Goal: Information Seeking & Learning: Learn about a topic

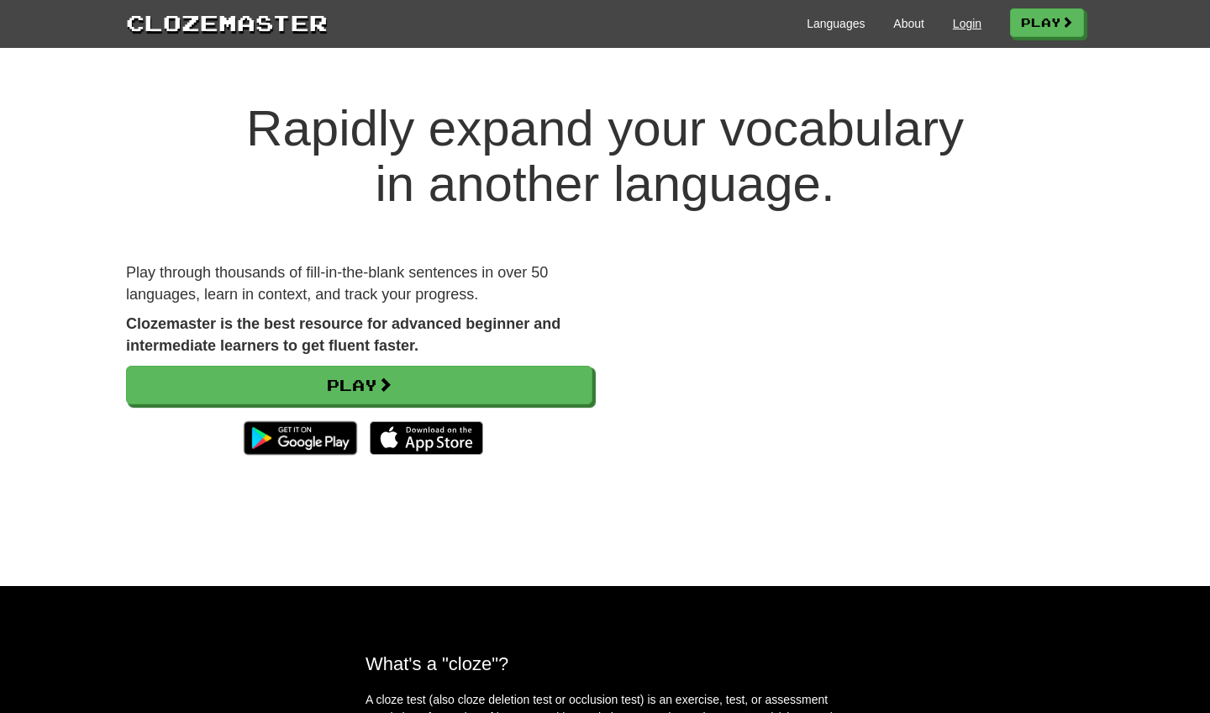
click at [966, 21] on link "Login" at bounding box center [967, 23] width 29 height 17
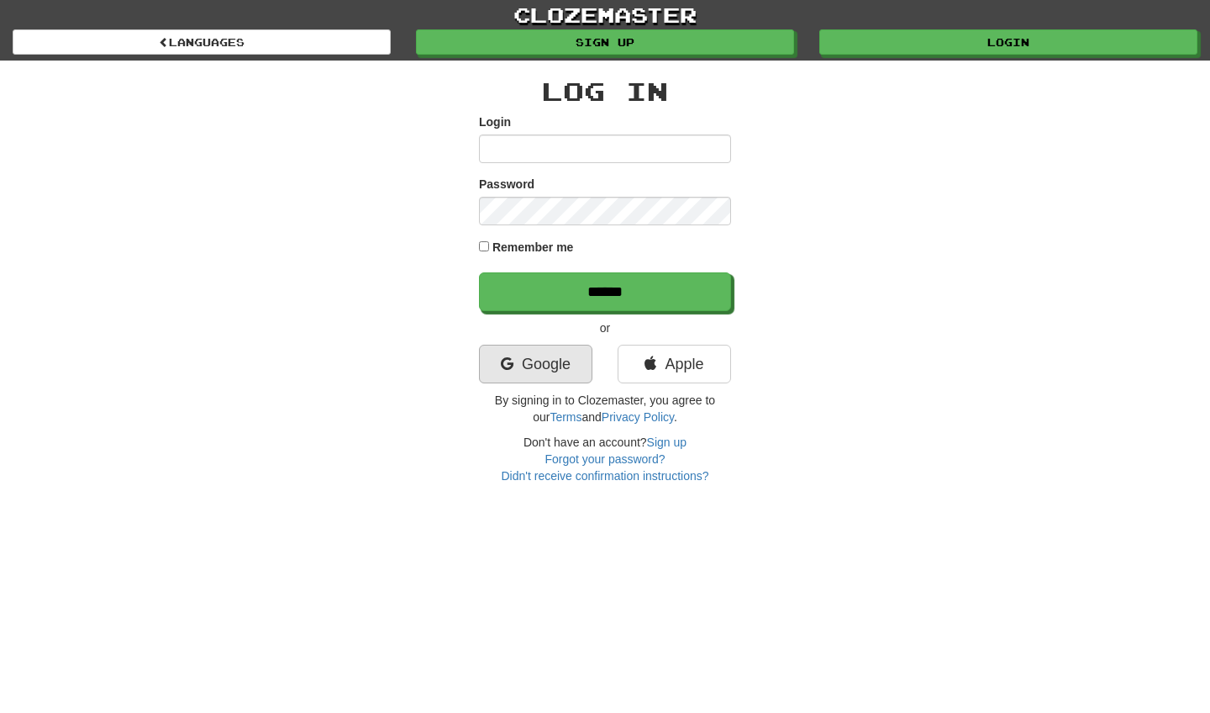
click at [513, 376] on link "Google" at bounding box center [535, 364] width 113 height 39
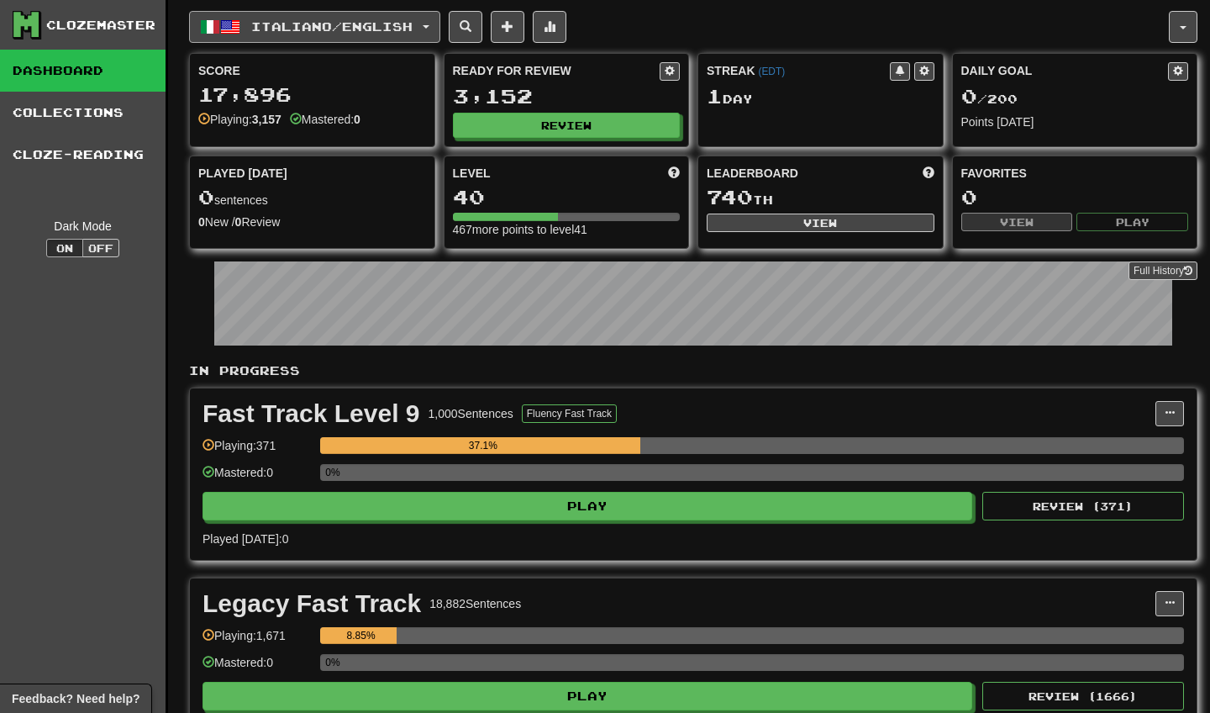
click at [411, 30] on span "Italiano / English" at bounding box center [331, 26] width 161 height 14
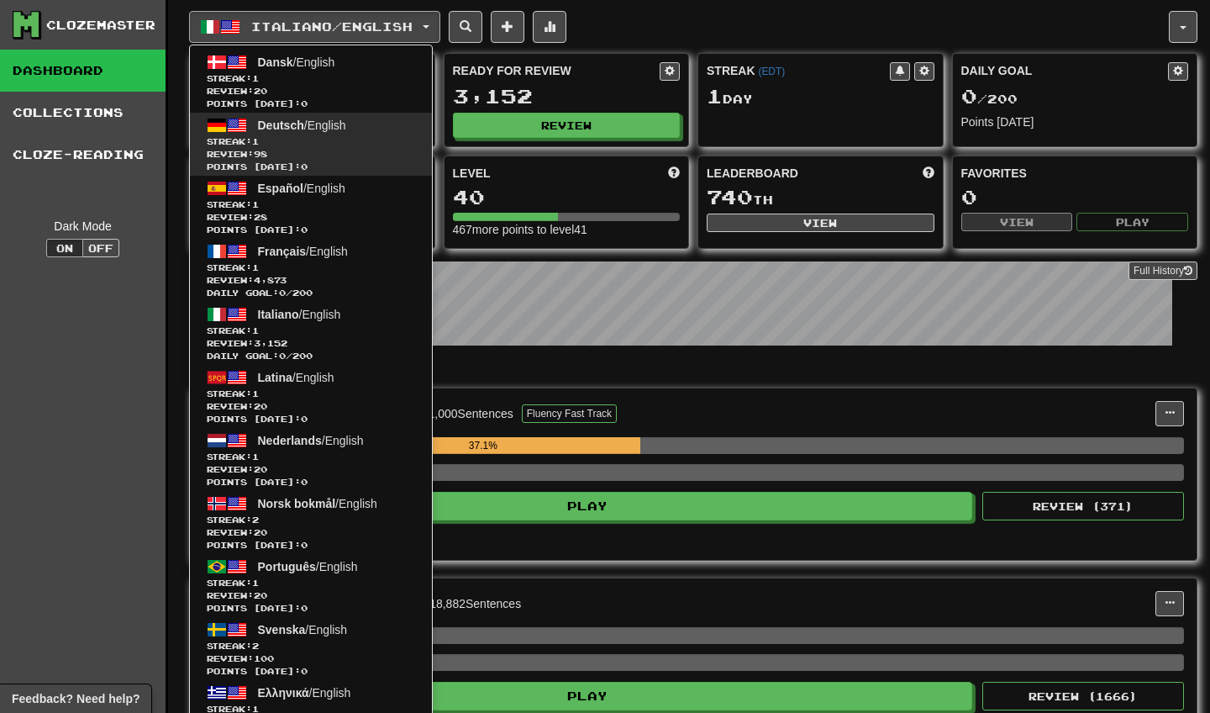
click at [346, 128] on span "Deutsch / English" at bounding box center [302, 124] width 88 height 13
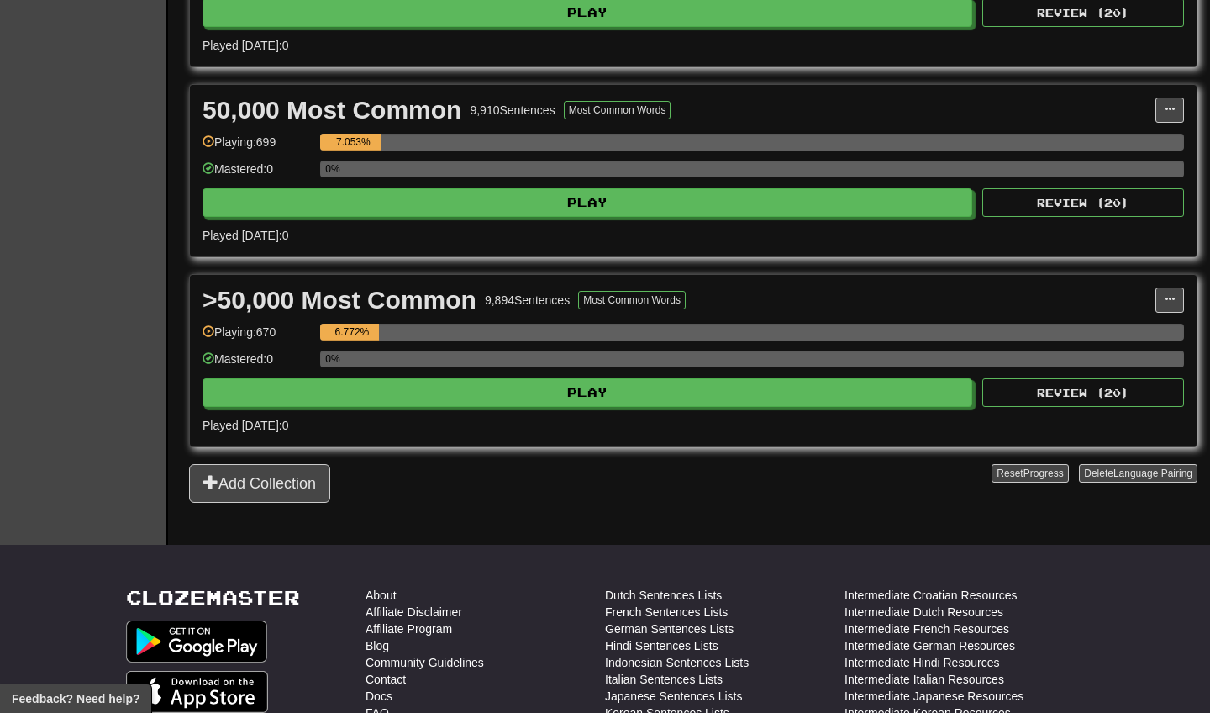
scroll to position [544, 0]
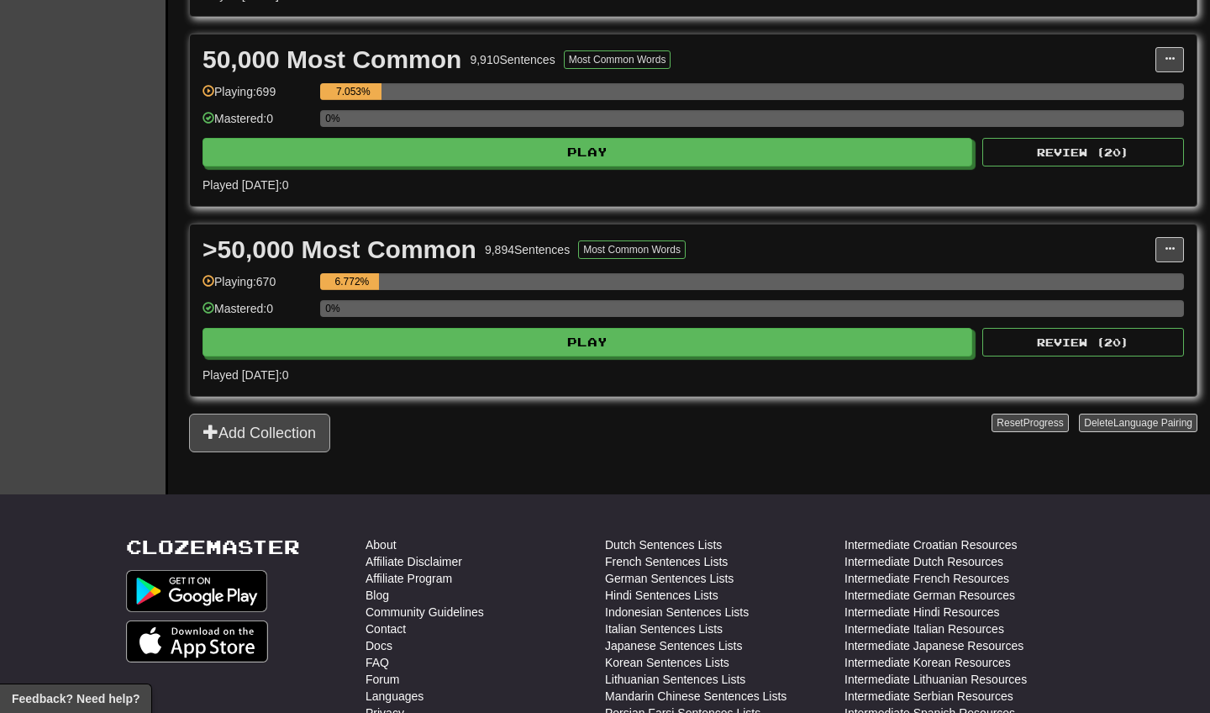
click at [298, 430] on button "Add Collection" at bounding box center [259, 432] width 141 height 39
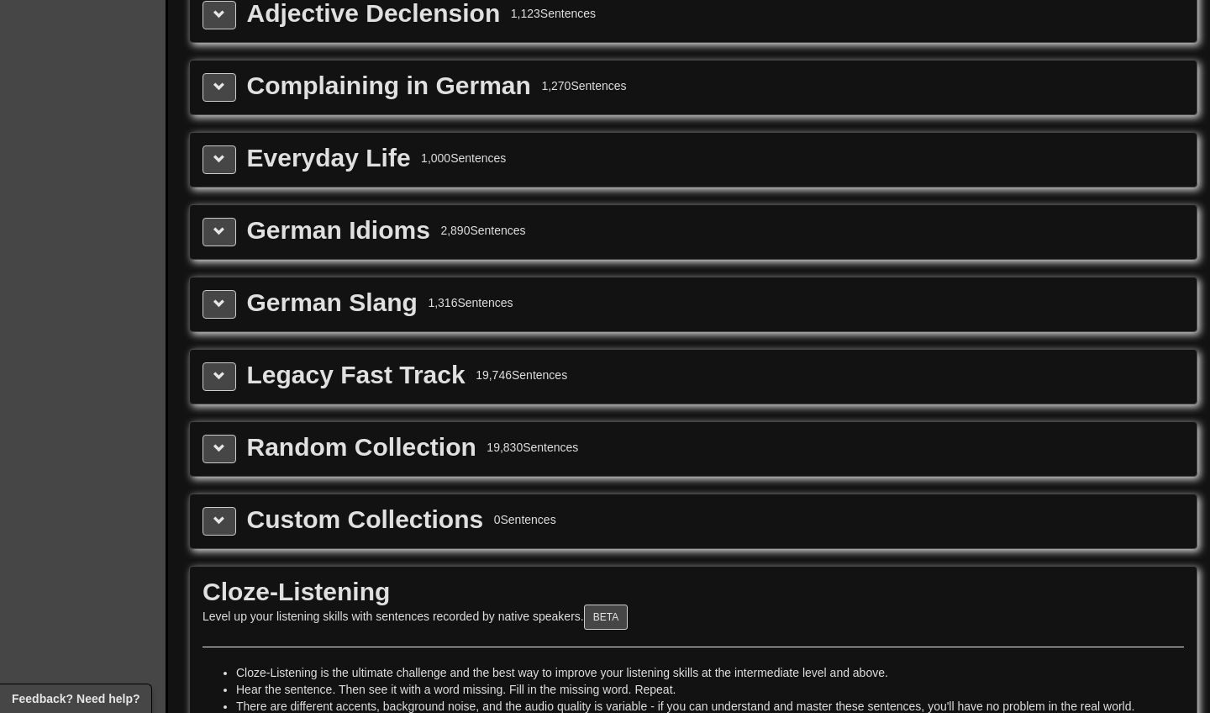
scroll to position [2051, 0]
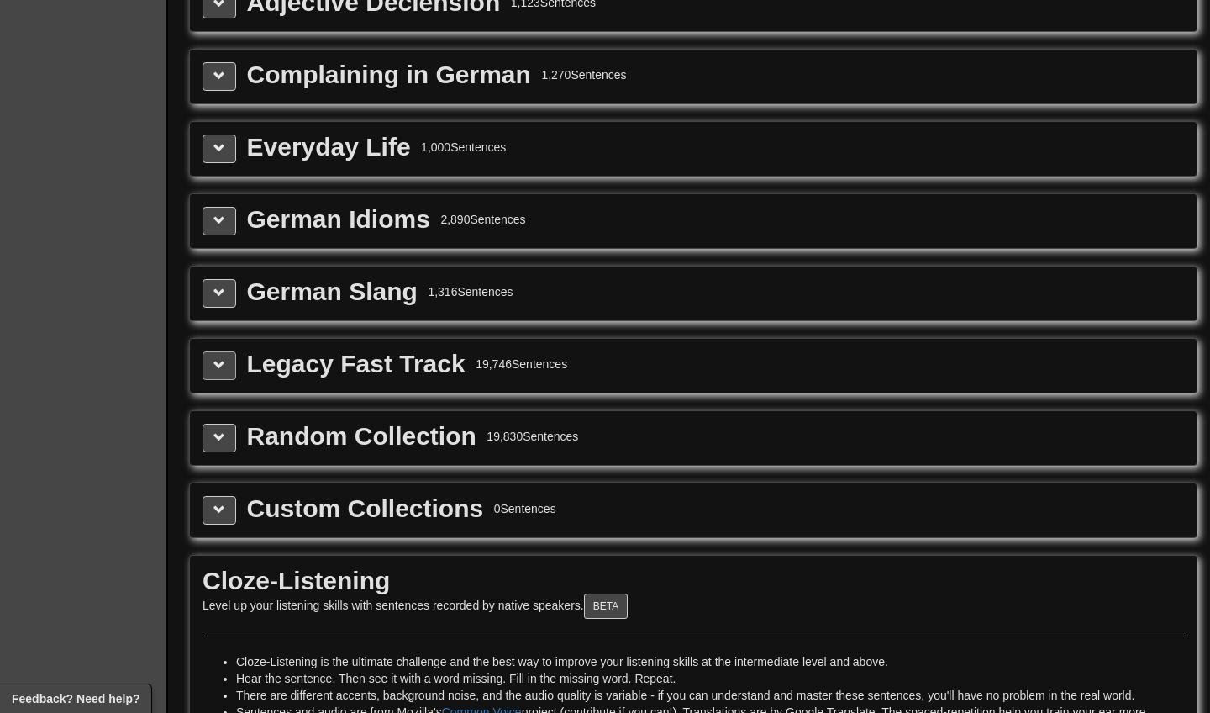
click at [227, 378] on button at bounding box center [220, 365] width 34 height 29
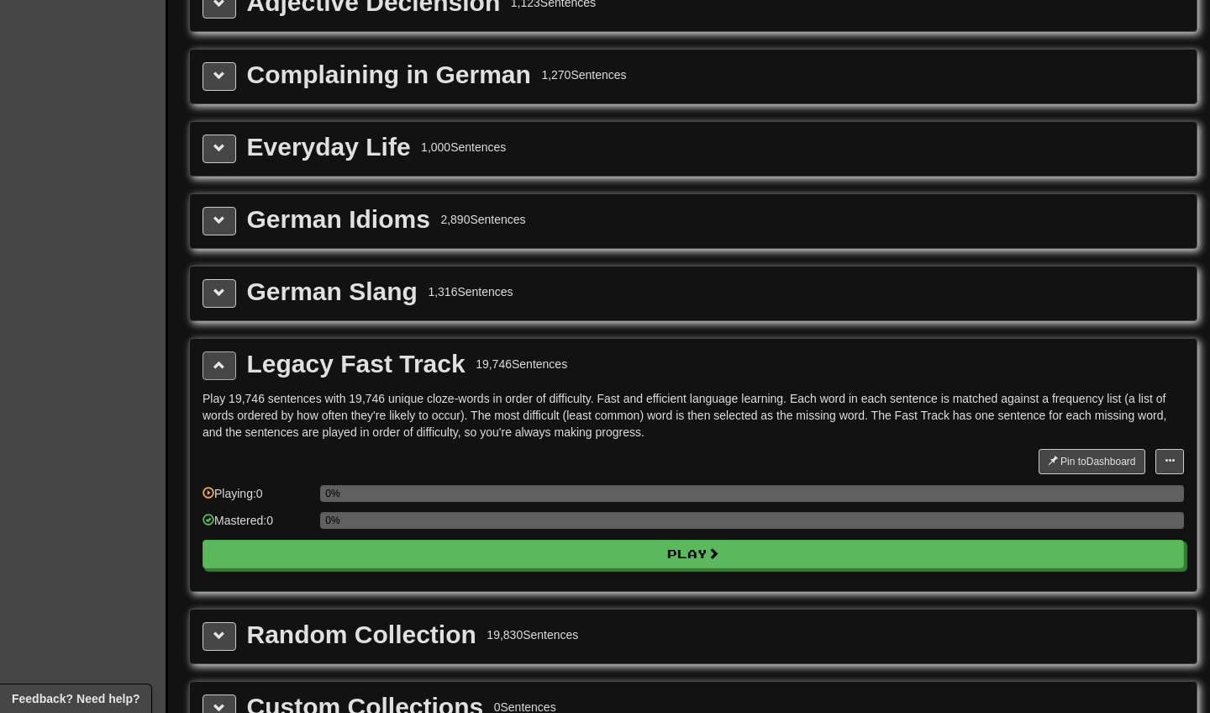
click at [227, 378] on button at bounding box center [220, 365] width 34 height 29
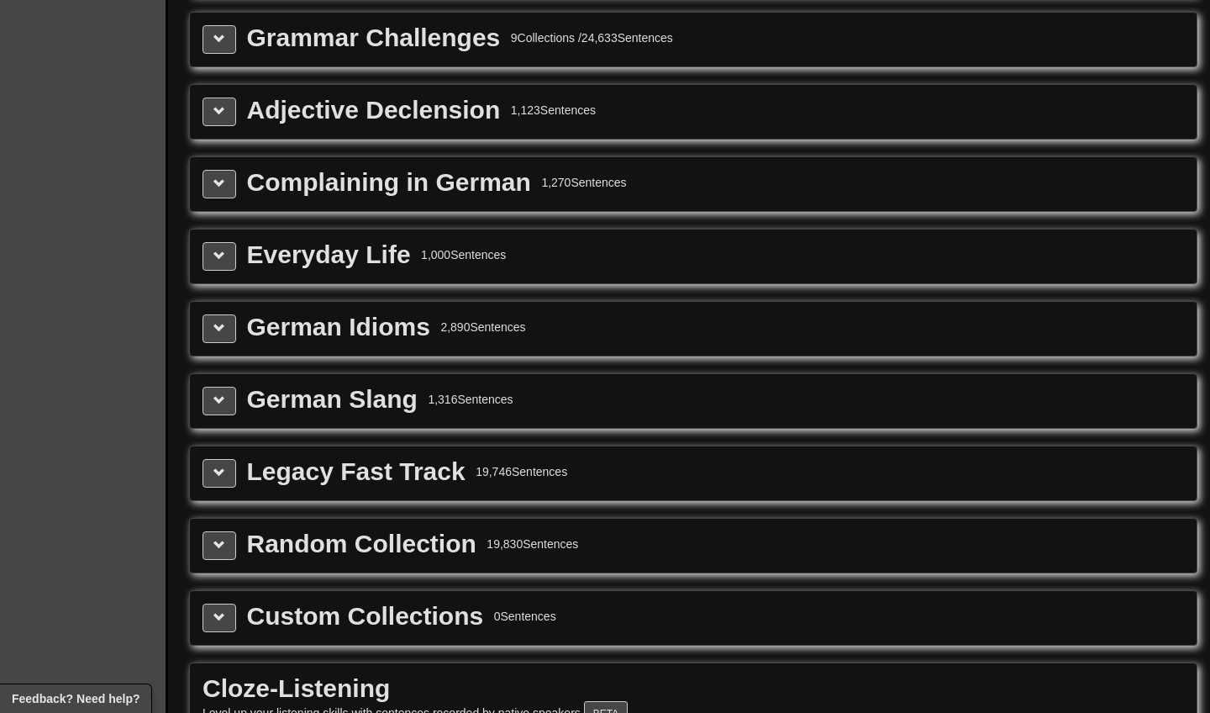
scroll to position [1944, 0]
click at [223, 334] on span at bounding box center [219, 328] width 12 height 12
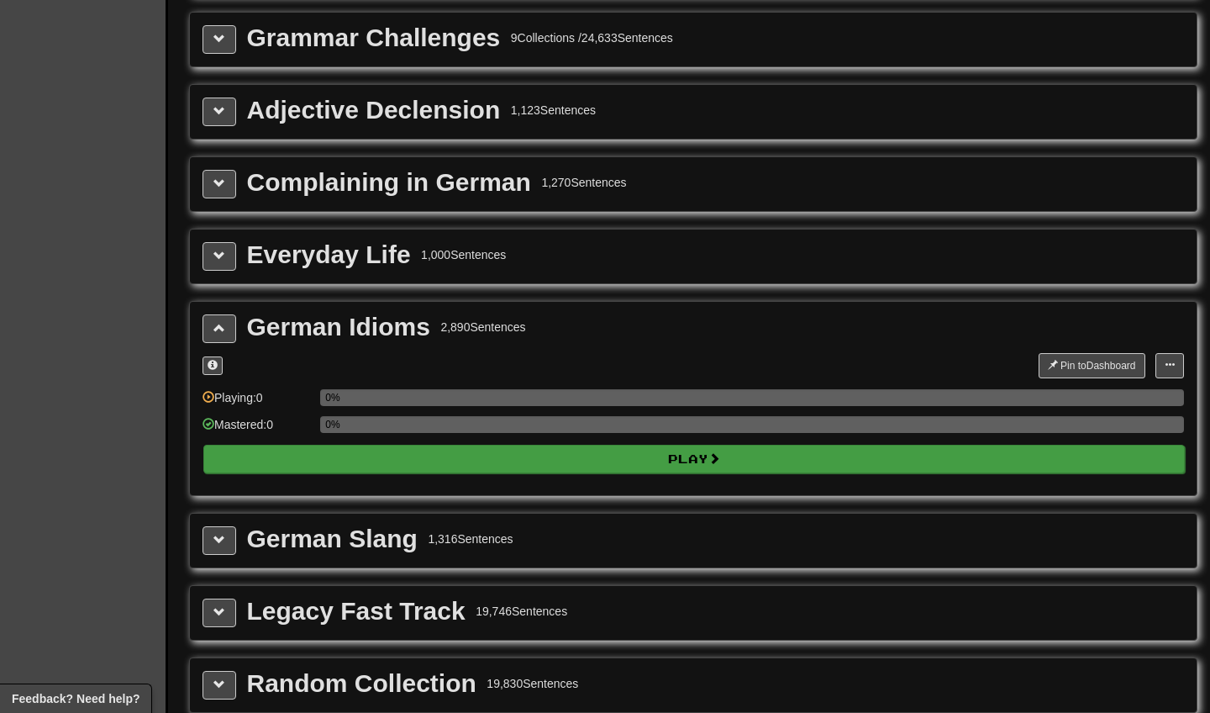
click at [380, 473] on button "Play" at bounding box center [693, 459] width 981 height 29
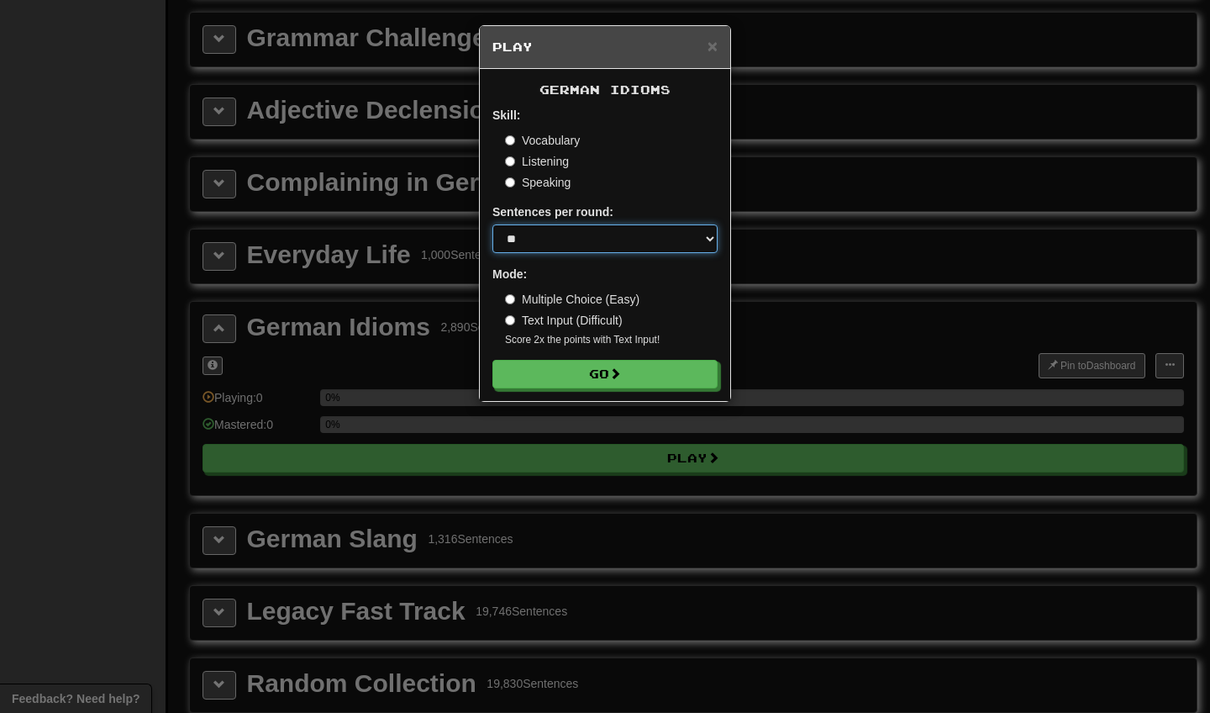
select select "***"
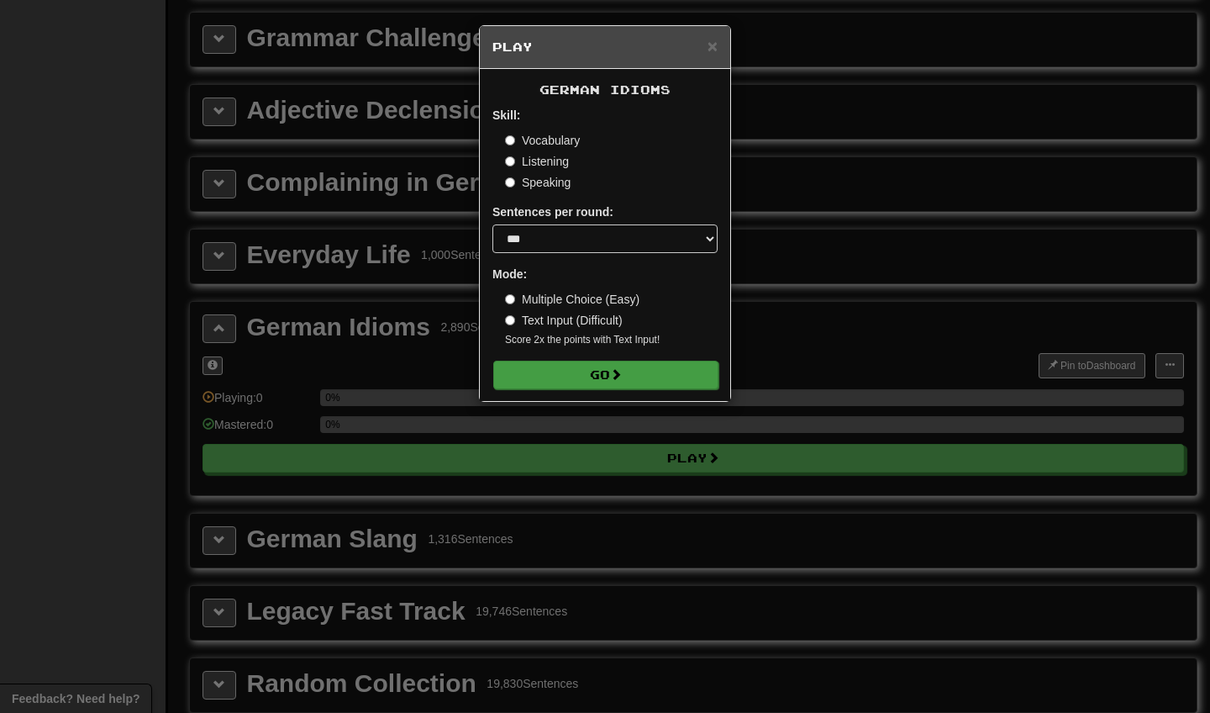
click at [593, 376] on button "Go" at bounding box center [605, 374] width 225 height 29
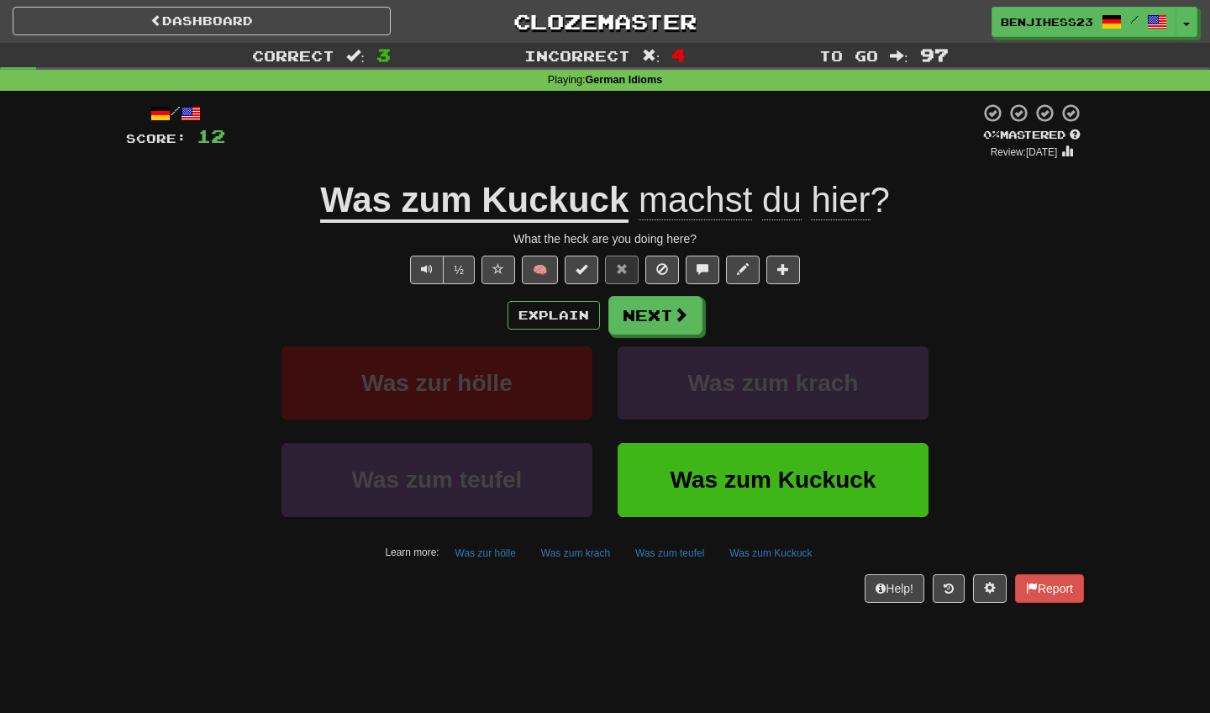
click at [536, 197] on u "Was zum Kuckuck" at bounding box center [474, 201] width 308 height 43
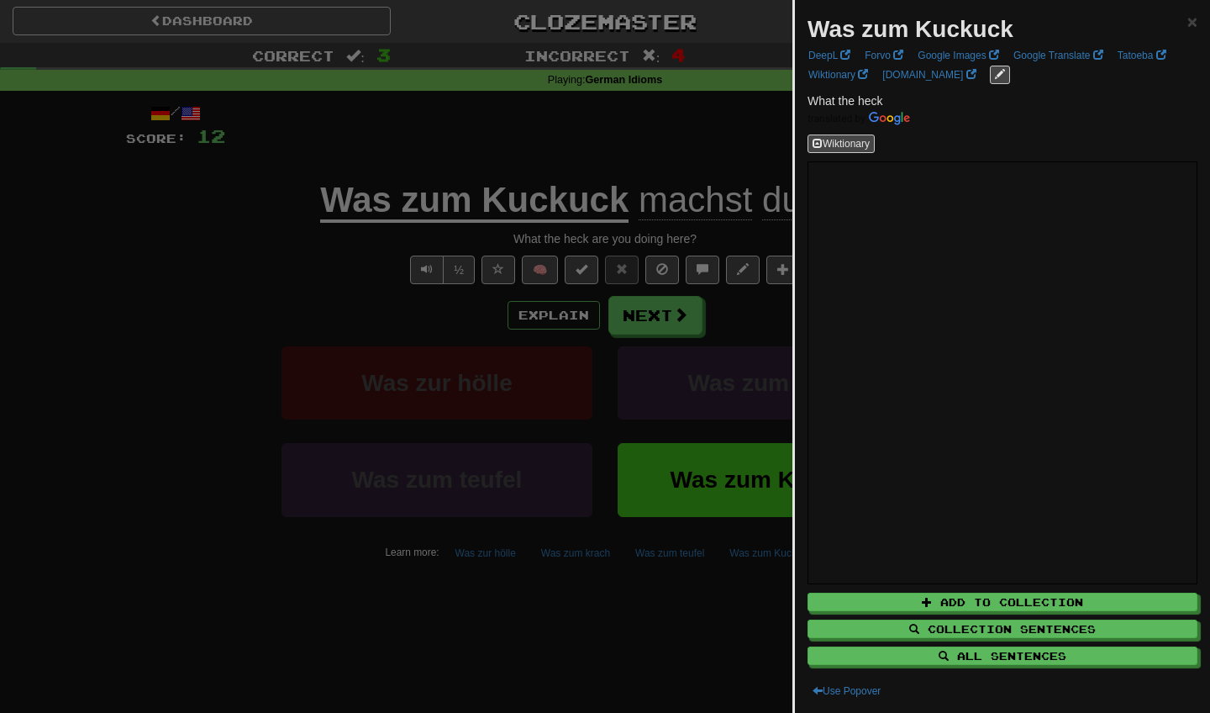
click at [749, 150] on div at bounding box center [605, 356] width 1210 height 713
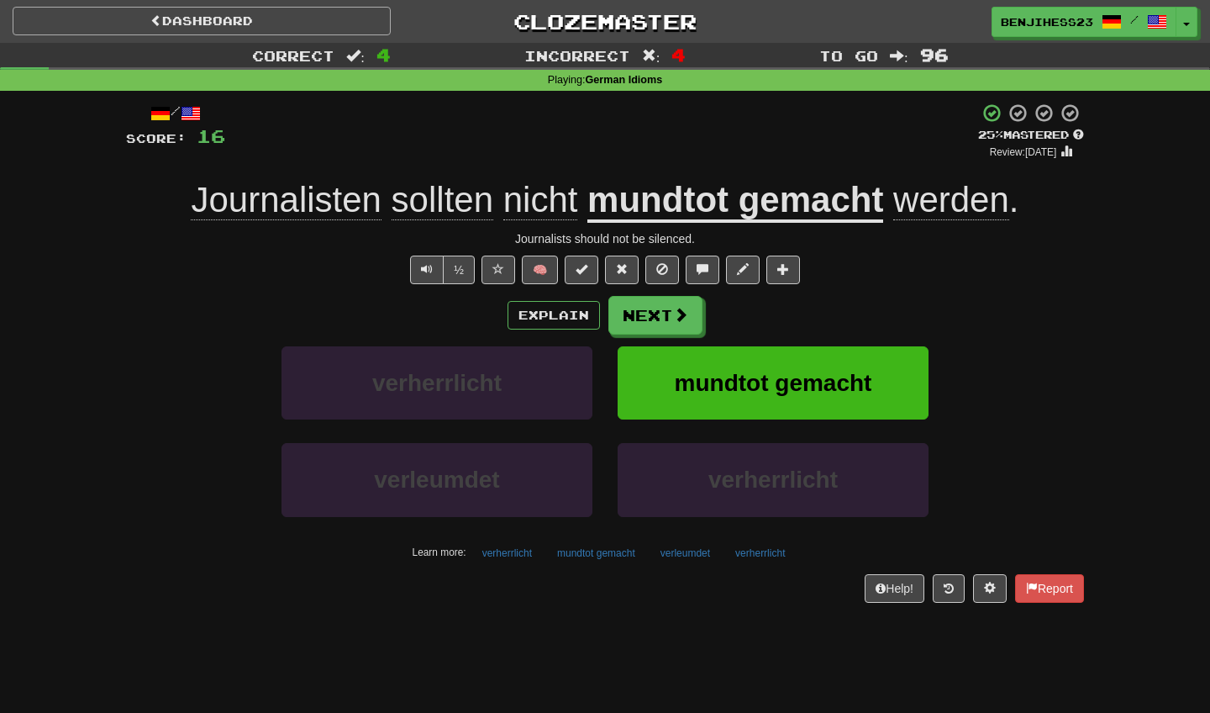
click at [261, 23] on link "Dashboard" at bounding box center [202, 21] width 378 height 29
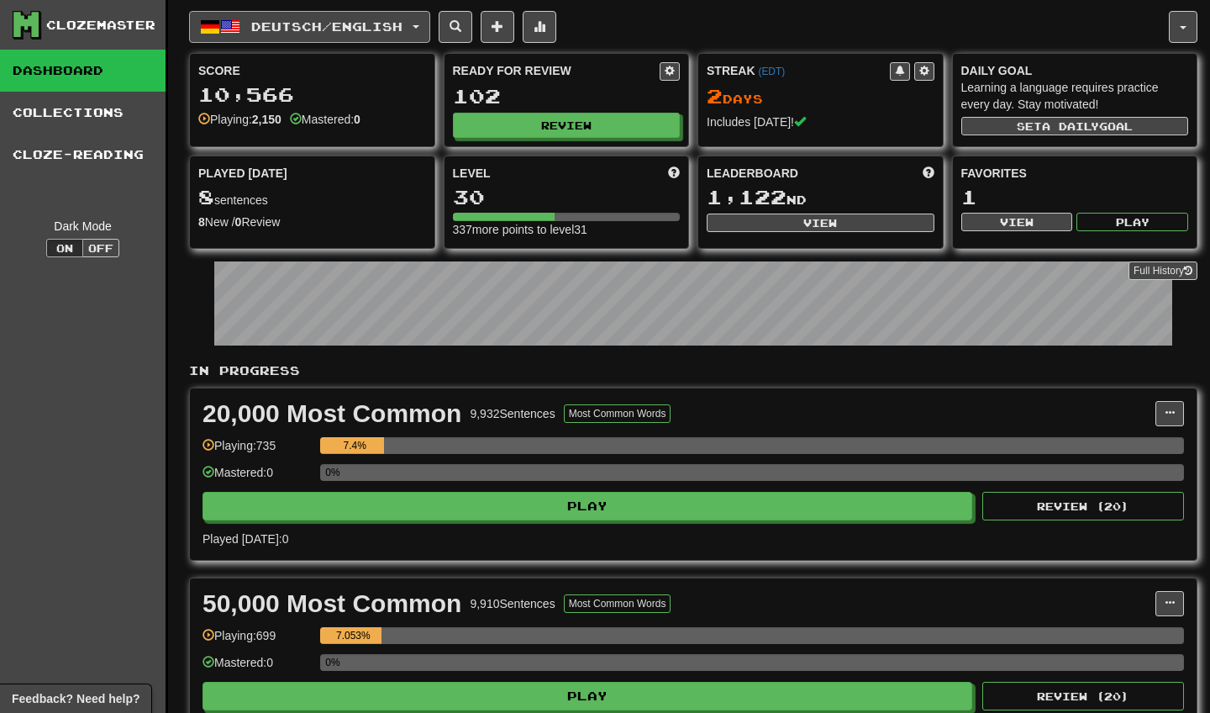
click at [331, 37] on button "Deutsch / English" at bounding box center [309, 27] width 241 height 32
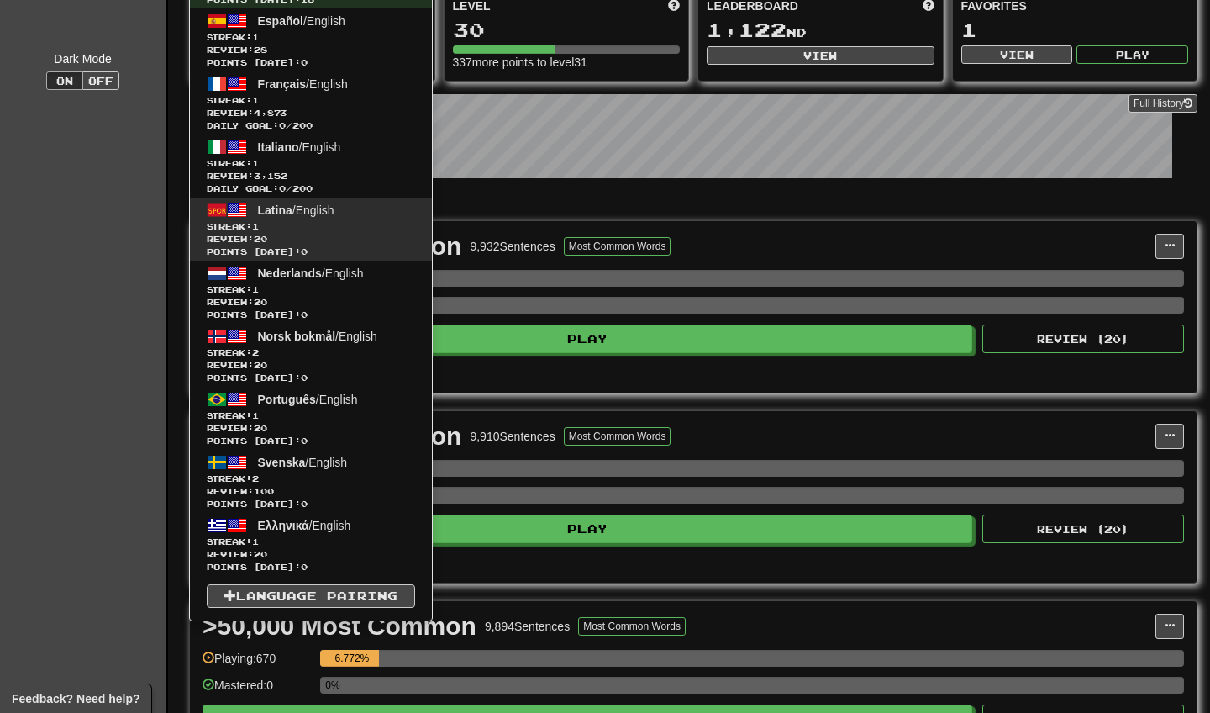
scroll to position [168, 0]
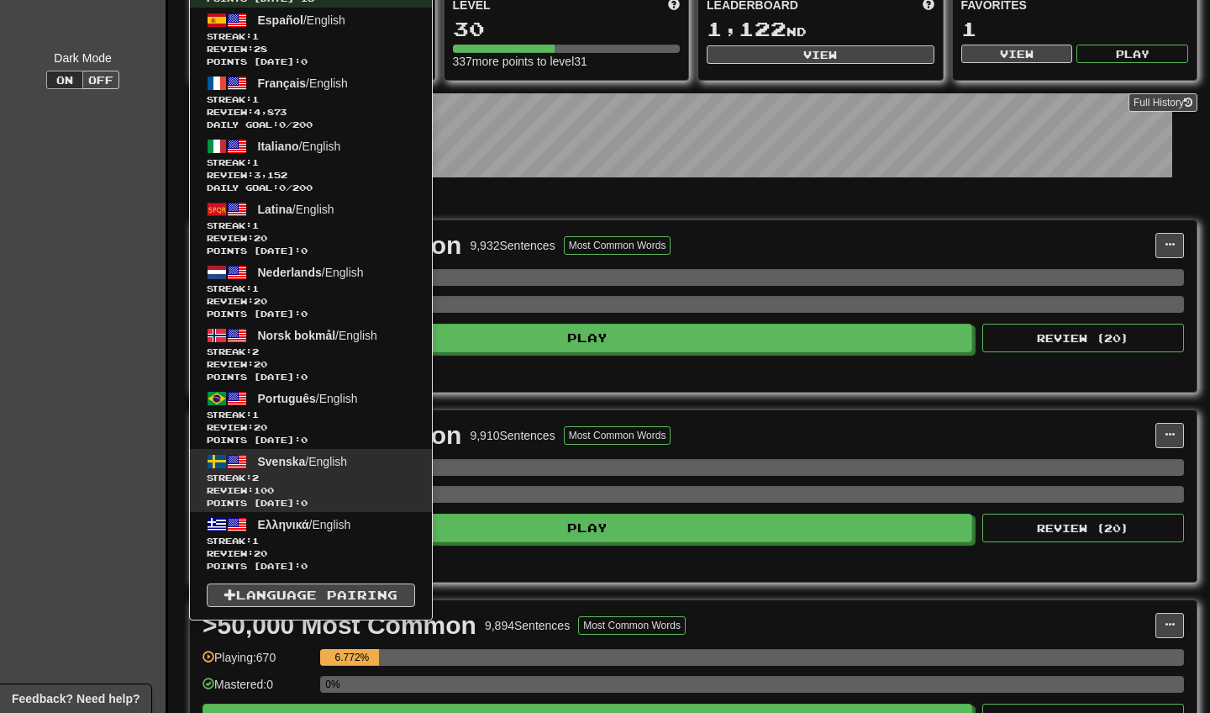
click at [307, 460] on span "Svenska / English" at bounding box center [303, 461] width 90 height 13
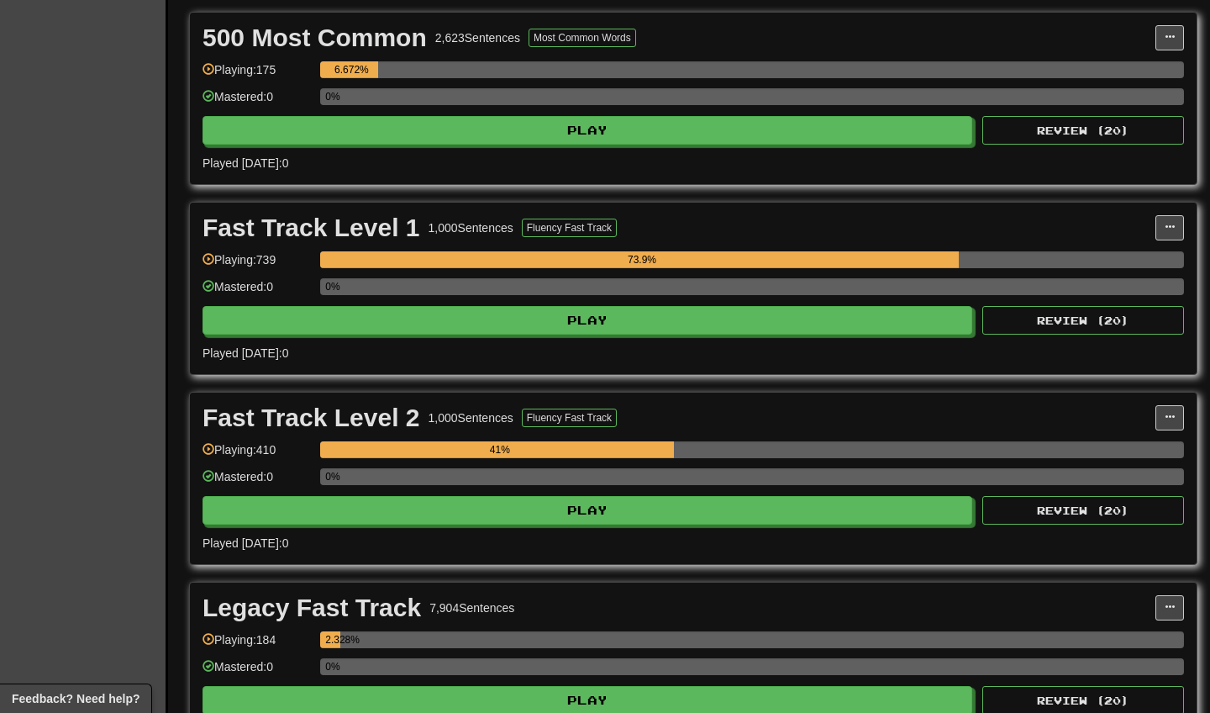
scroll to position [378, 0]
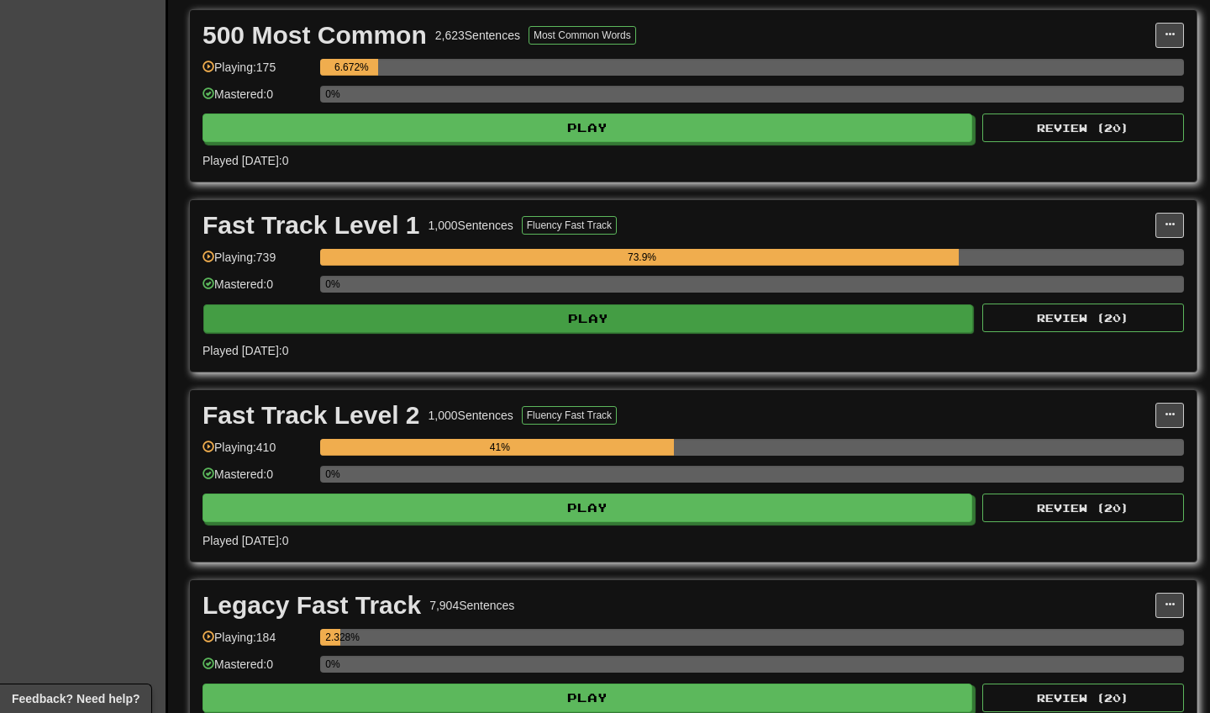
click at [610, 318] on button "Play" at bounding box center [588, 318] width 770 height 29
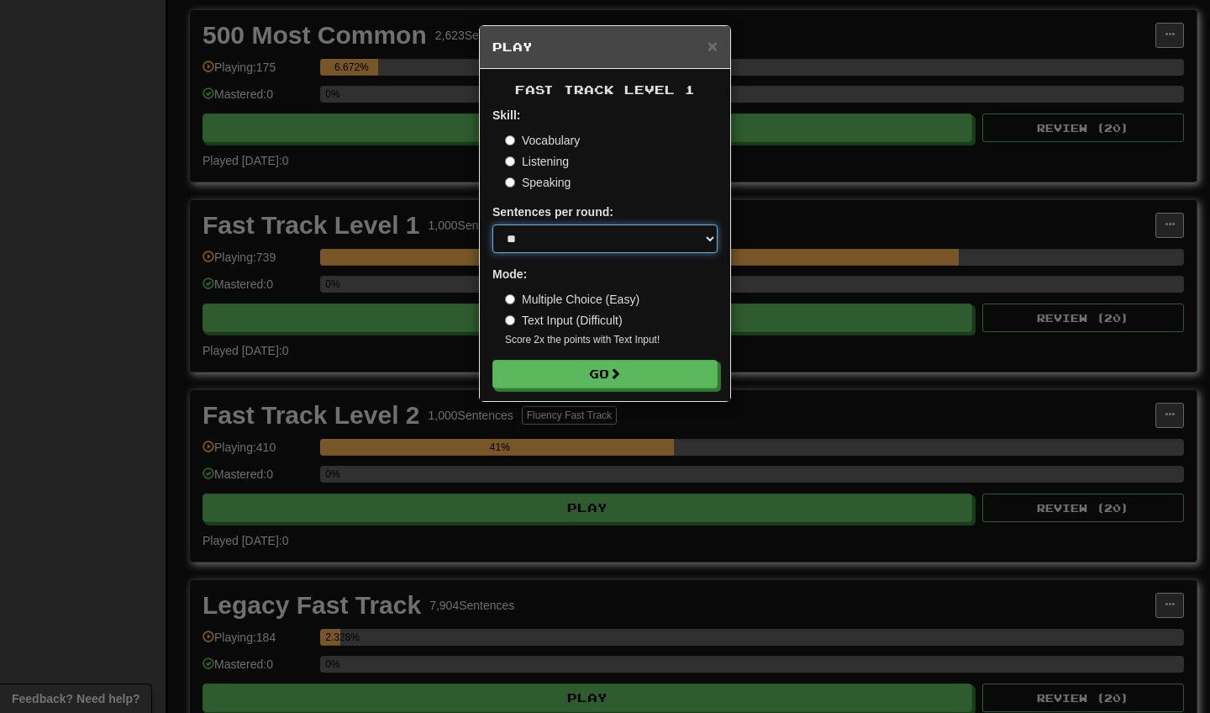
select select "**"
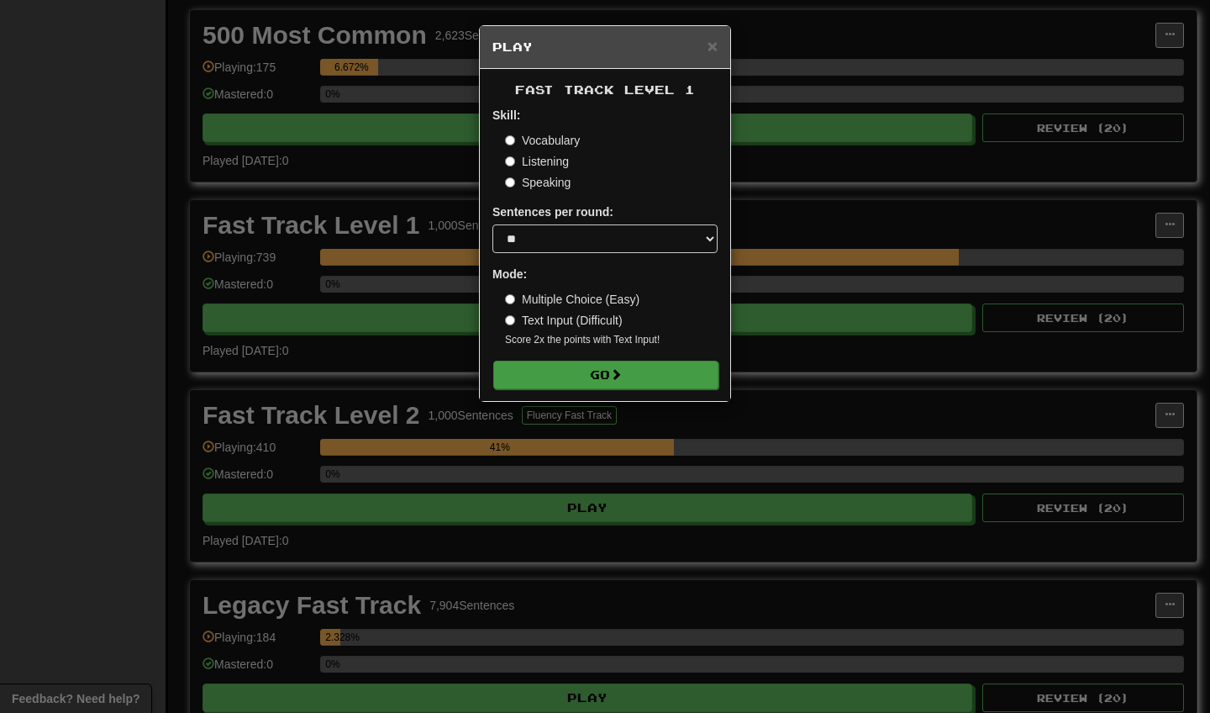
click at [621, 377] on span at bounding box center [616, 374] width 12 height 12
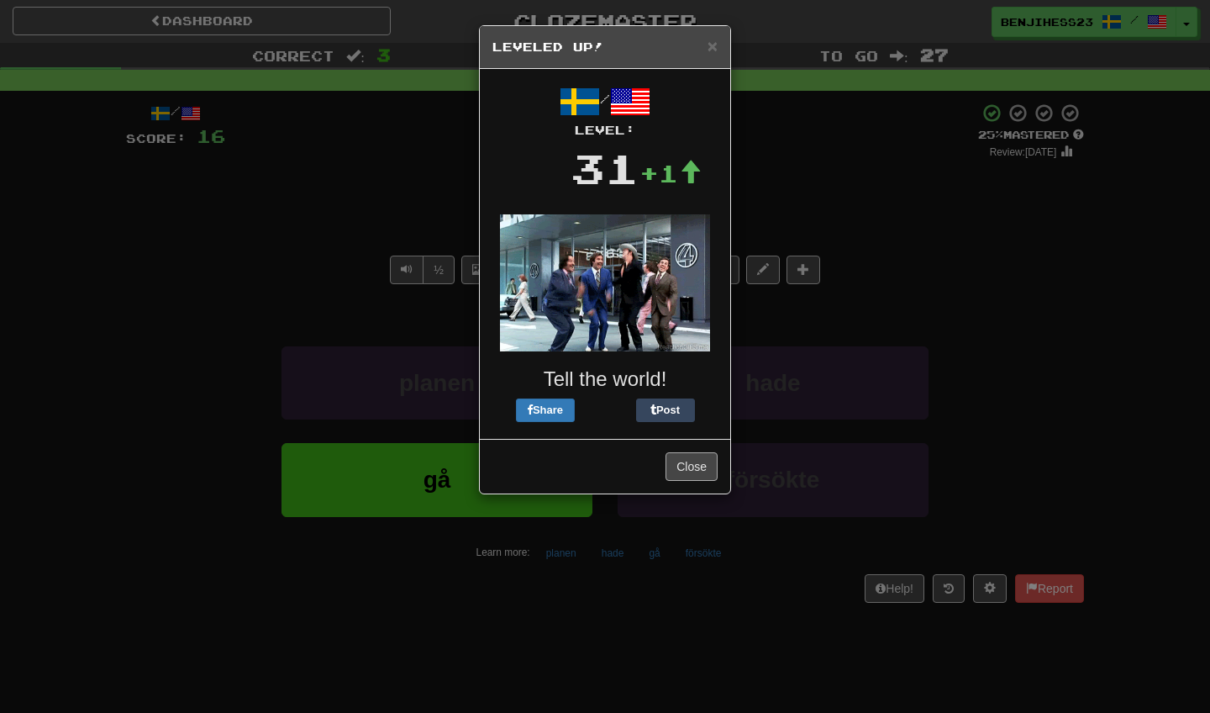
click at [694, 454] on button "Close" at bounding box center [692, 466] width 52 height 29
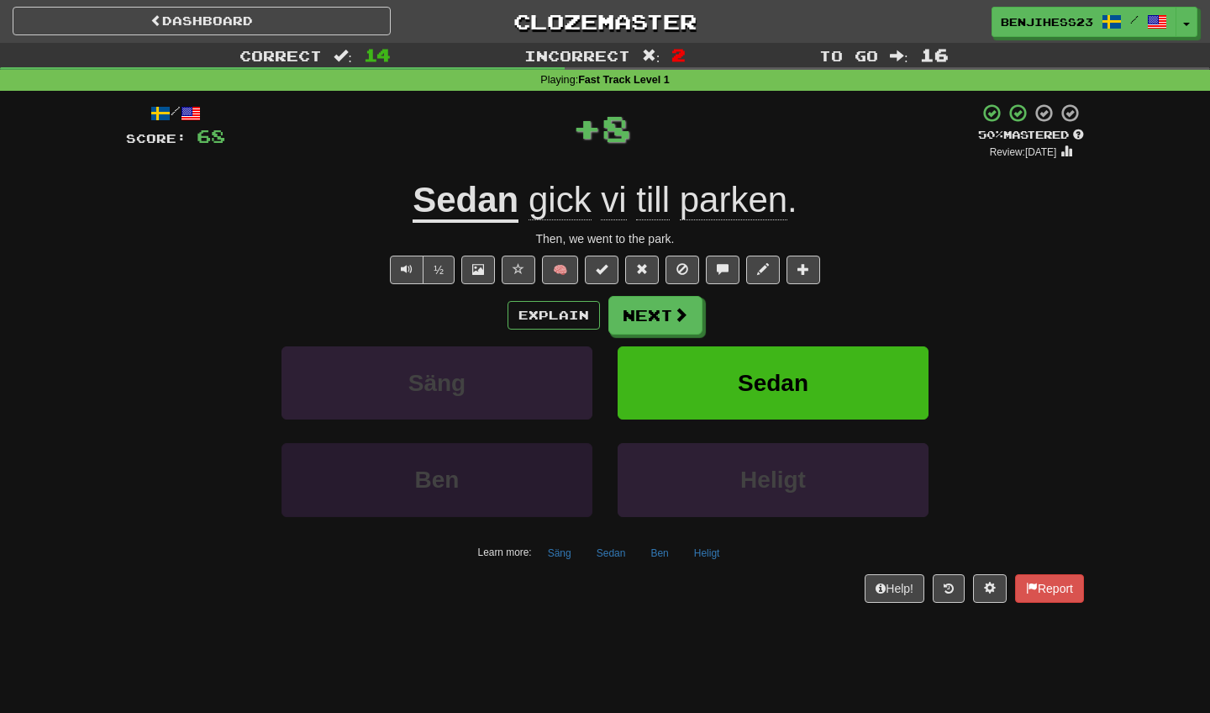
click at [527, 494] on button "Ben" at bounding box center [436, 479] width 311 height 73
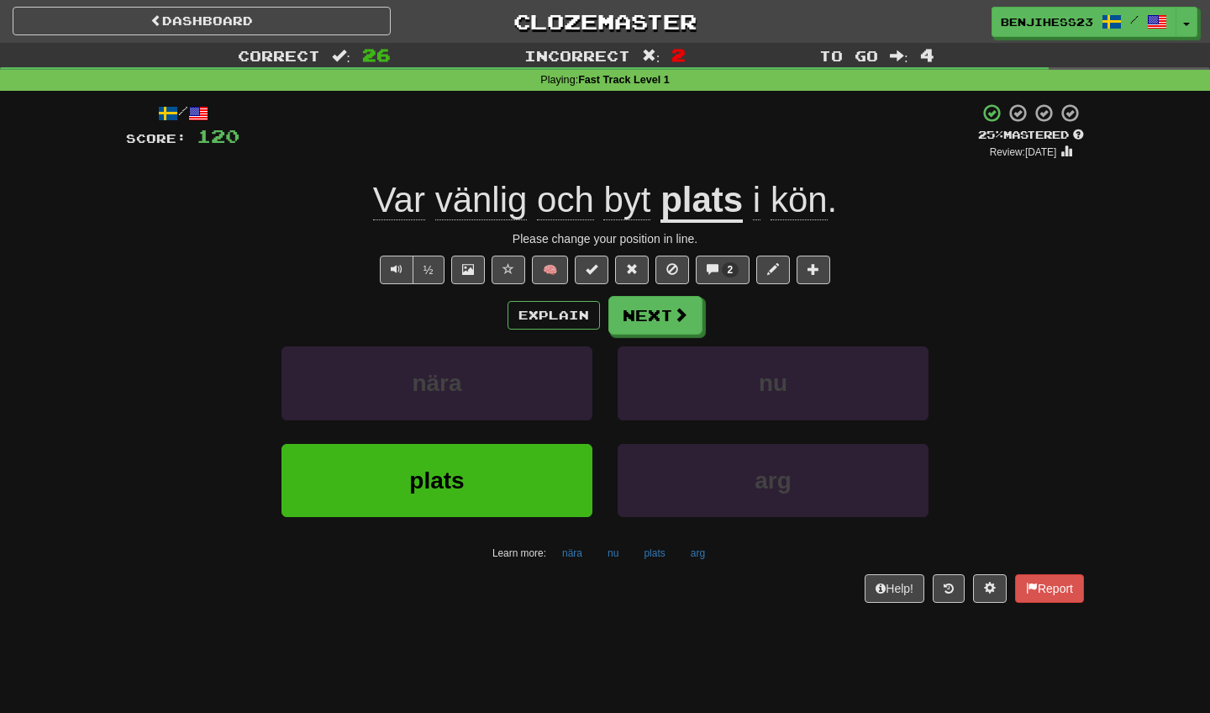
click at [537, 220] on span "vänlig" at bounding box center [565, 200] width 57 height 40
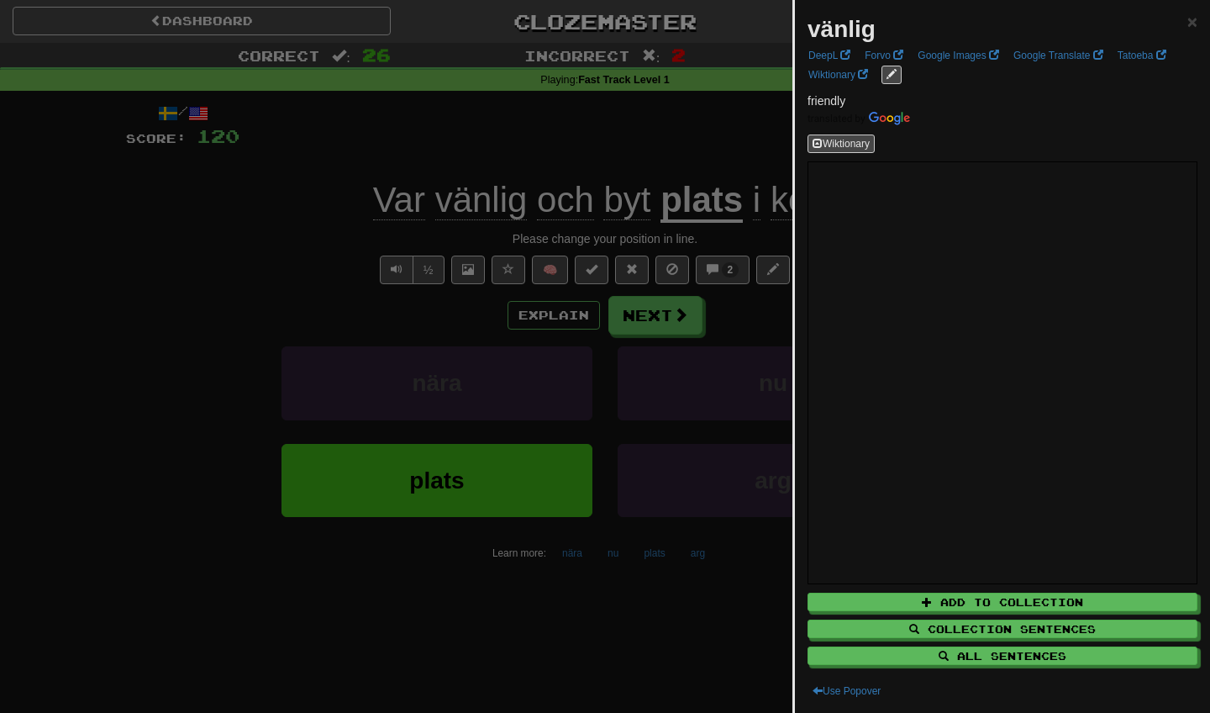
click at [277, 318] on div at bounding box center [605, 356] width 1210 height 713
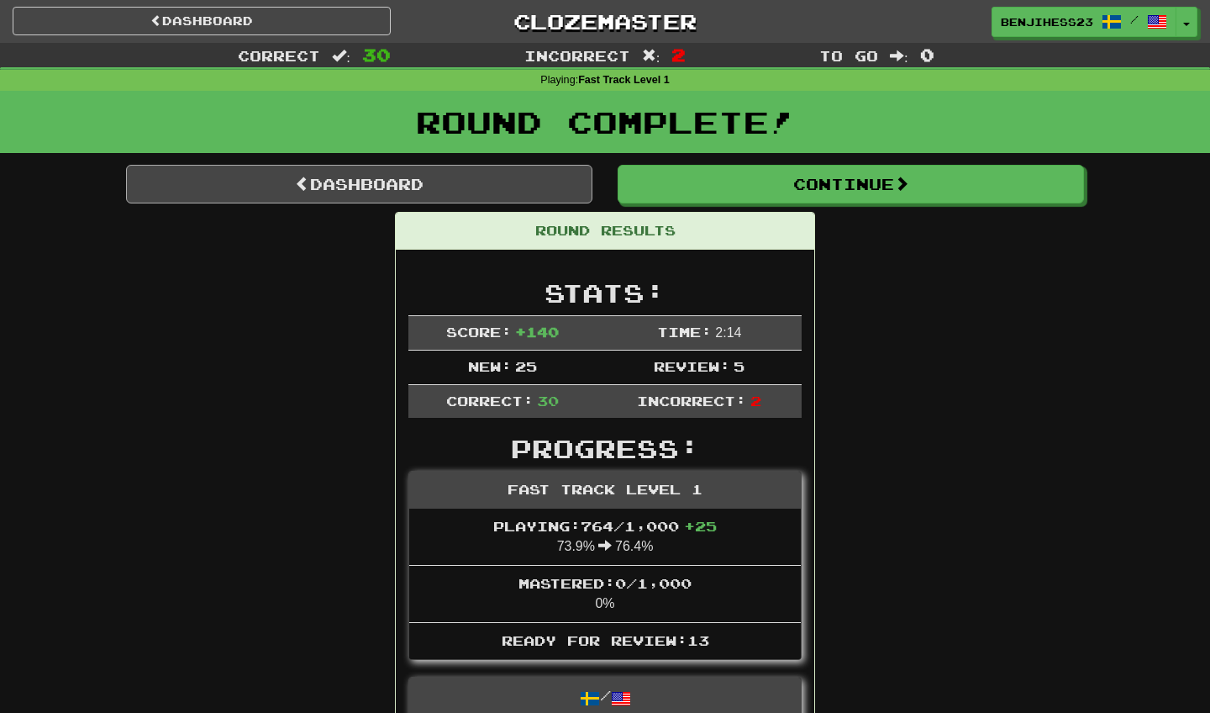
click at [295, 184] on span at bounding box center [302, 183] width 15 height 15
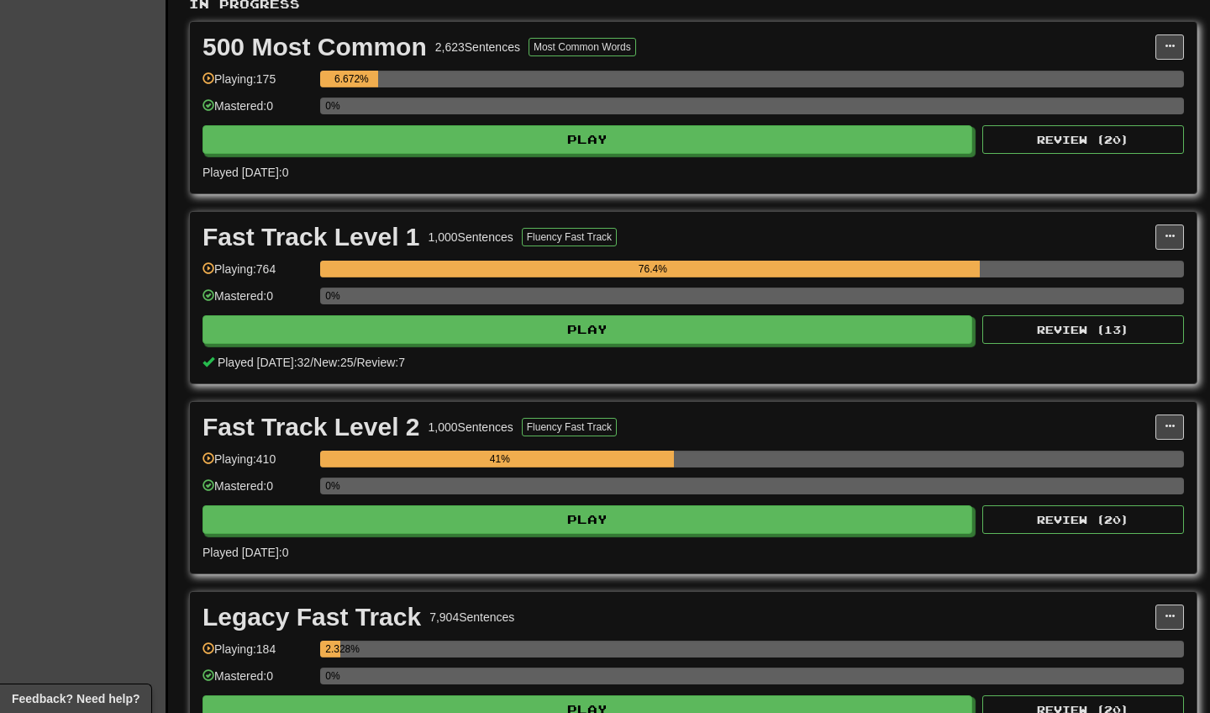
scroll to position [245, 0]
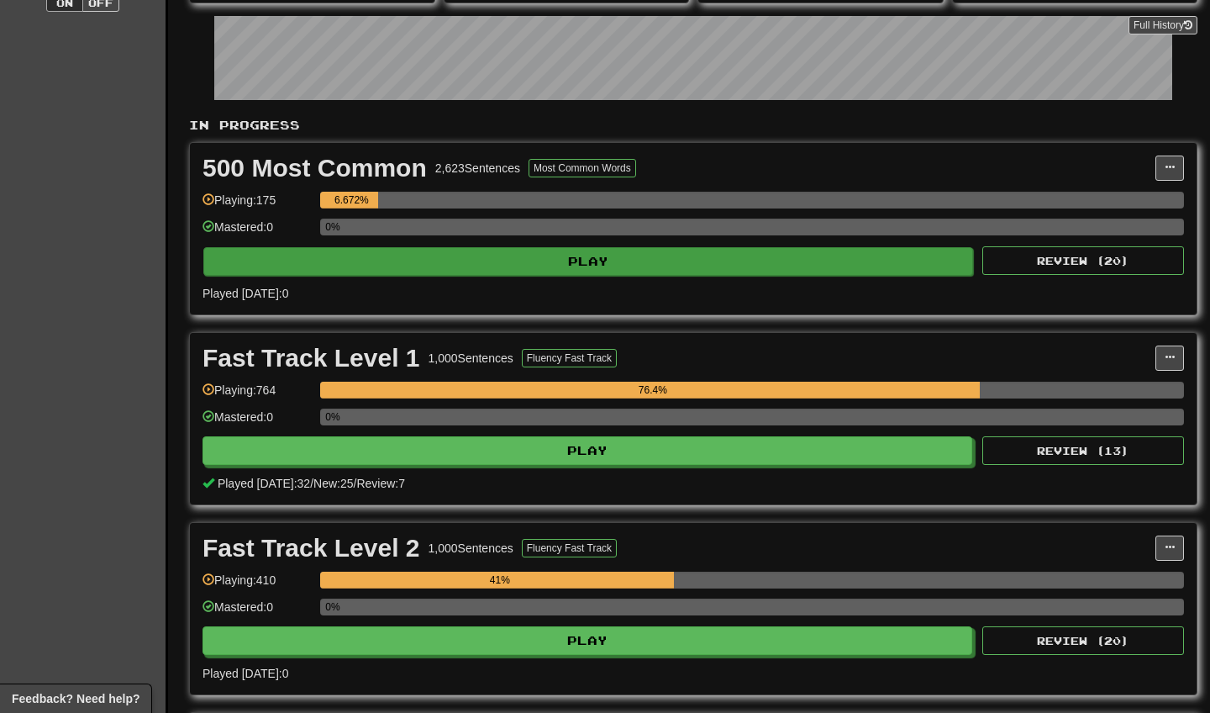
click at [507, 272] on button "Play" at bounding box center [588, 261] width 770 height 29
select select "**"
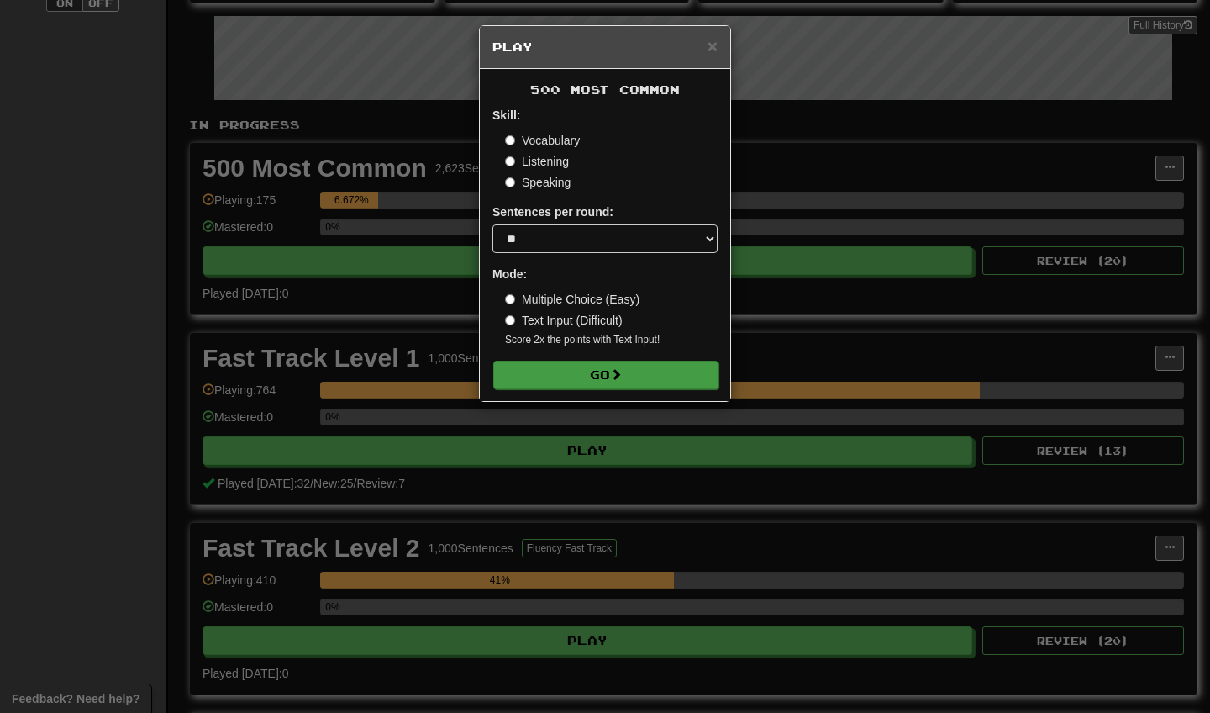
click at [581, 380] on button "Go" at bounding box center [605, 374] width 225 height 29
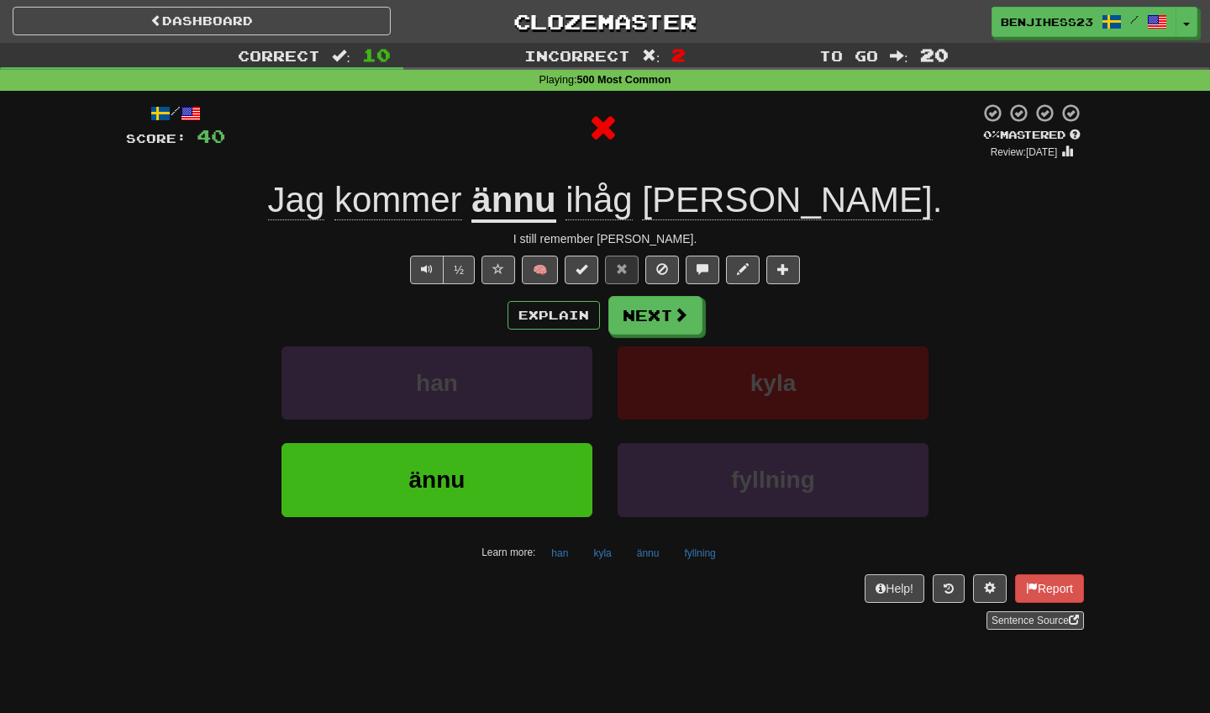
click at [555, 203] on u "ännu" at bounding box center [513, 201] width 84 height 43
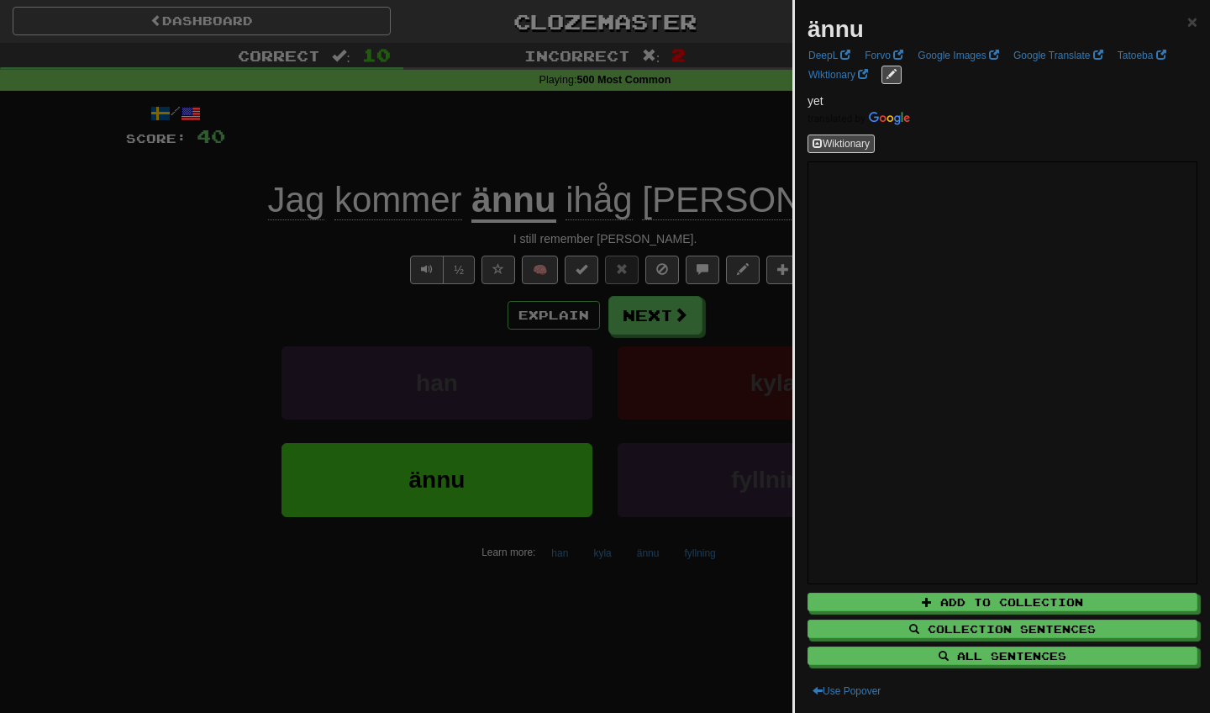
click at [666, 175] on div at bounding box center [605, 356] width 1210 height 713
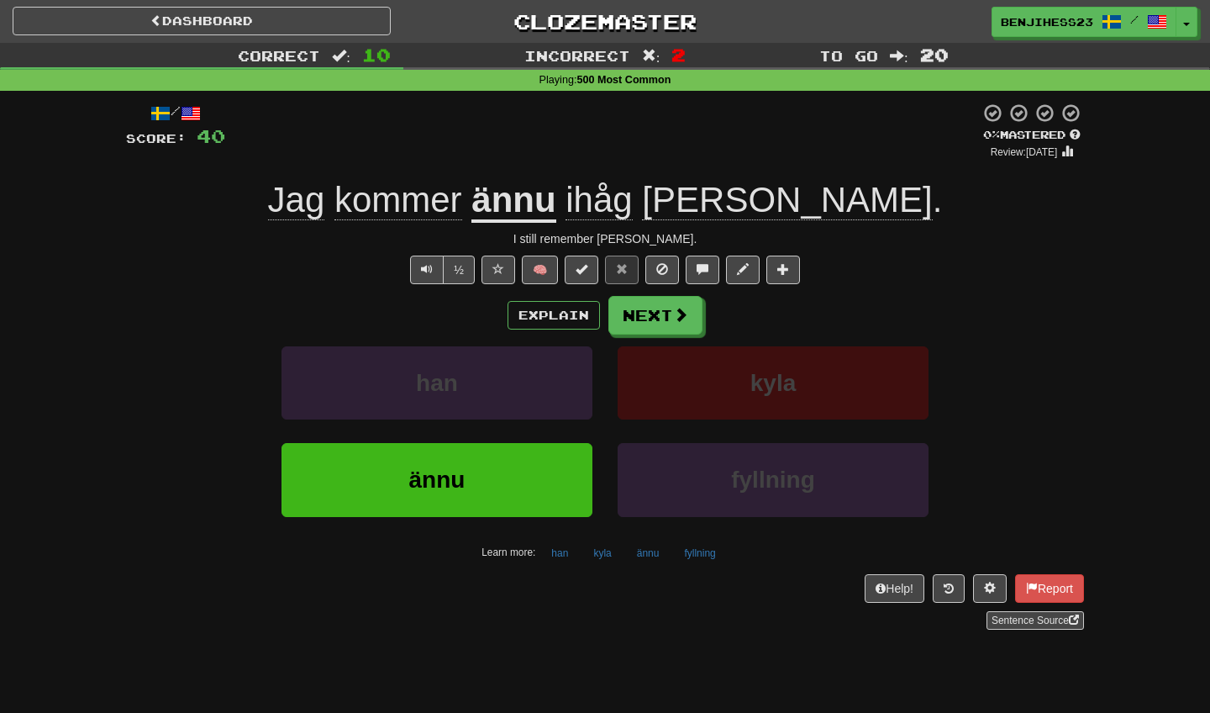
click at [632, 220] on span "ihåg" at bounding box center [599, 200] width 66 height 40
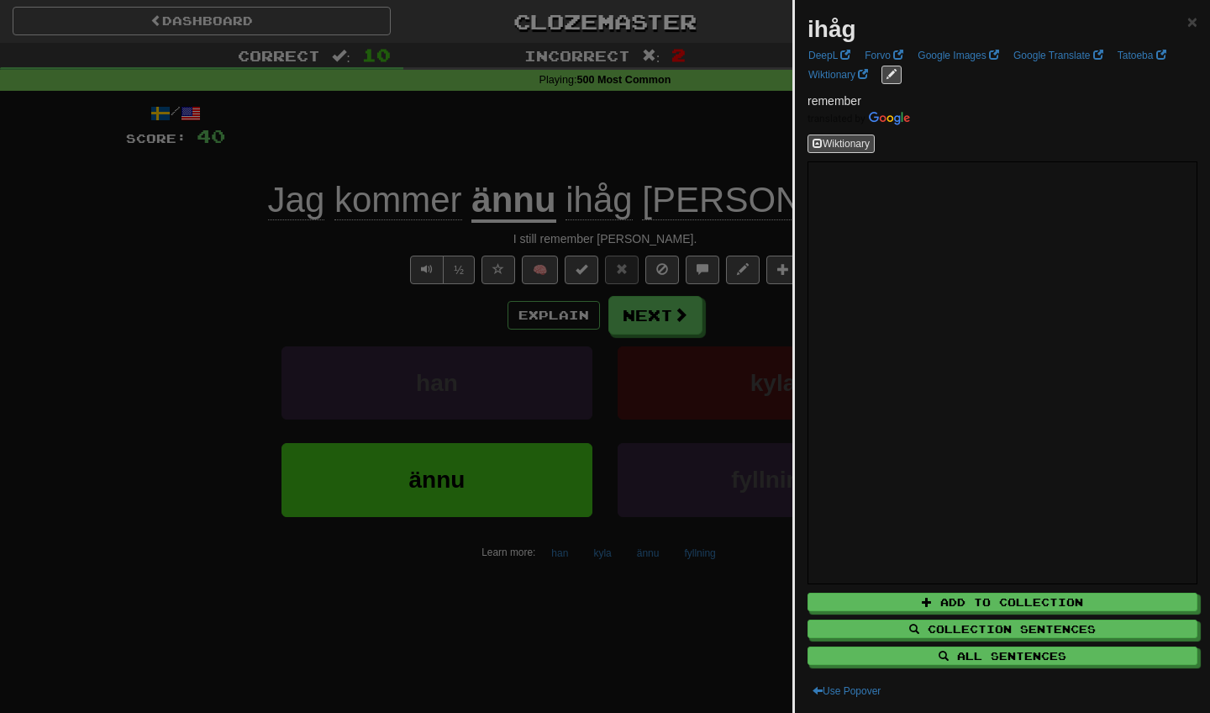
click at [641, 140] on div at bounding box center [605, 356] width 1210 height 713
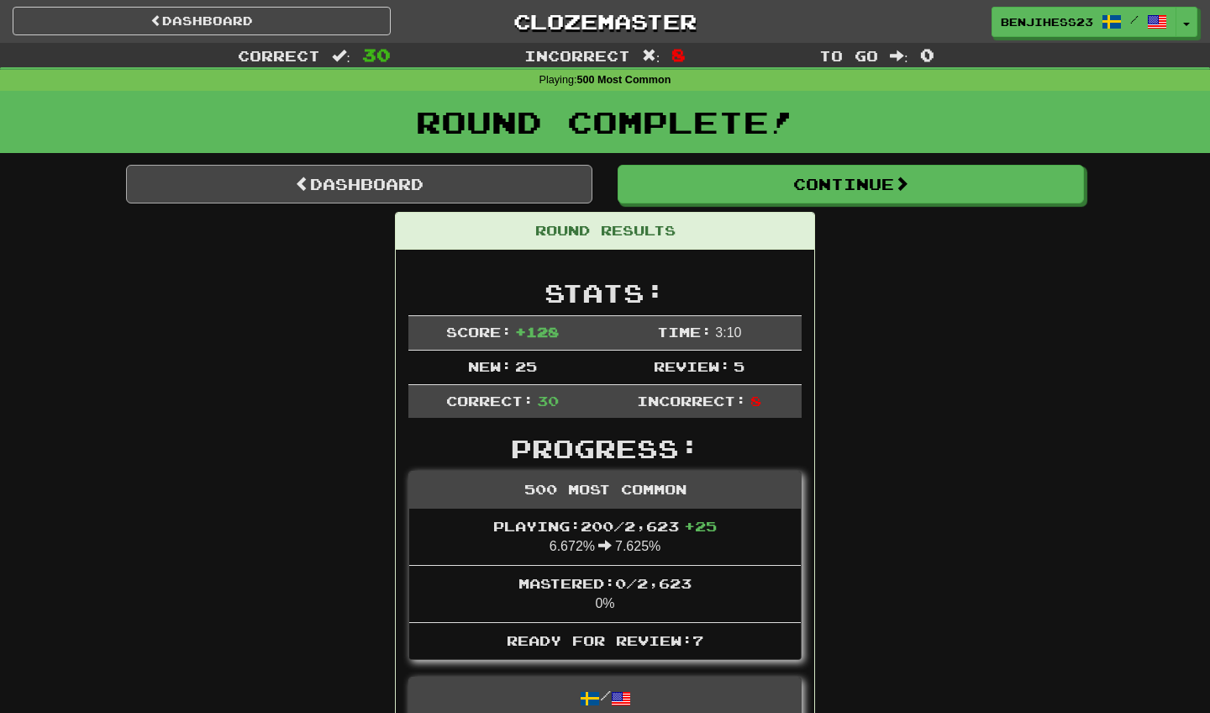
click at [239, 185] on link "Dashboard" at bounding box center [359, 184] width 466 height 39
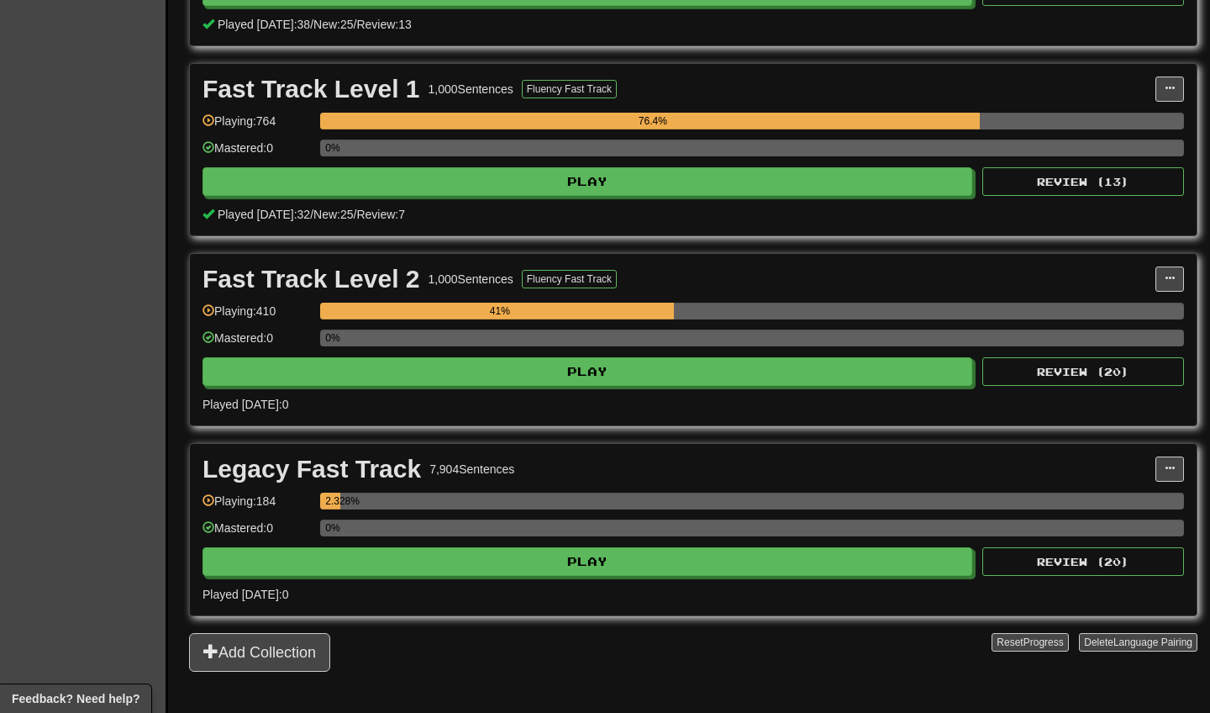
scroll to position [515, 0]
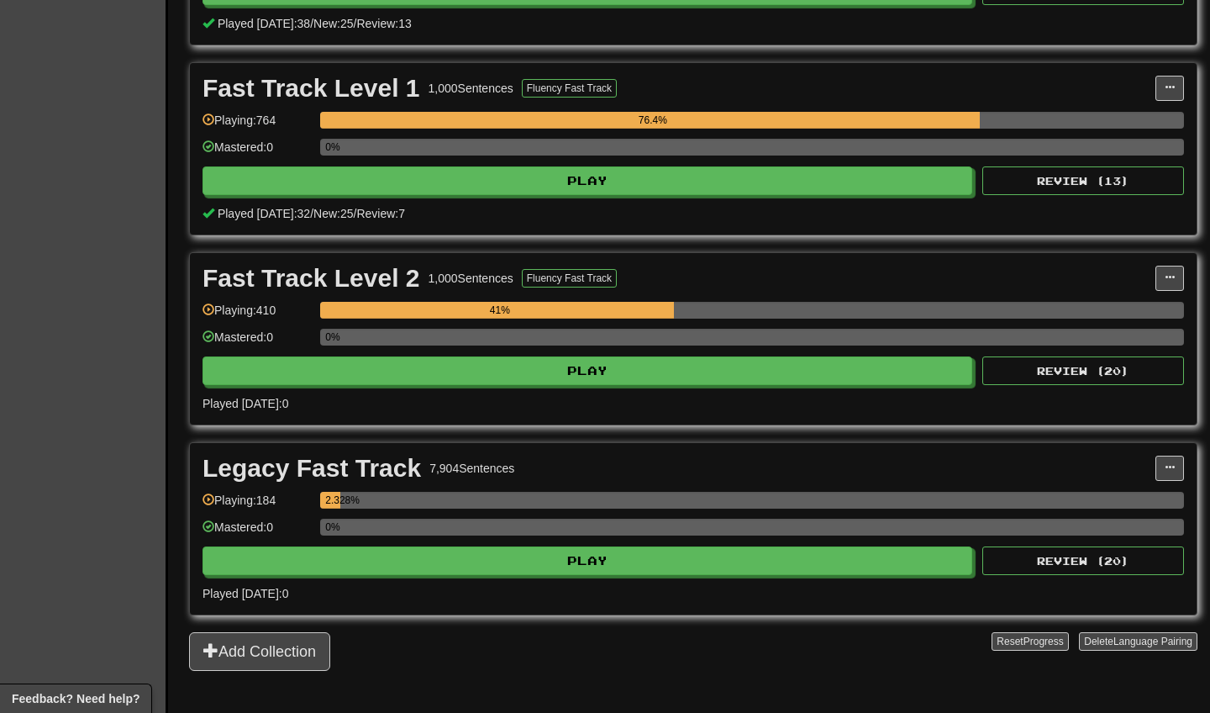
click at [450, 300] on div "Fast Track Level 2 1,000 Sentences Fluency Fast Track Manage Sentences Unpin fr…" at bounding box center [693, 338] width 1007 height 171
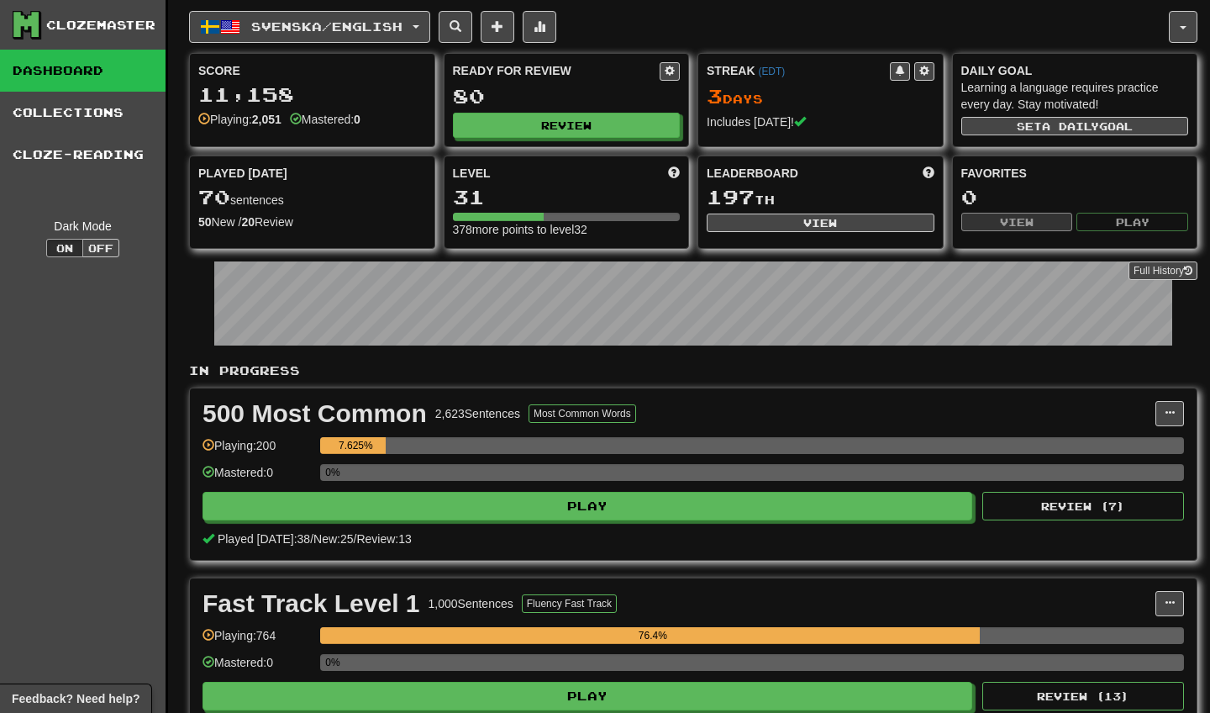
scroll to position [0, 0]
click at [402, 29] on span "Svenska / English" at bounding box center [326, 26] width 151 height 14
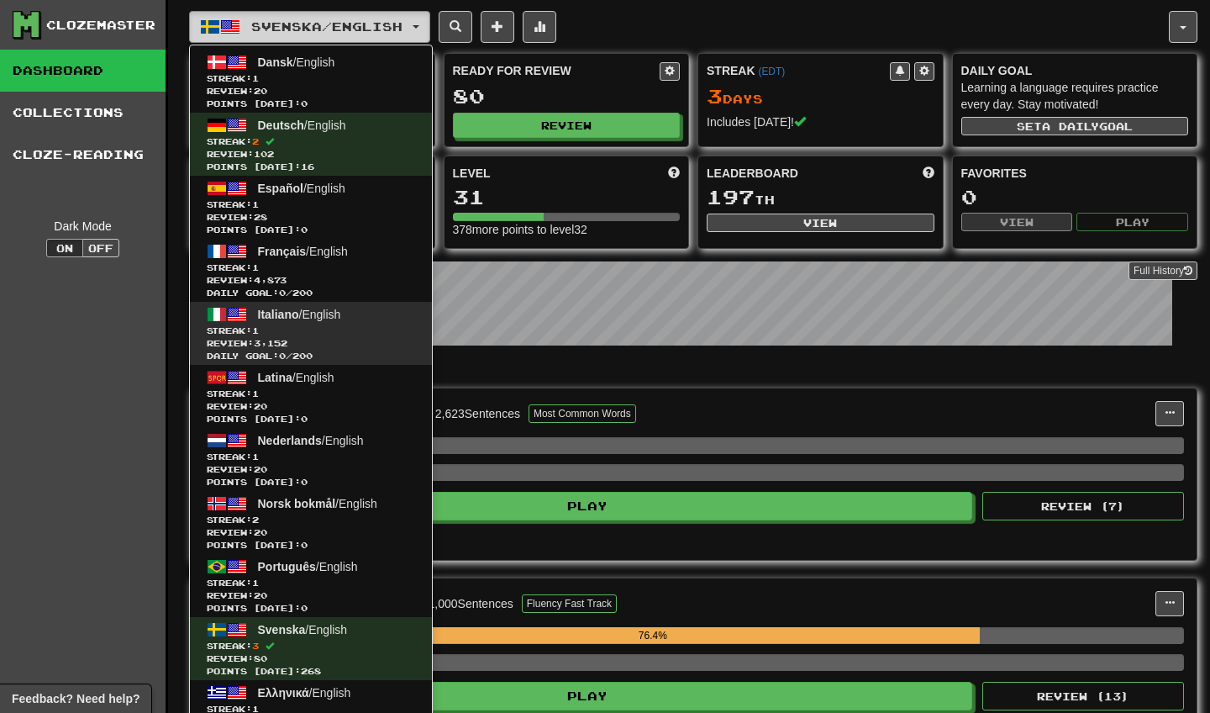
scroll to position [15, 0]
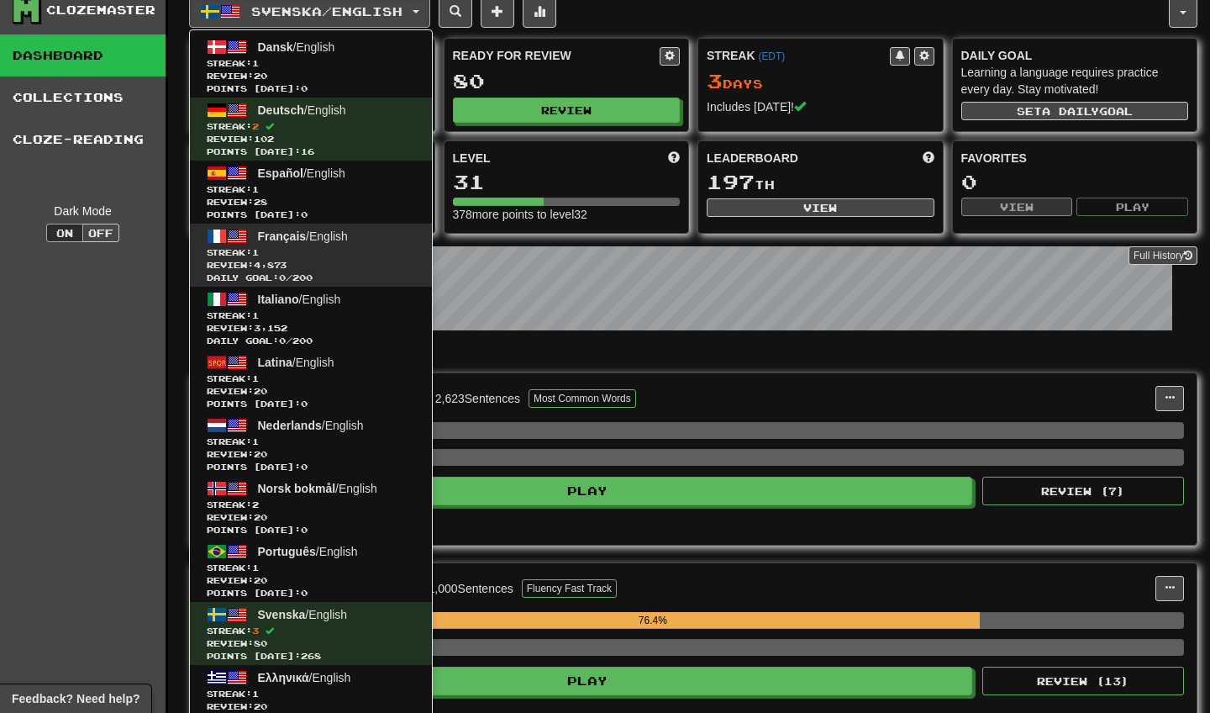
click at [340, 260] on span "Review: 4,873" at bounding box center [311, 265] width 208 height 13
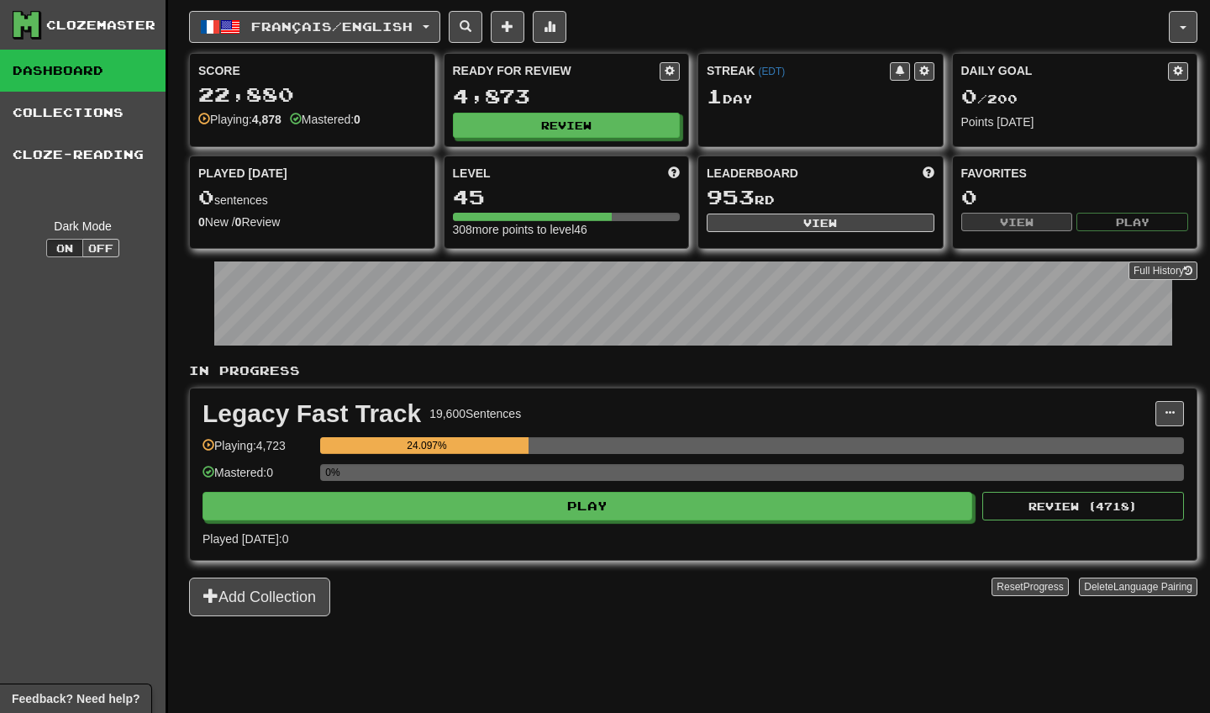
scroll to position [29, 0]
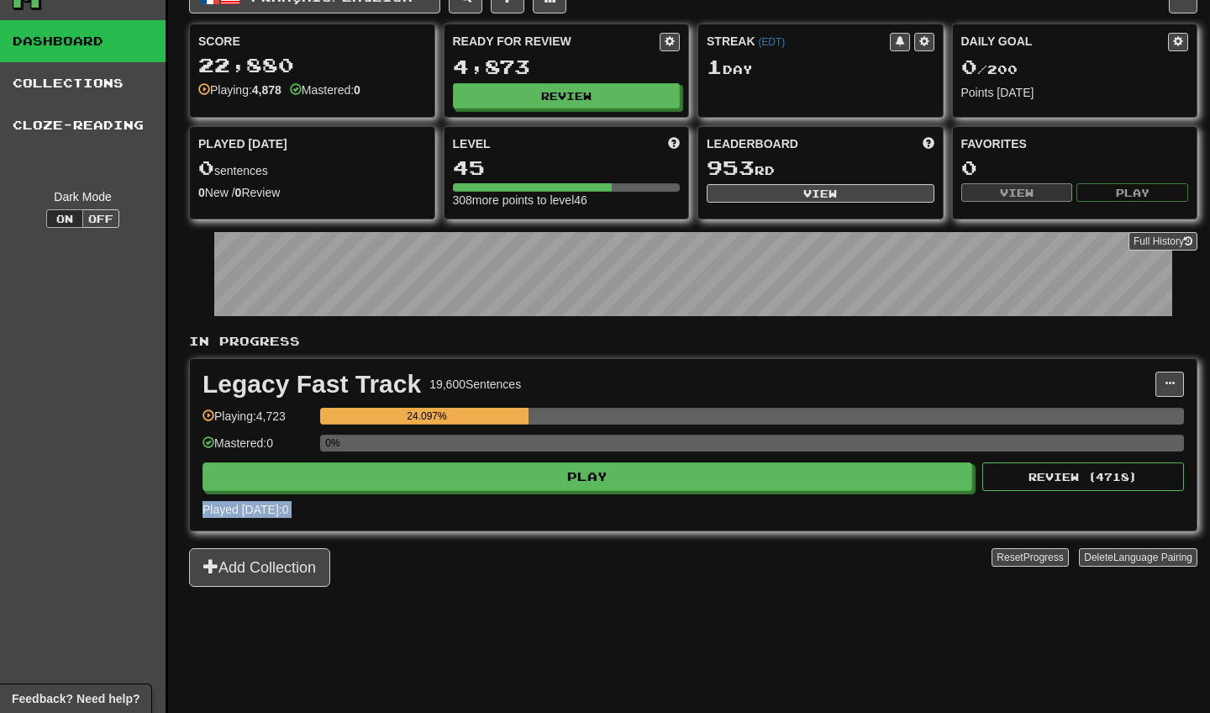
drag, startPoint x: 507, startPoint y: 492, endPoint x: 502, endPoint y: 539, distance: 47.3
click at [502, 539] on div "In Progress Legacy Fast Track 19,600 Sentences Manage Sentences Unpin from Dash…" at bounding box center [693, 460] width 1008 height 254
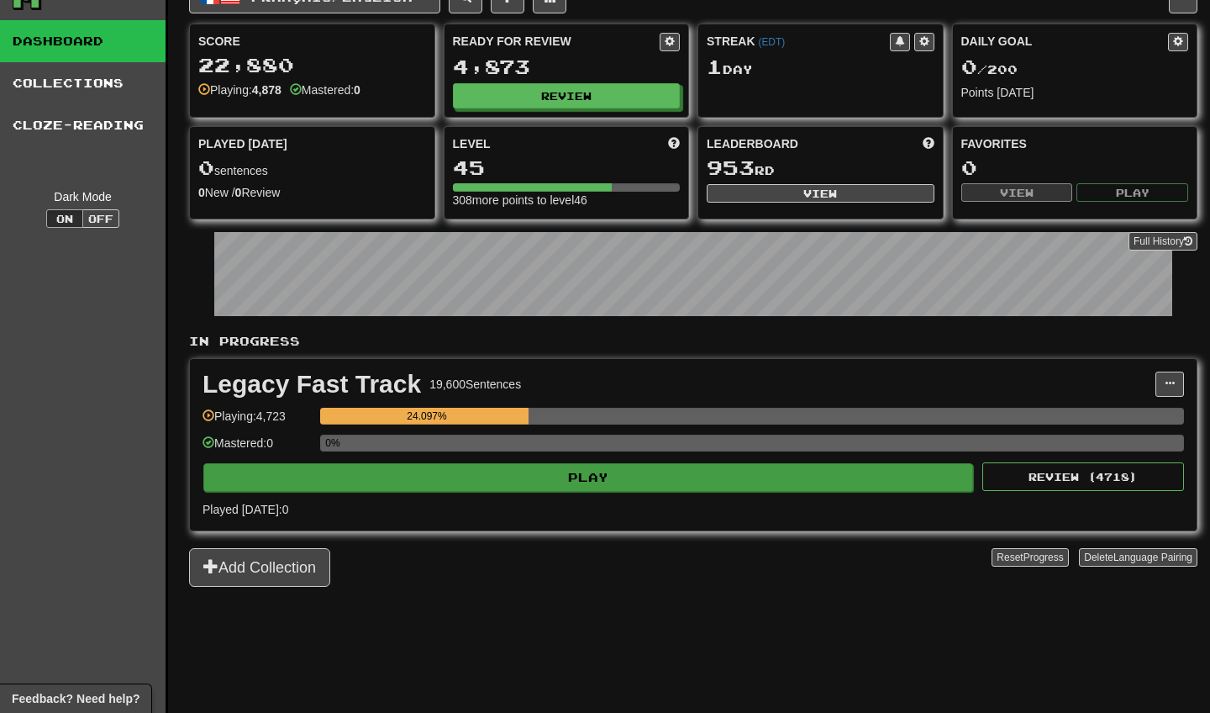
click at [583, 477] on button "Play" at bounding box center [588, 477] width 770 height 29
select select "**"
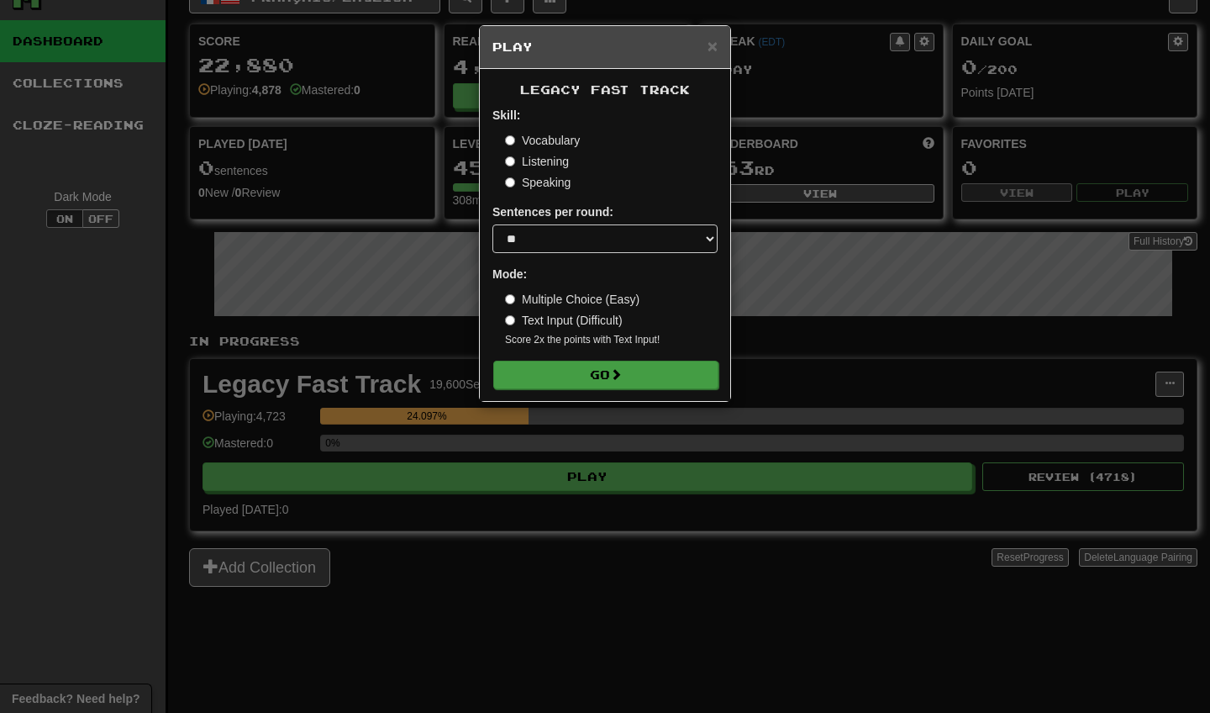
click at [616, 378] on span at bounding box center [616, 374] width 12 height 12
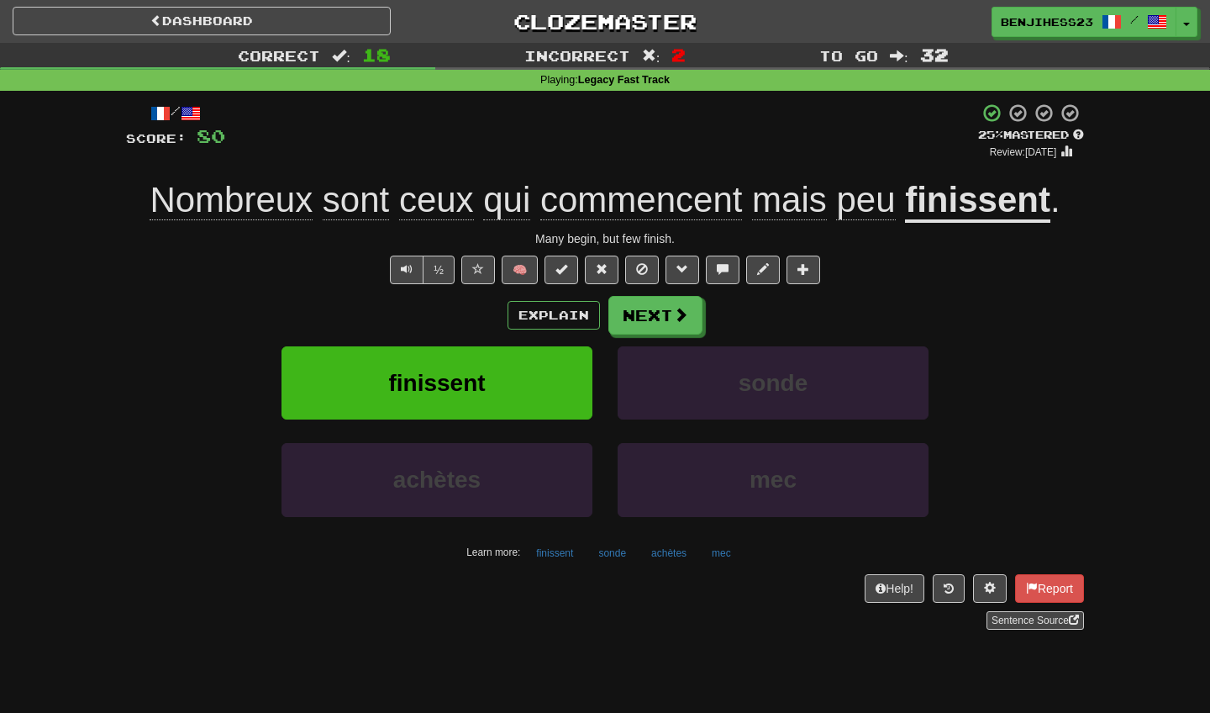
click at [483, 193] on span "ceux" at bounding box center [506, 200] width 47 height 40
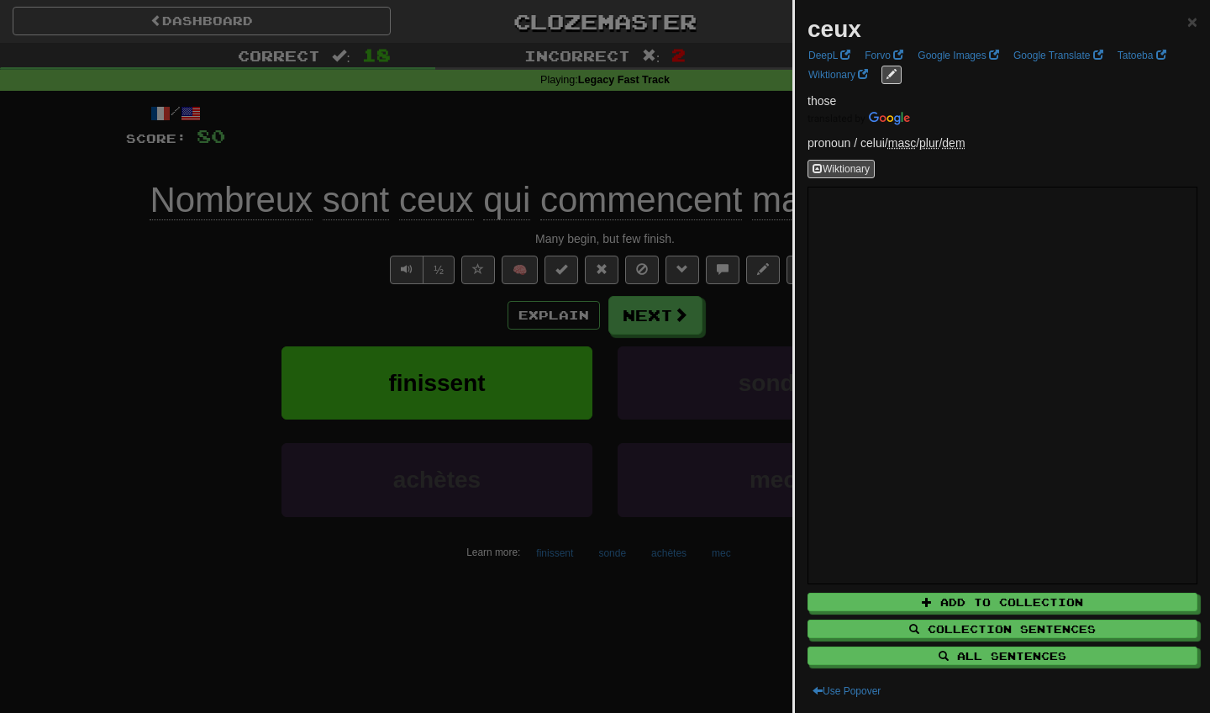
click at [249, 413] on div at bounding box center [605, 356] width 1210 height 713
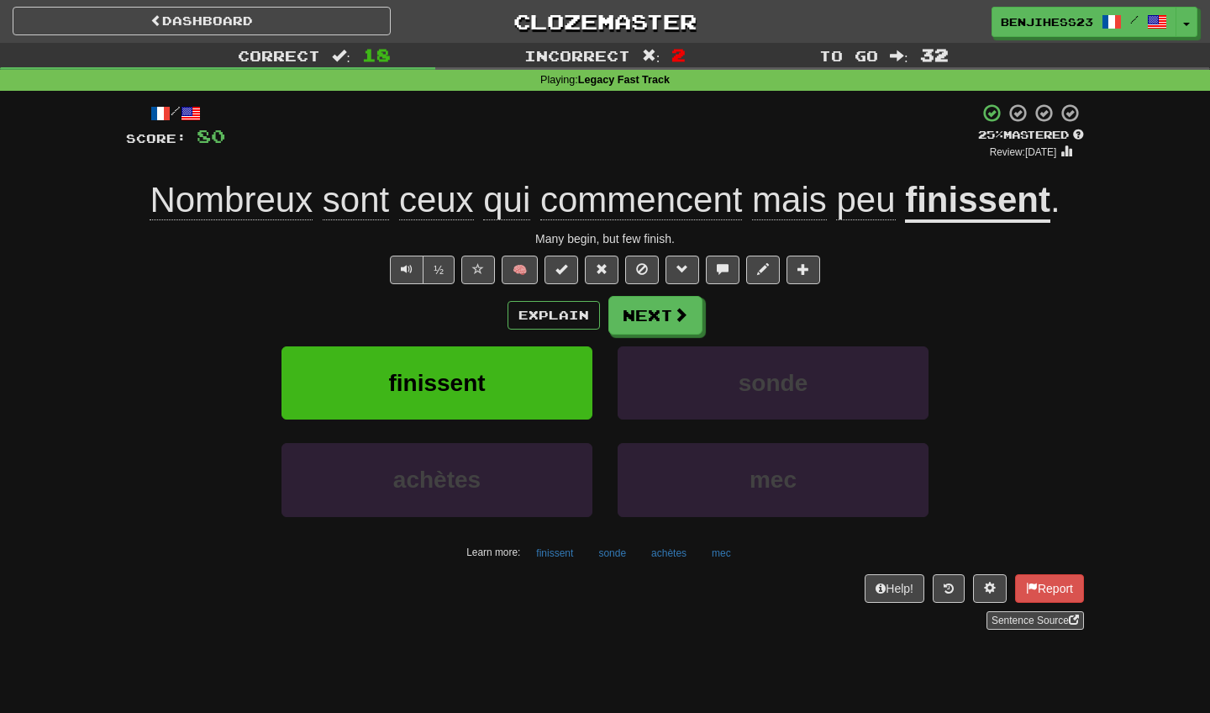
click at [323, 210] on span "Nombreux" at bounding box center [356, 200] width 66 height 40
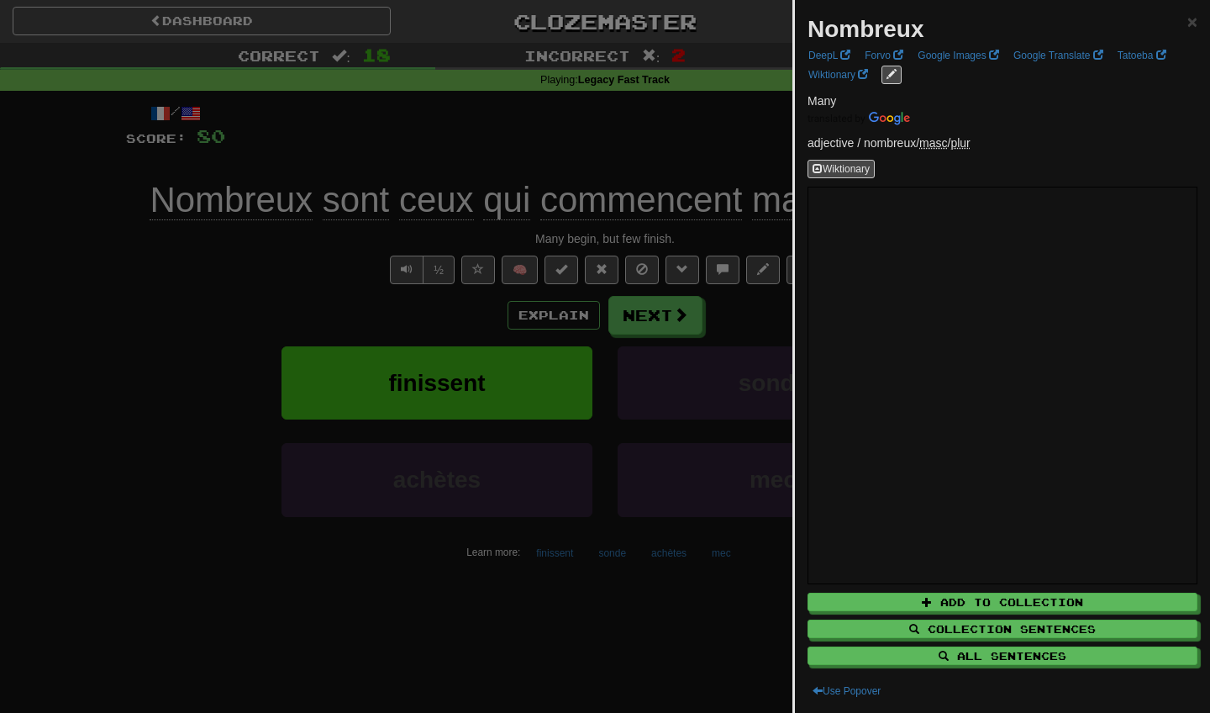
click at [185, 356] on div at bounding box center [605, 356] width 1210 height 713
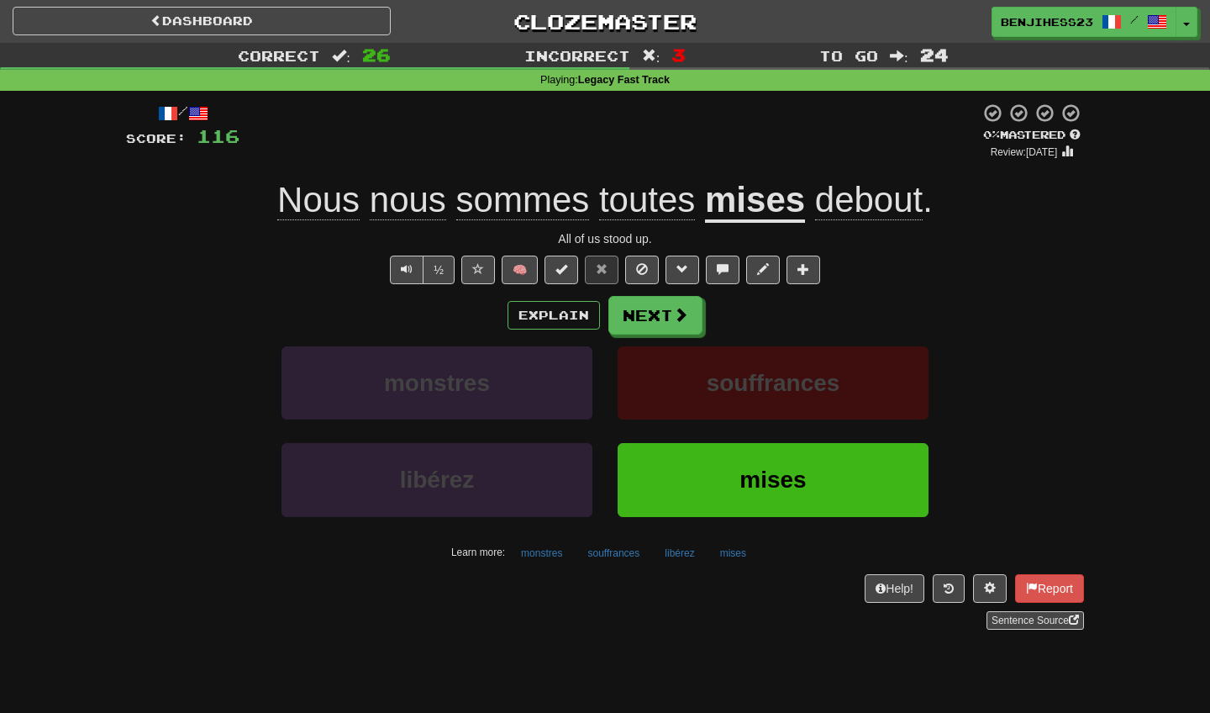
click at [782, 187] on u "mises" at bounding box center [755, 201] width 100 height 43
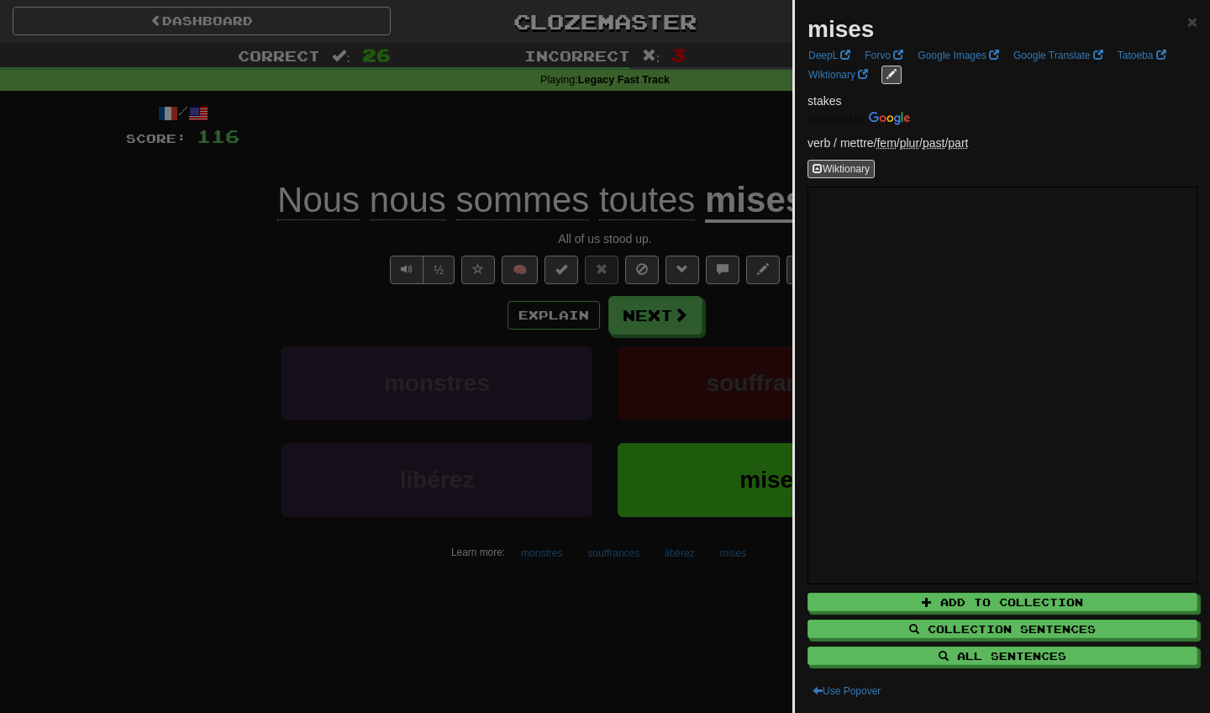
click at [720, 157] on div at bounding box center [605, 356] width 1210 height 713
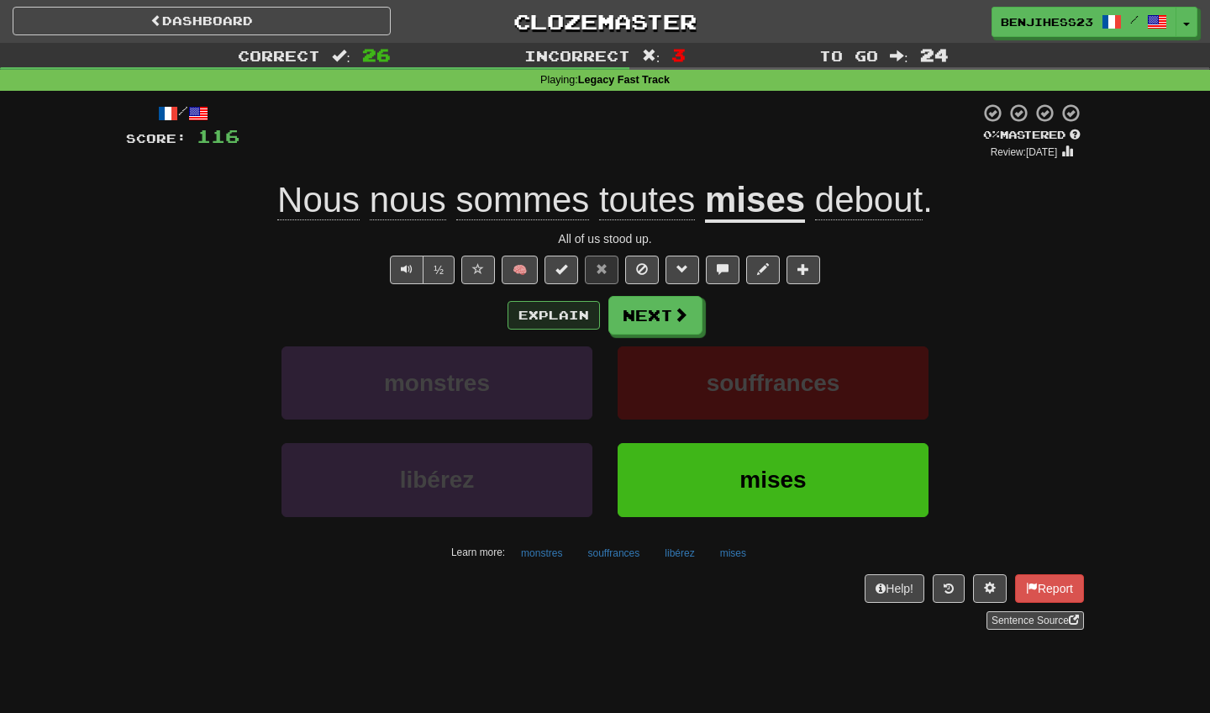
click at [591, 308] on button "Explain" at bounding box center [554, 315] width 92 height 29
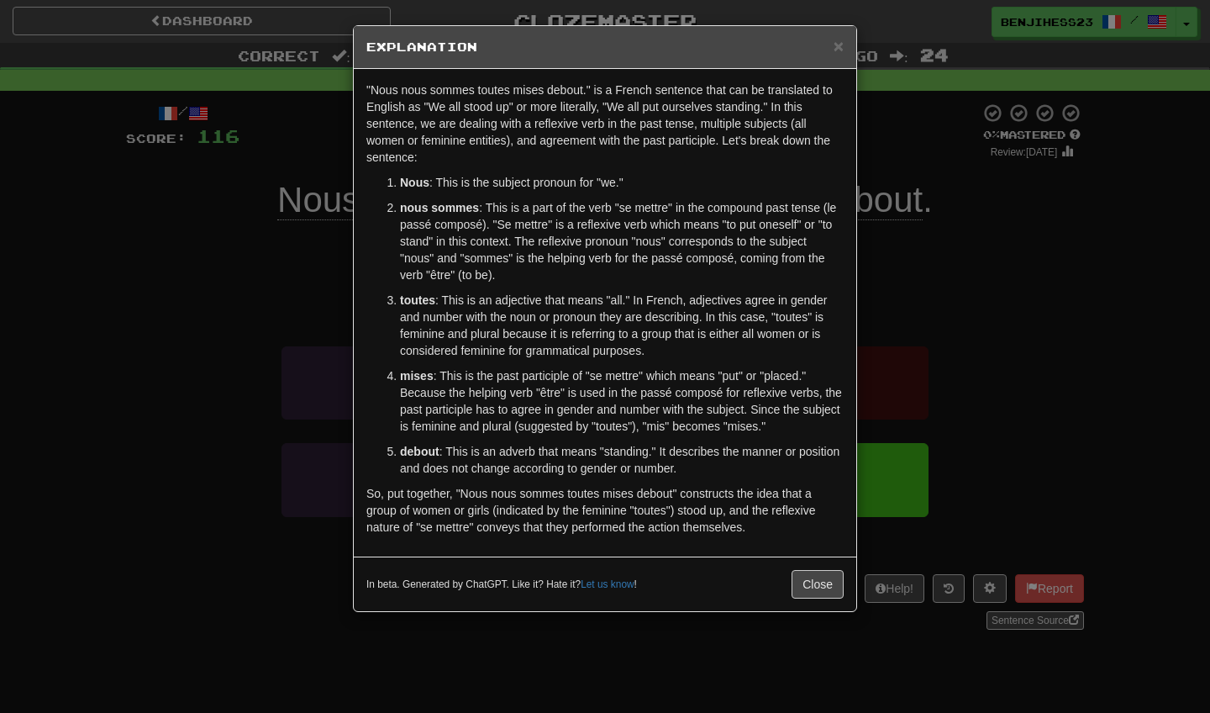
click at [922, 309] on div "× Explanation "Nous nous sommes toutes mises debout." is a French sentence that…" at bounding box center [605, 356] width 1210 height 713
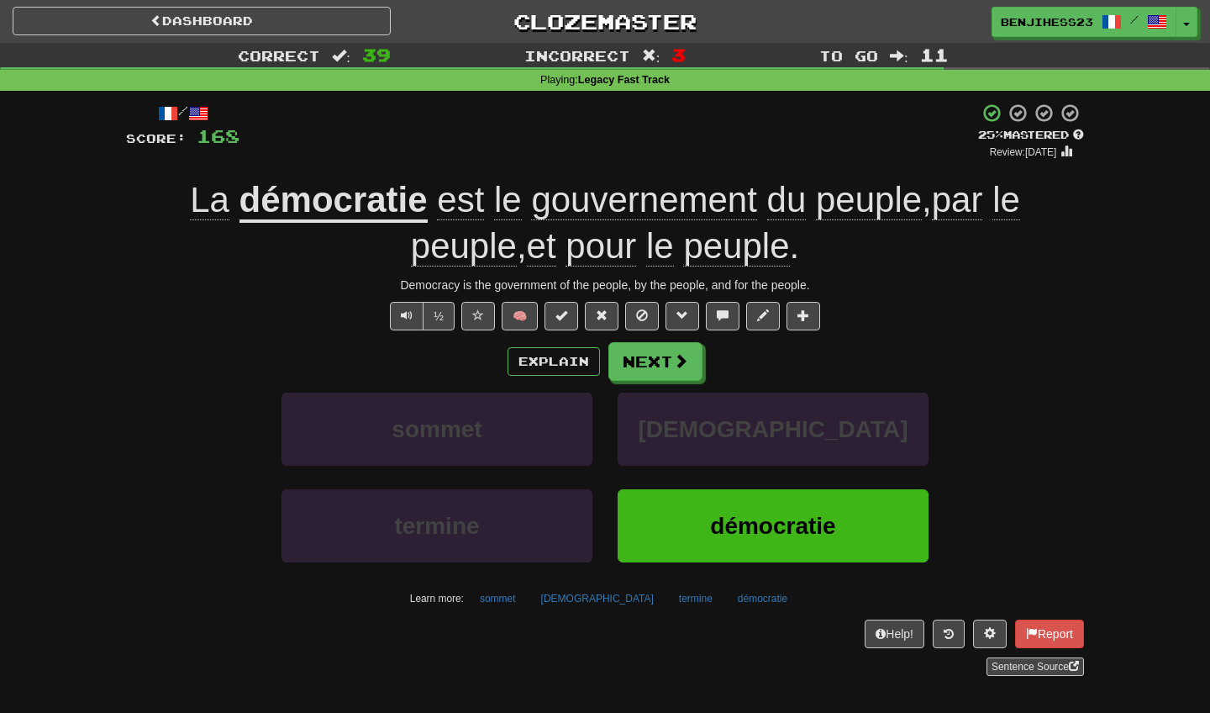
click at [853, 208] on span "peuple" at bounding box center [869, 200] width 106 height 40
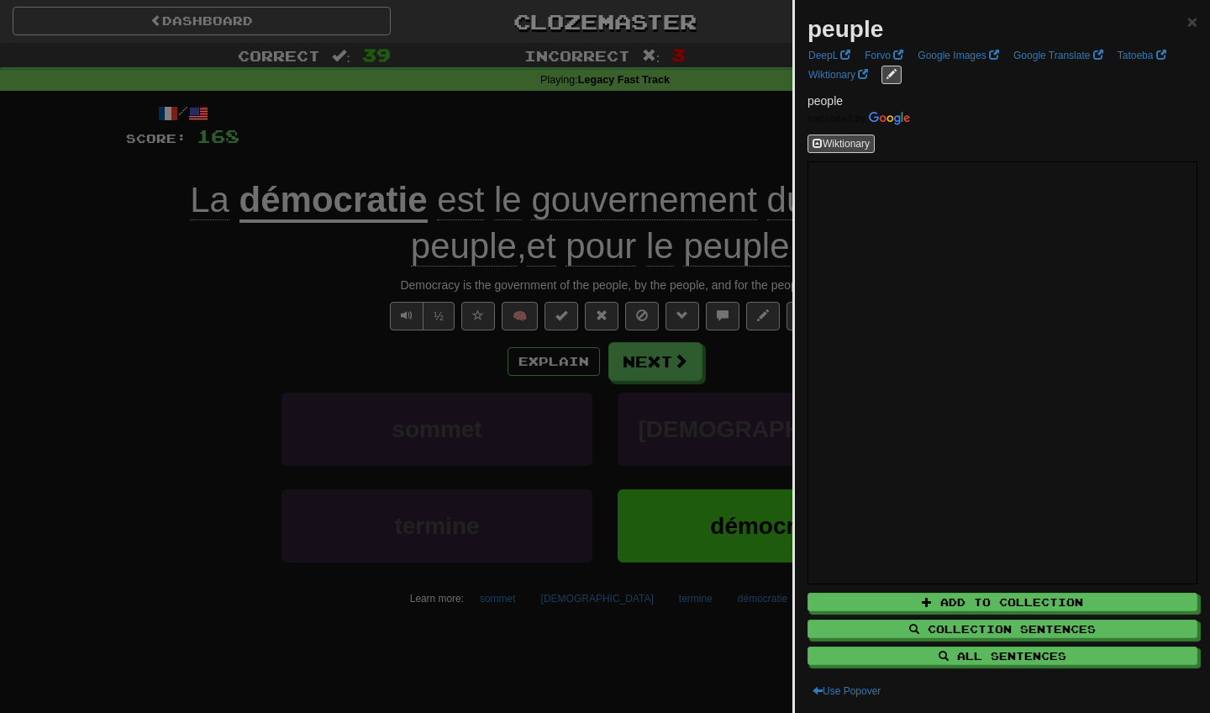
click at [737, 155] on div at bounding box center [605, 356] width 1210 height 713
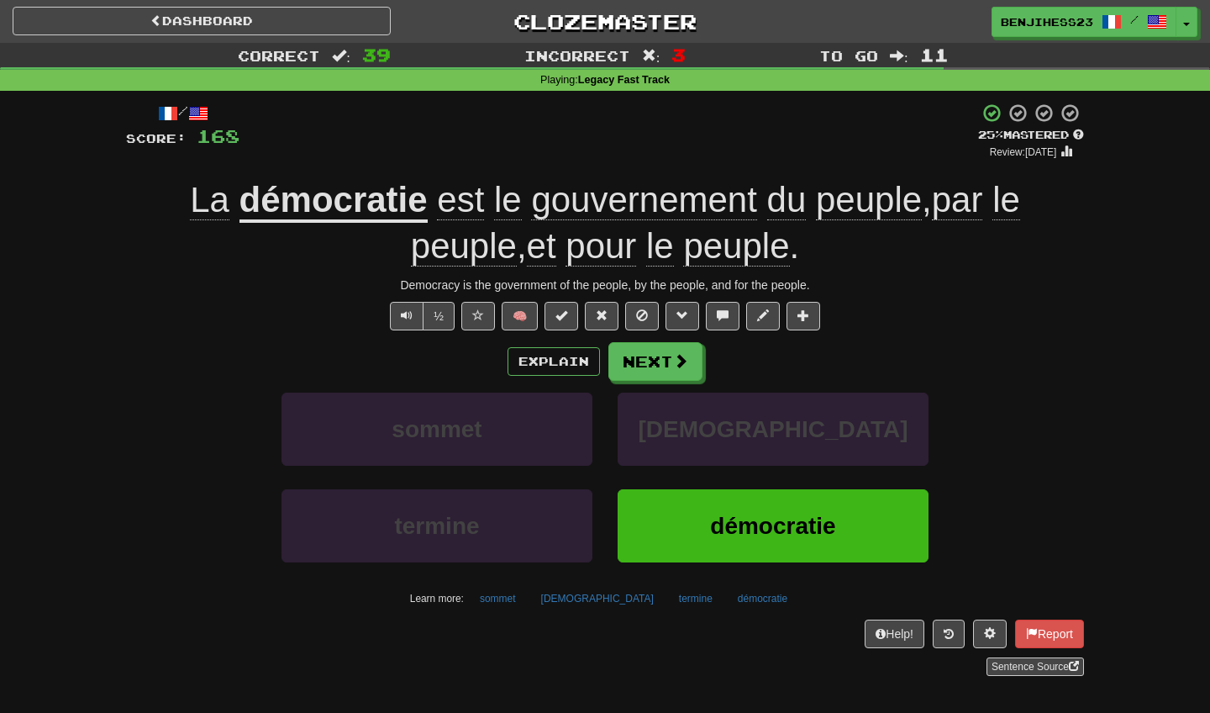
click at [927, 266] on div "La démocratie est le gouvernement du peuple , par le peuple , et pour le peuple…" at bounding box center [605, 223] width 958 height 92
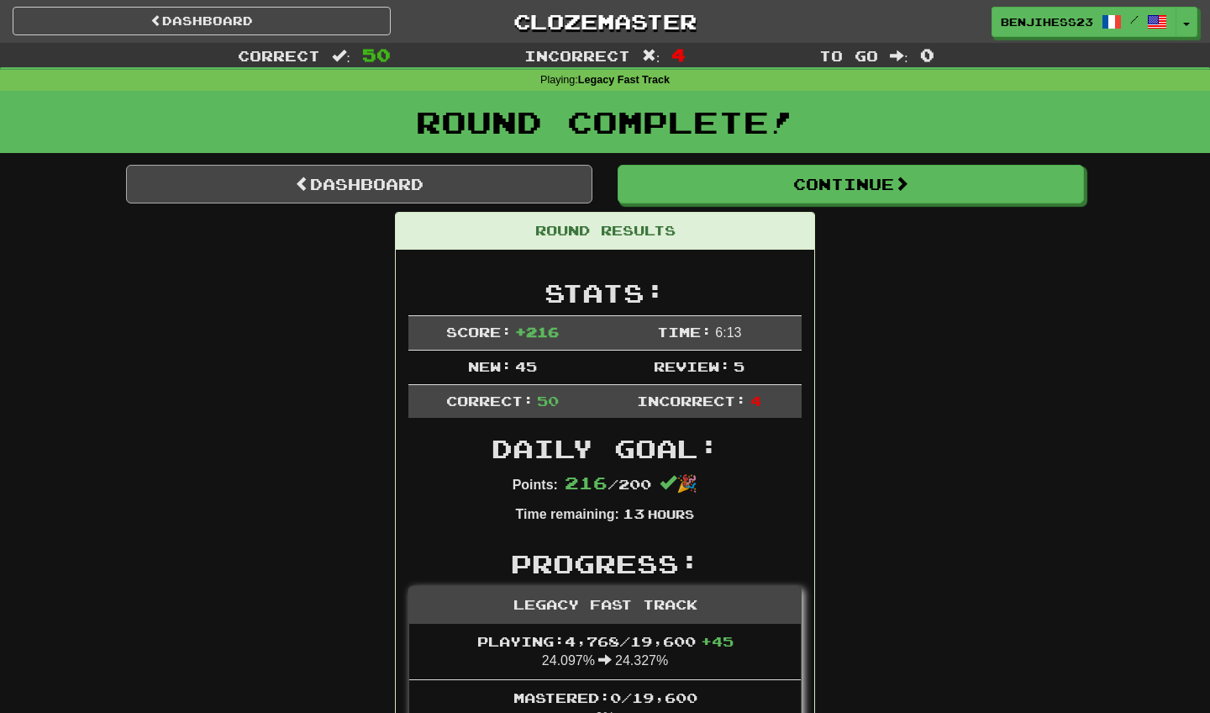
click at [386, 177] on link "Dashboard" at bounding box center [359, 184] width 466 height 39
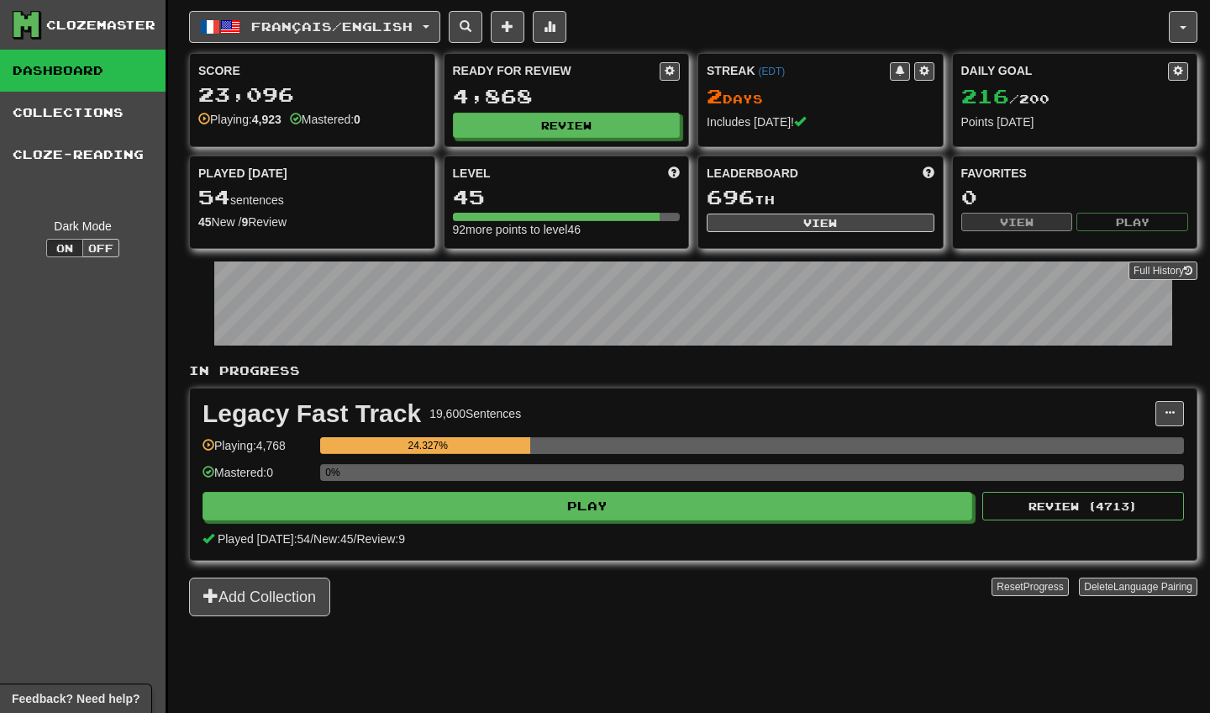
scroll to position [13, 0]
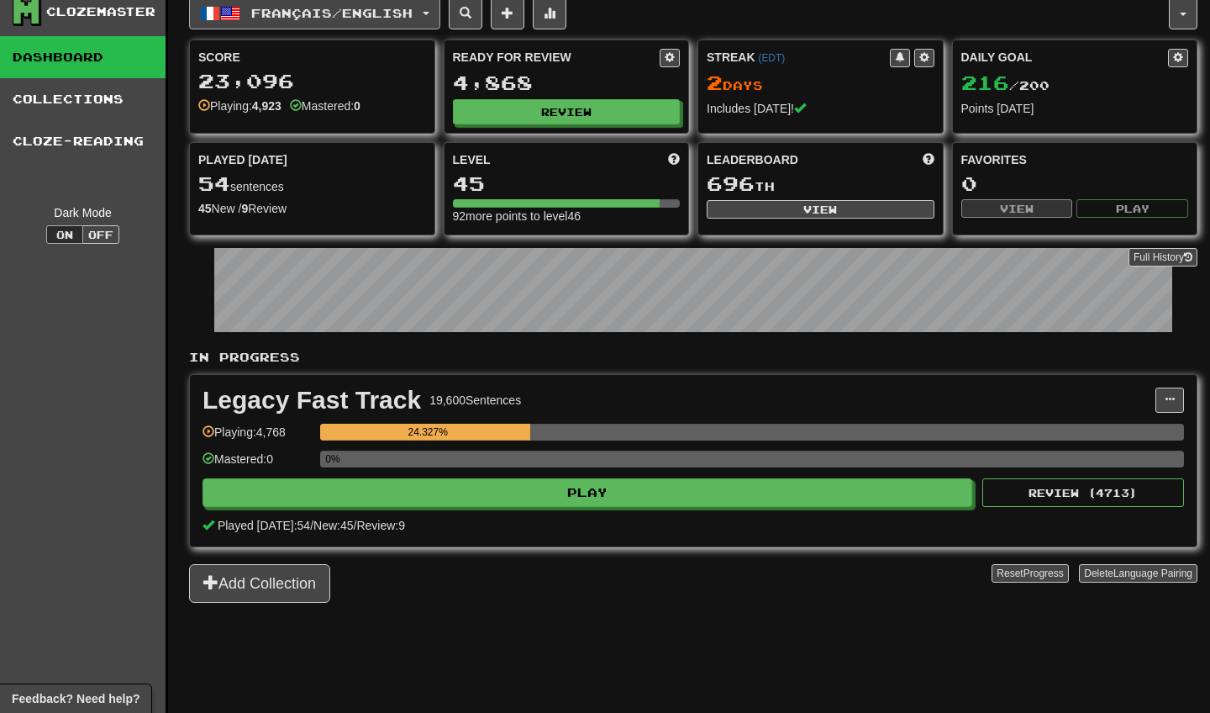
click at [423, 24] on button "Français / English" at bounding box center [314, 13] width 251 height 32
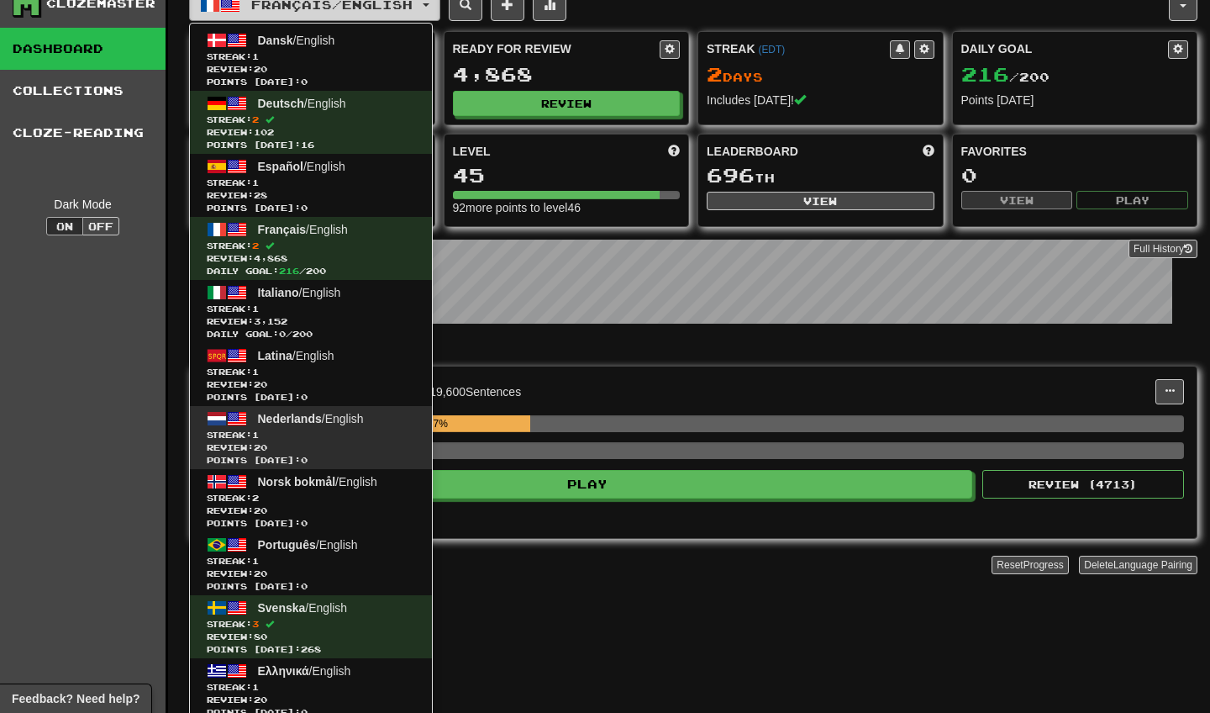
scroll to position [23, 0]
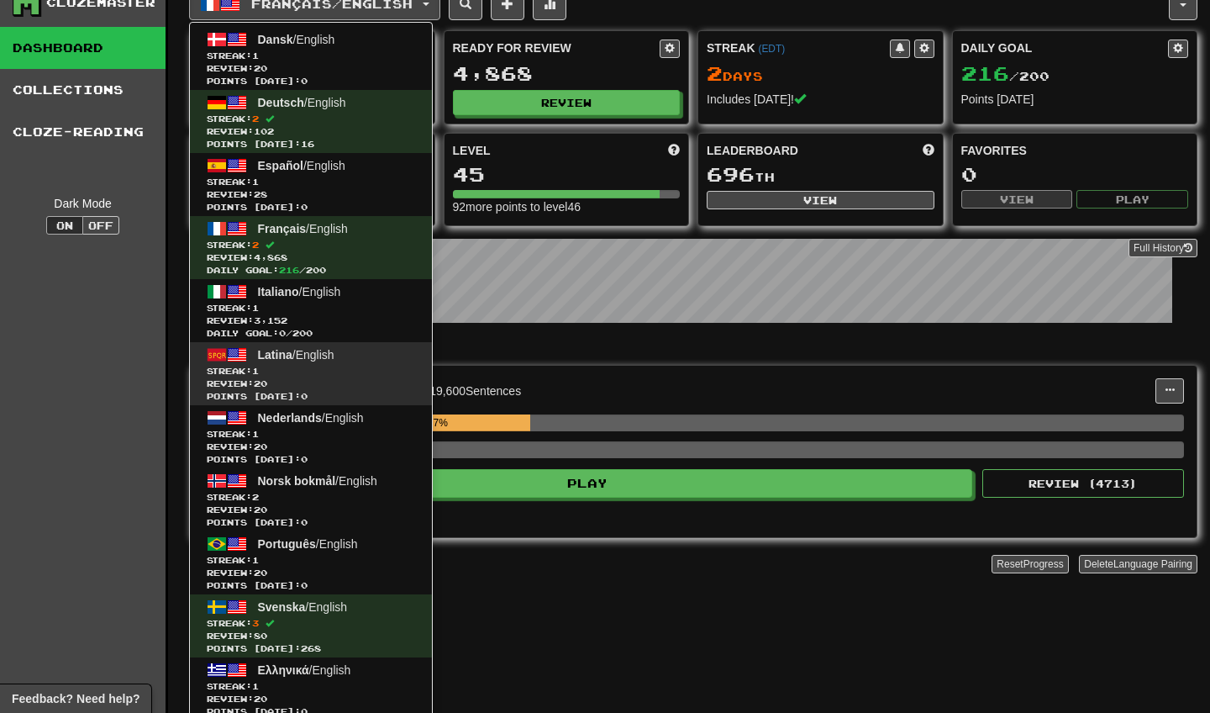
click at [321, 373] on span "Streak: 1" at bounding box center [311, 371] width 208 height 13
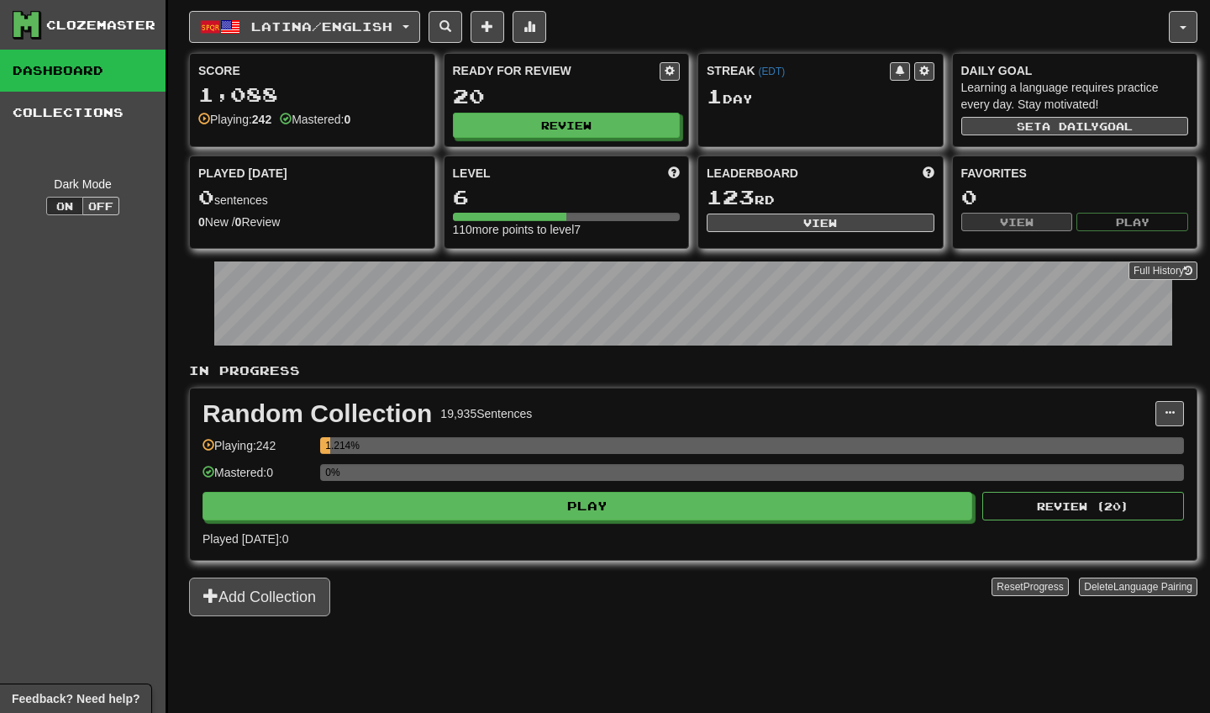
click at [287, 587] on button "Add Collection" at bounding box center [259, 596] width 141 height 39
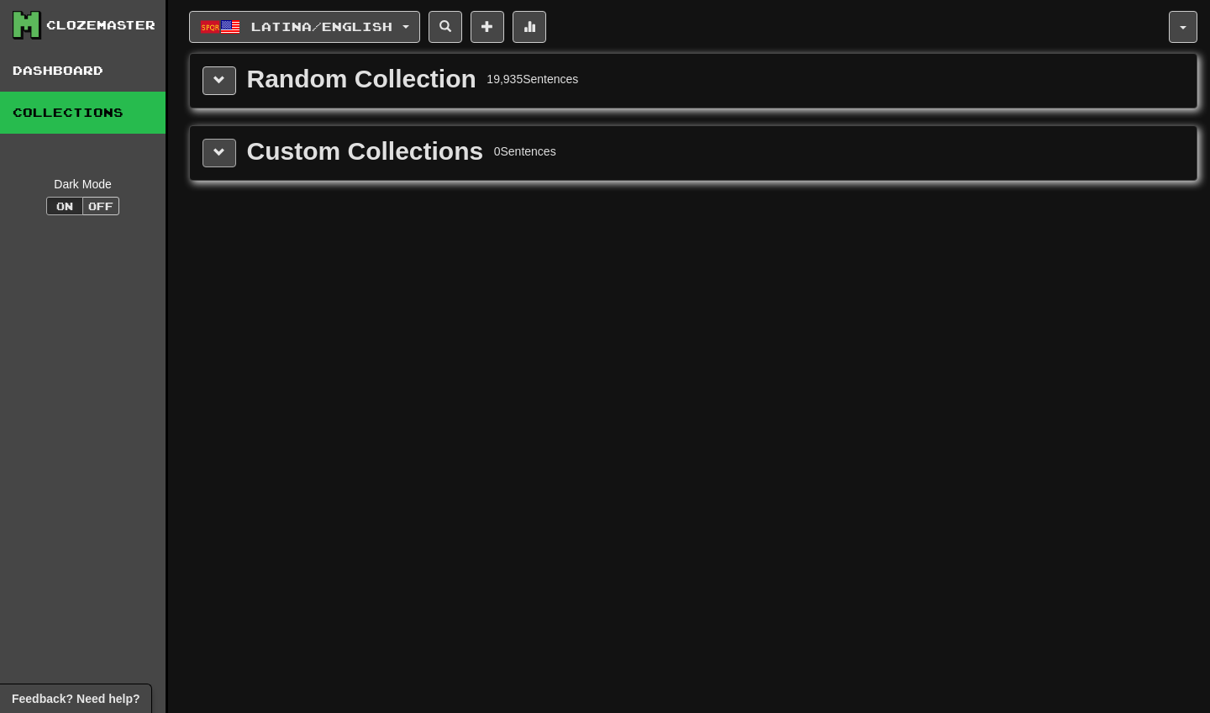
click at [216, 150] on span at bounding box center [219, 152] width 12 height 12
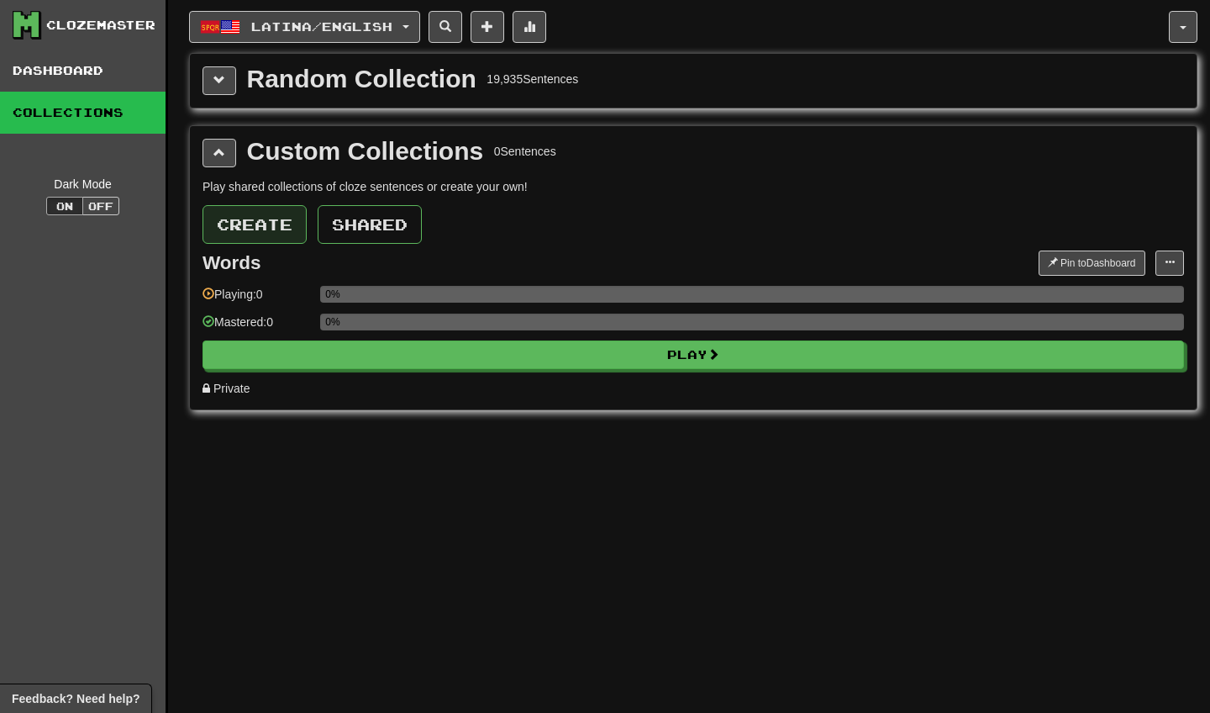
click at [280, 223] on button "Create" at bounding box center [255, 224] width 104 height 39
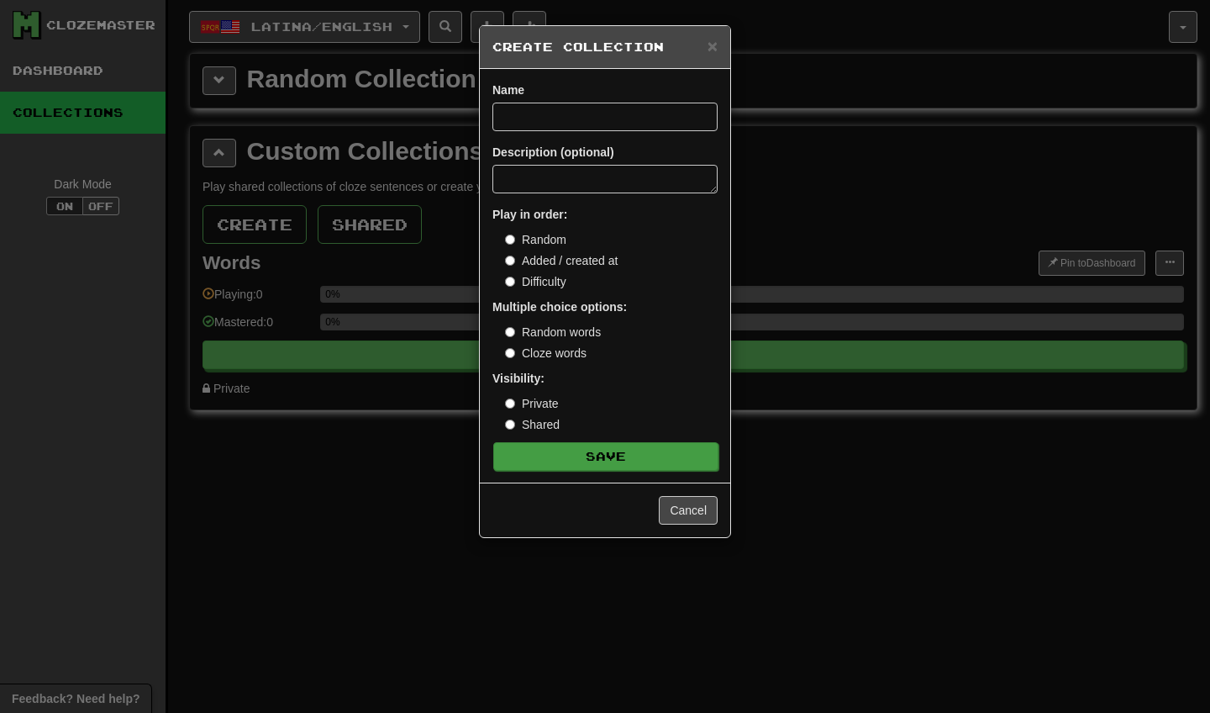
click at [596, 464] on button "Save" at bounding box center [605, 456] width 225 height 29
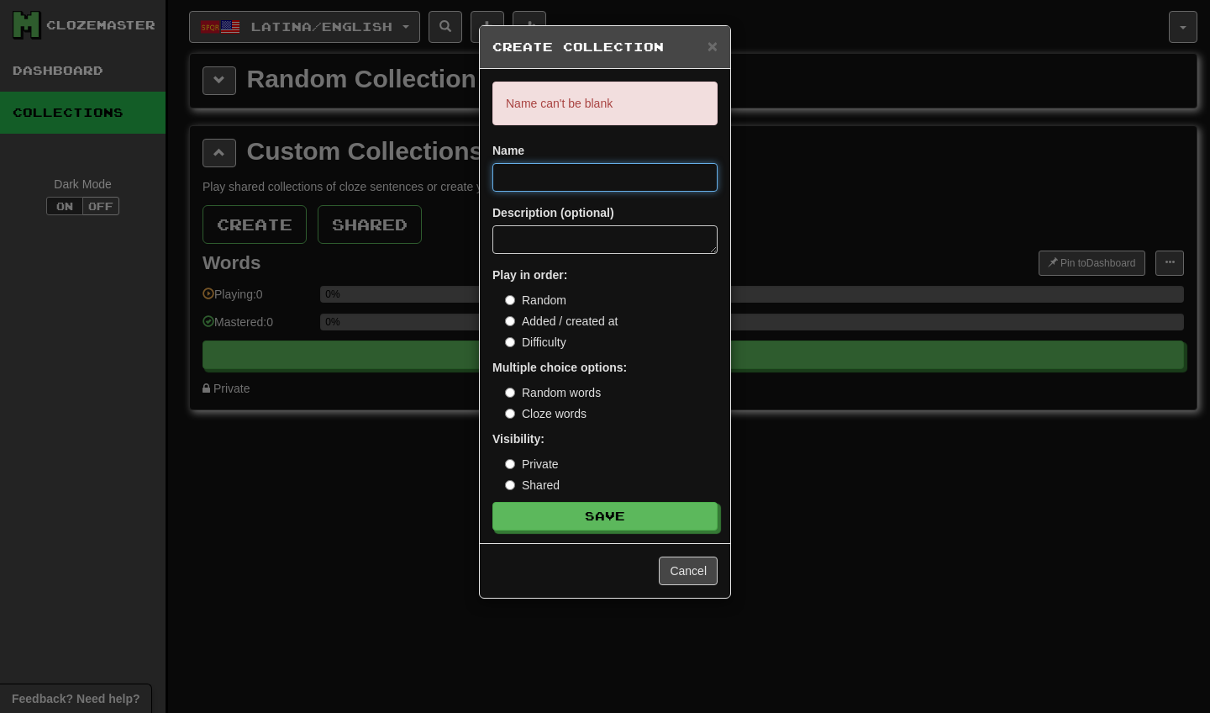
click at [568, 180] on input at bounding box center [604, 177] width 225 height 29
click at [772, 186] on div "× Create Collection Name can't be blank Name Description (optional) Play in ord…" at bounding box center [605, 356] width 1210 height 713
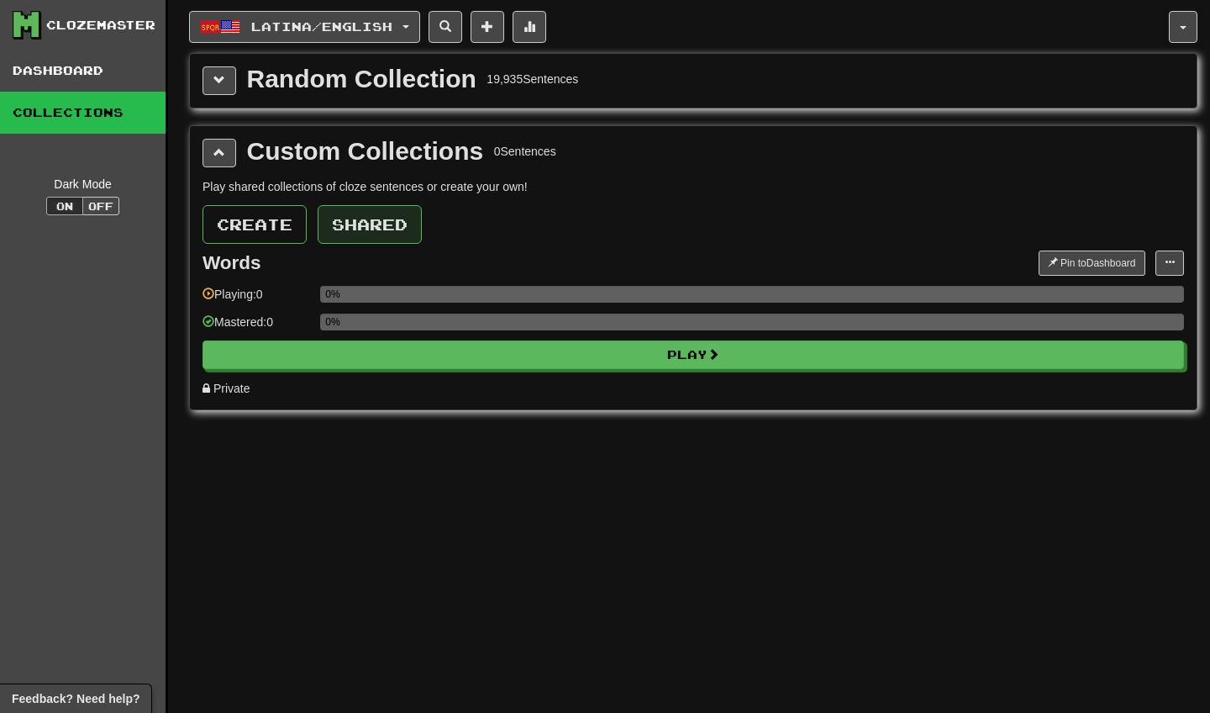
click at [365, 228] on button "Shared" at bounding box center [370, 224] width 104 height 39
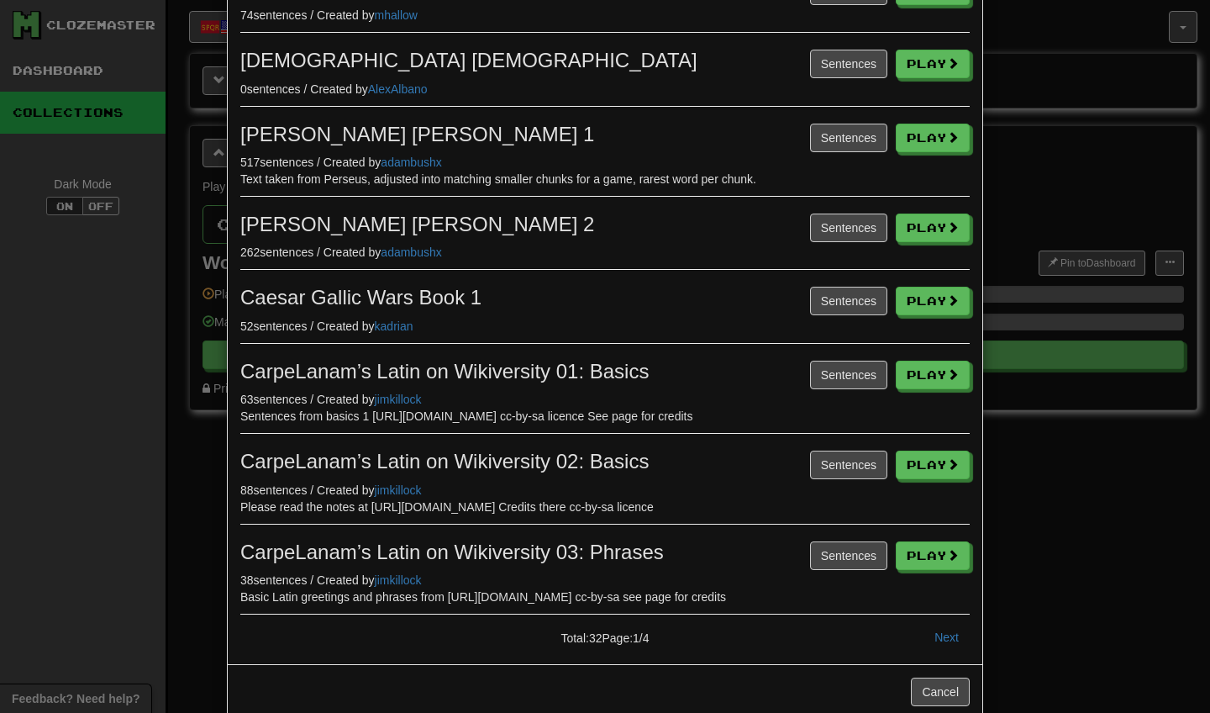
scroll to position [311, 0]
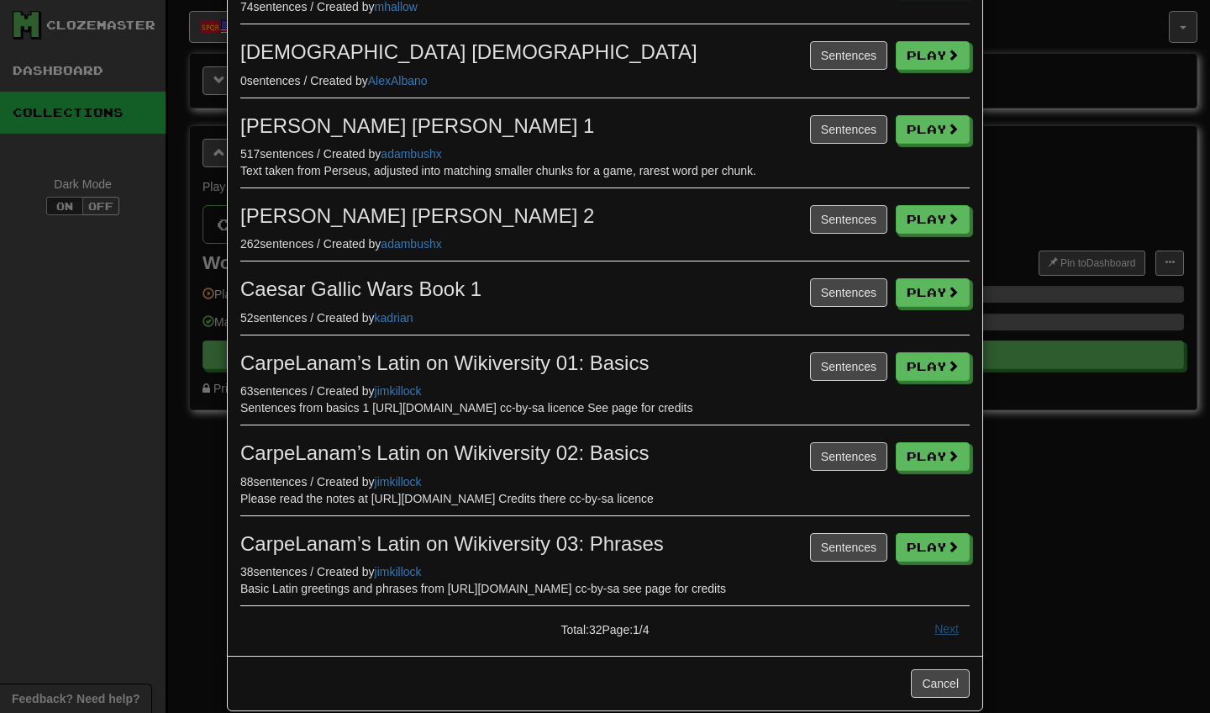
click at [943, 614] on button "Next" at bounding box center [946, 628] width 46 height 29
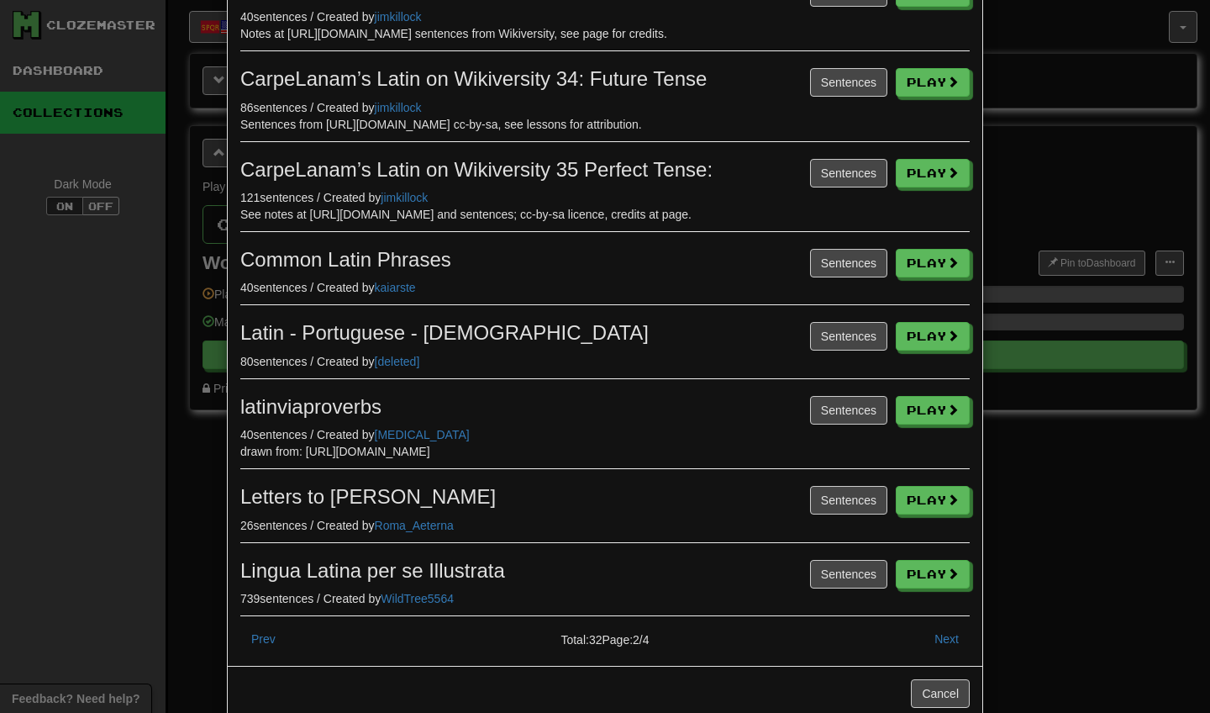
scroll to position [309, 0]
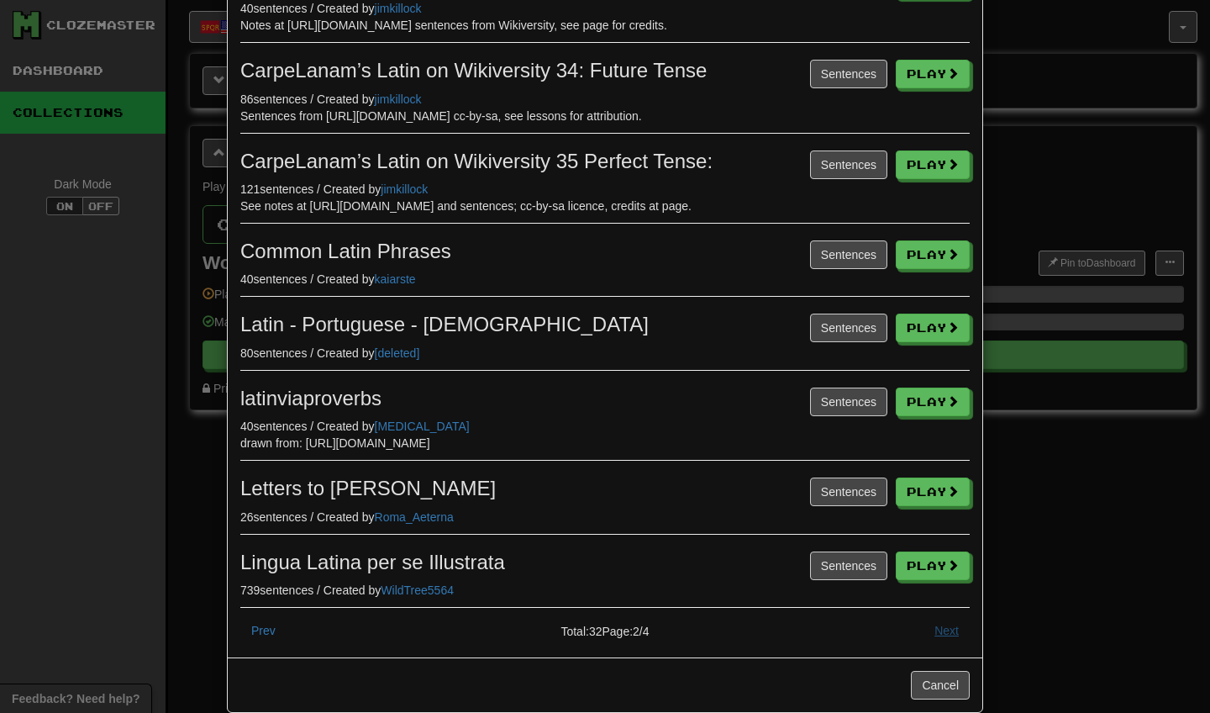
click at [944, 644] on button "Next" at bounding box center [946, 630] width 46 height 29
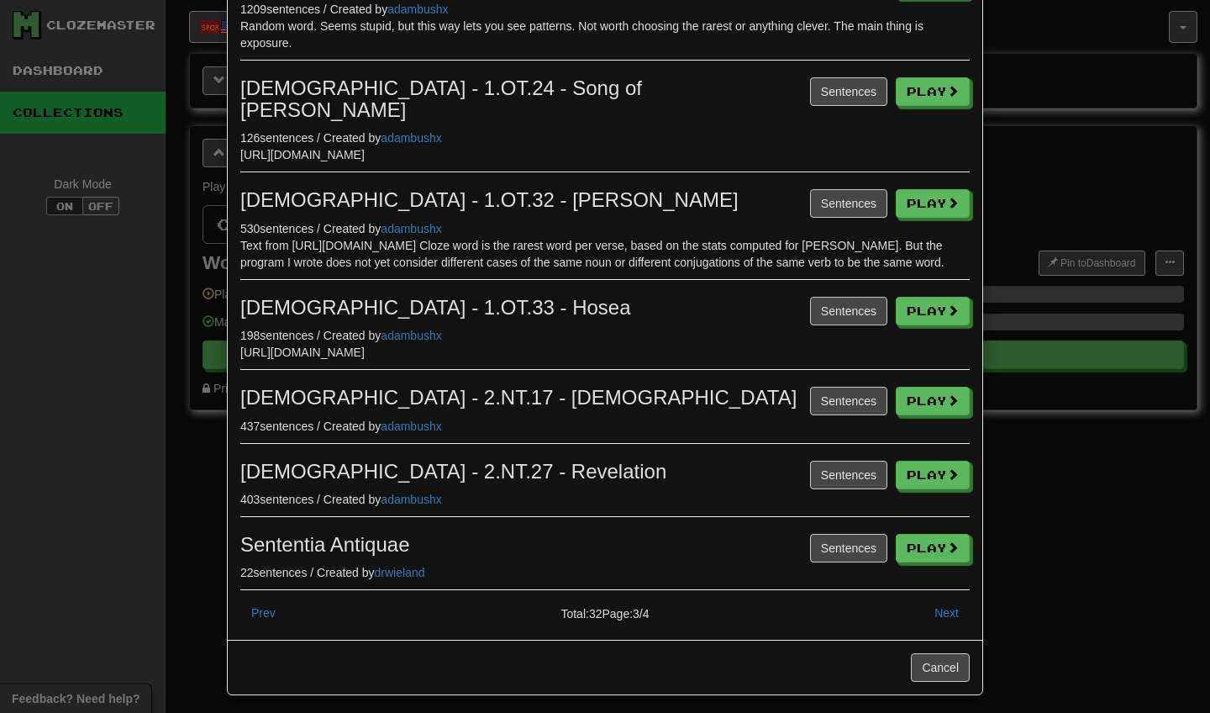
scroll to position [398, 0]
click at [951, 605] on button "Next" at bounding box center [946, 613] width 46 height 29
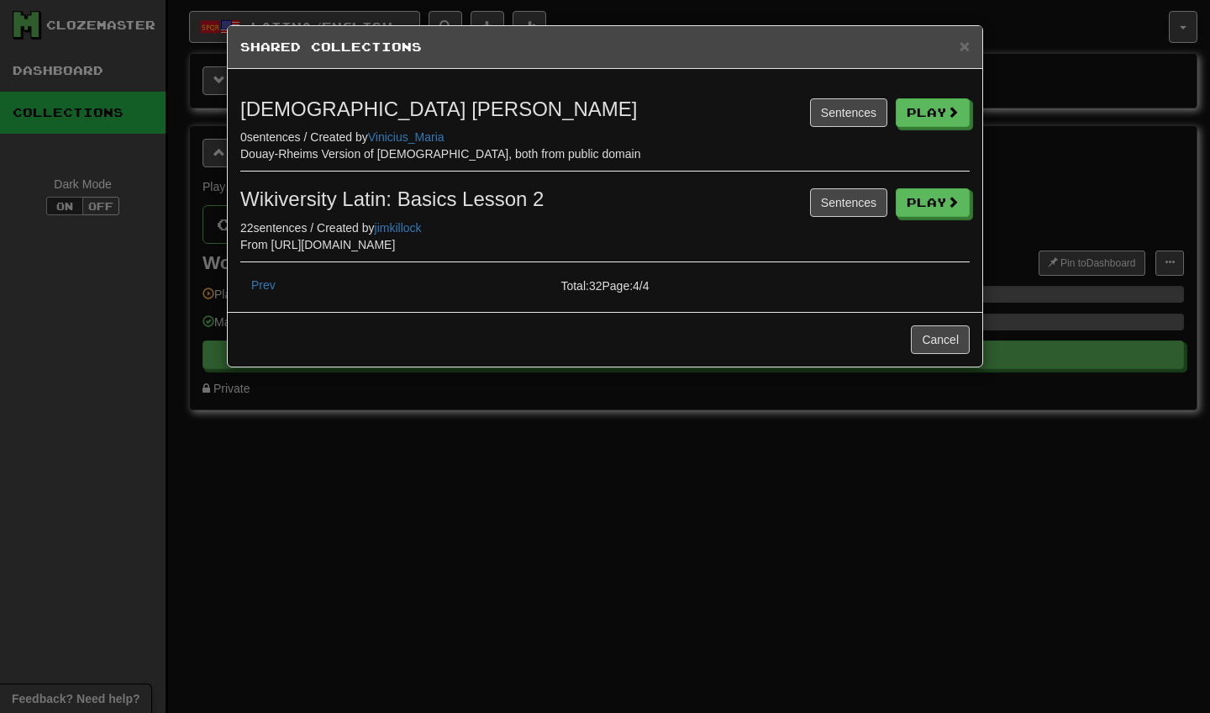
click at [600, 129] on div "0 sentences / Created by Vinicius_Maria" at bounding box center [604, 137] width 729 height 17
click at [834, 110] on button "Sentences" at bounding box center [848, 112] width 77 height 29
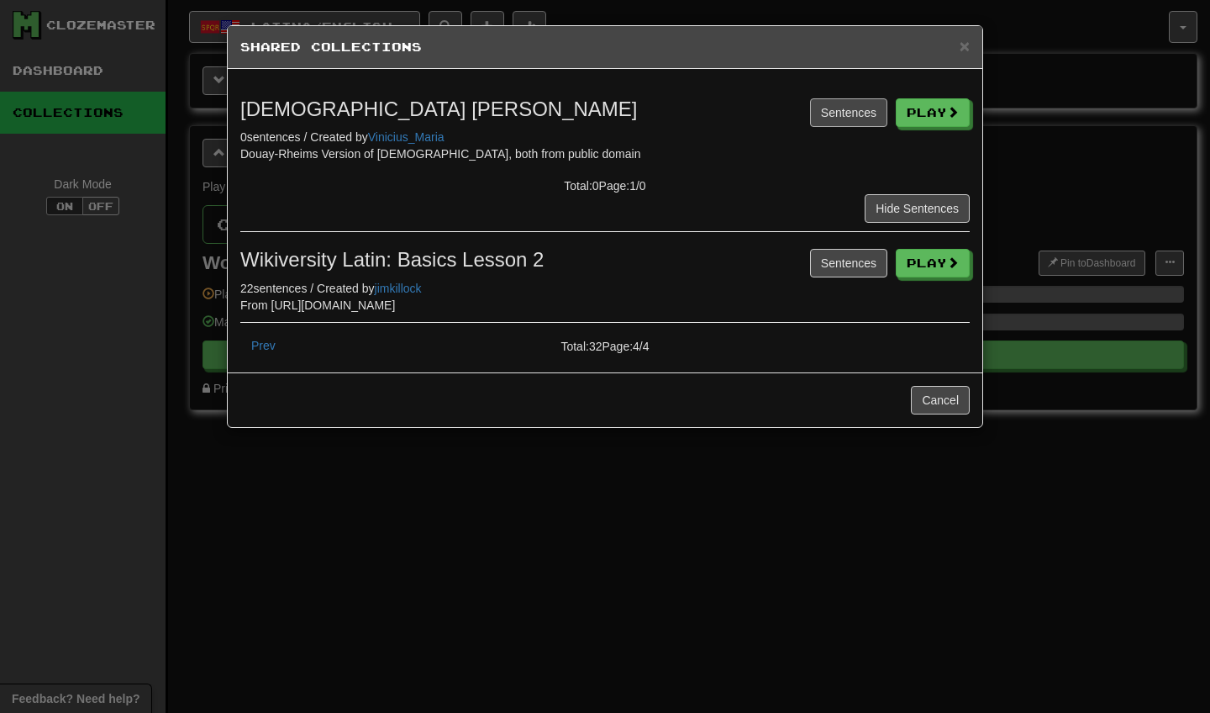
click at [834, 110] on button "Sentences" at bounding box center [848, 112] width 77 height 29
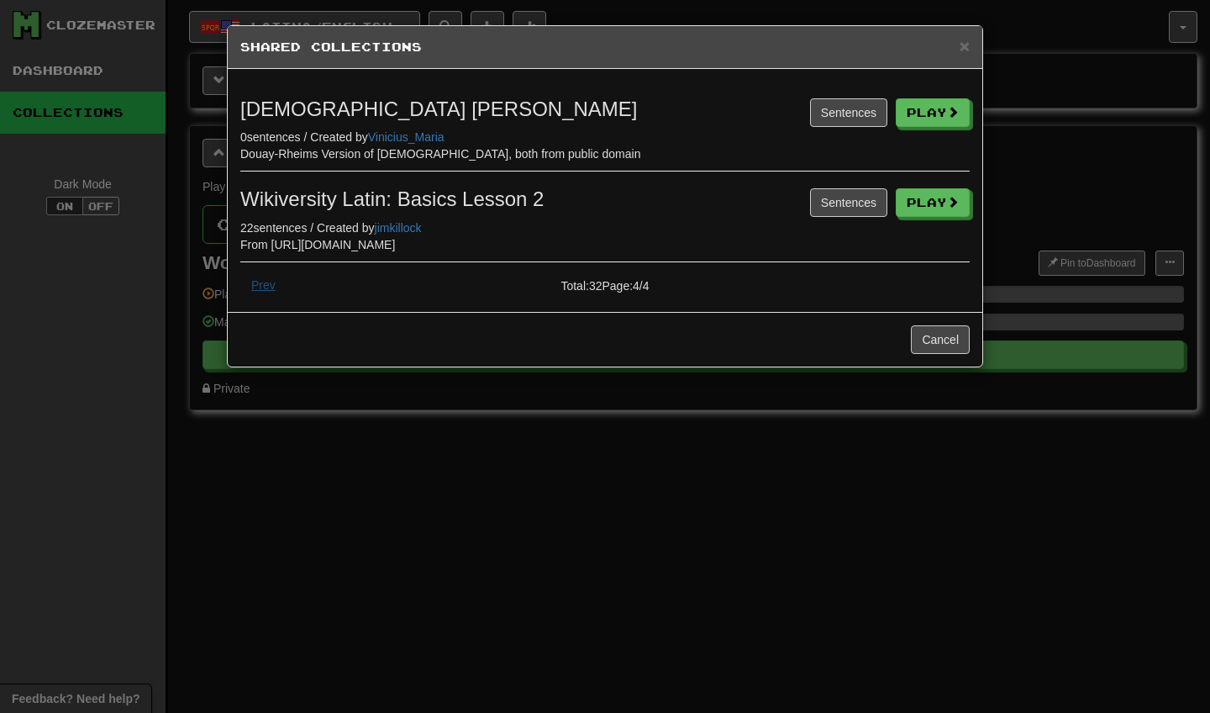
click at [256, 287] on button "Prev" at bounding box center [263, 285] width 46 height 29
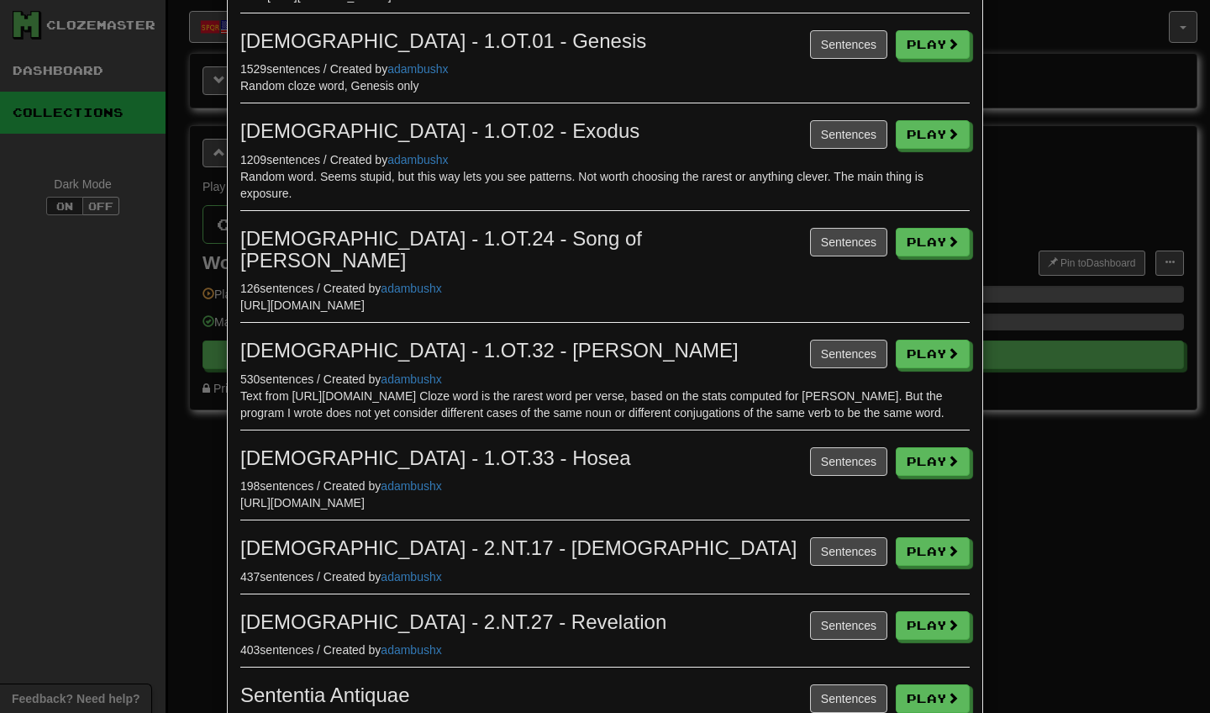
scroll to position [398, 0]
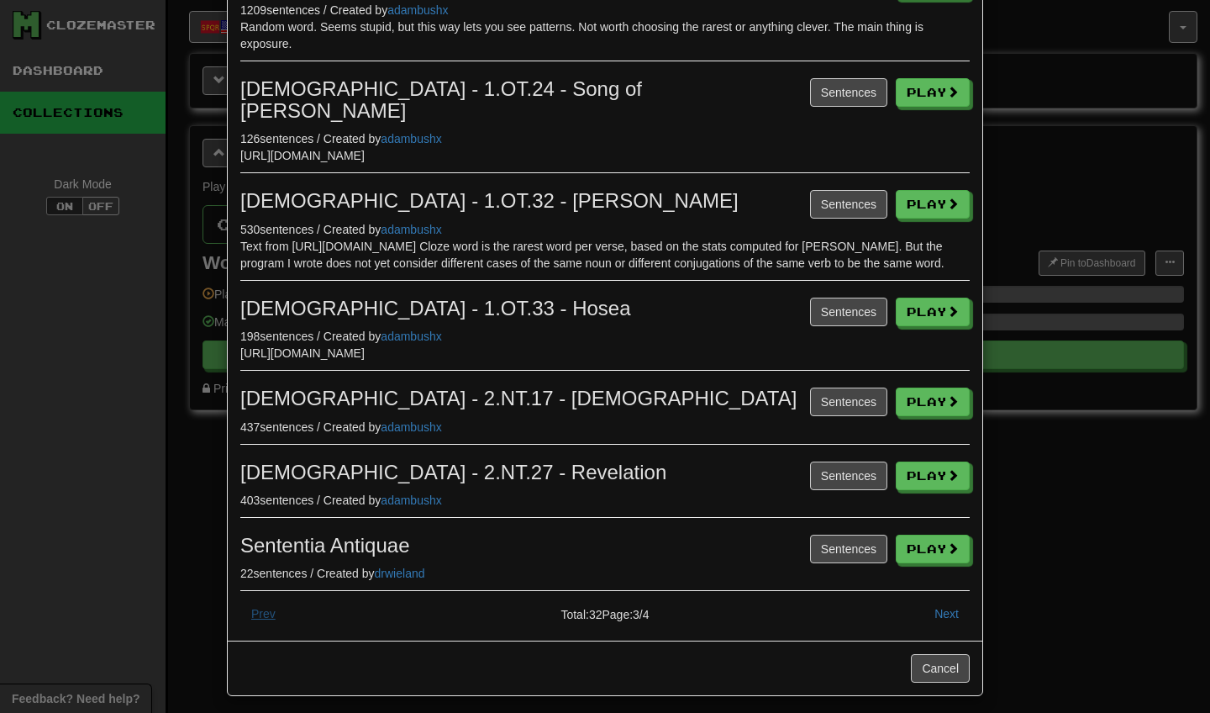
click at [266, 605] on button "Prev" at bounding box center [263, 613] width 46 height 29
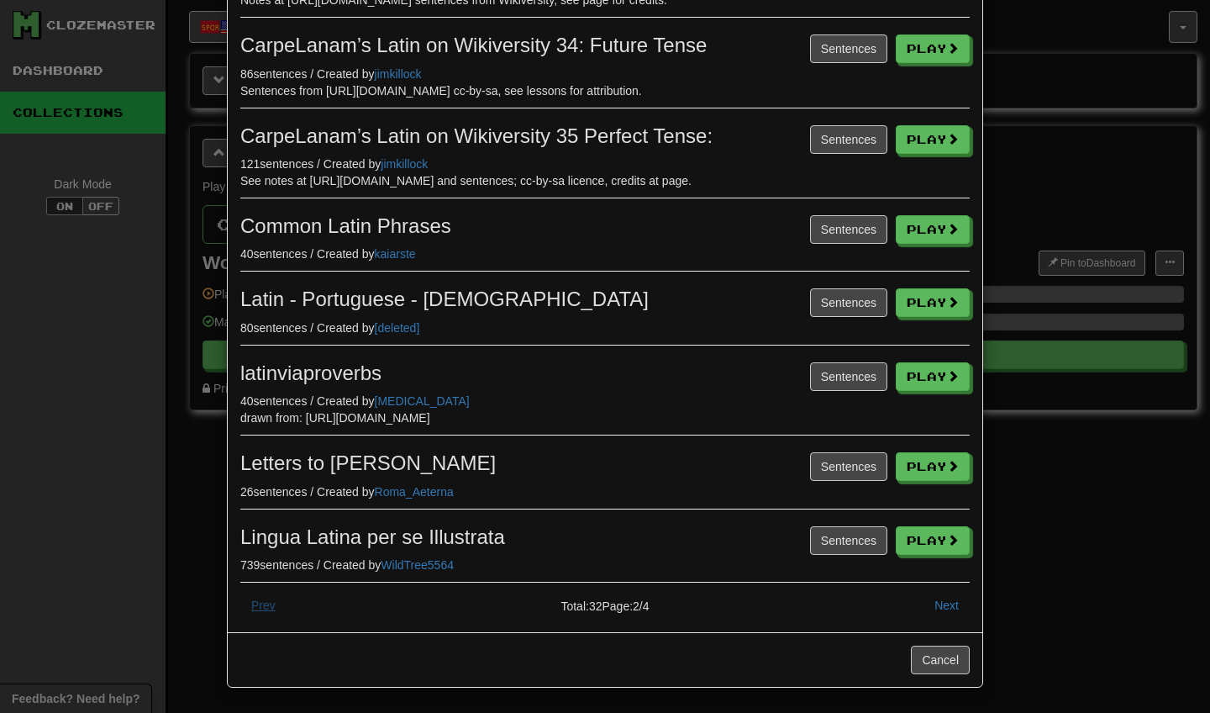
scroll to position [348, 0]
click at [260, 605] on button "Prev" at bounding box center [263, 605] width 46 height 29
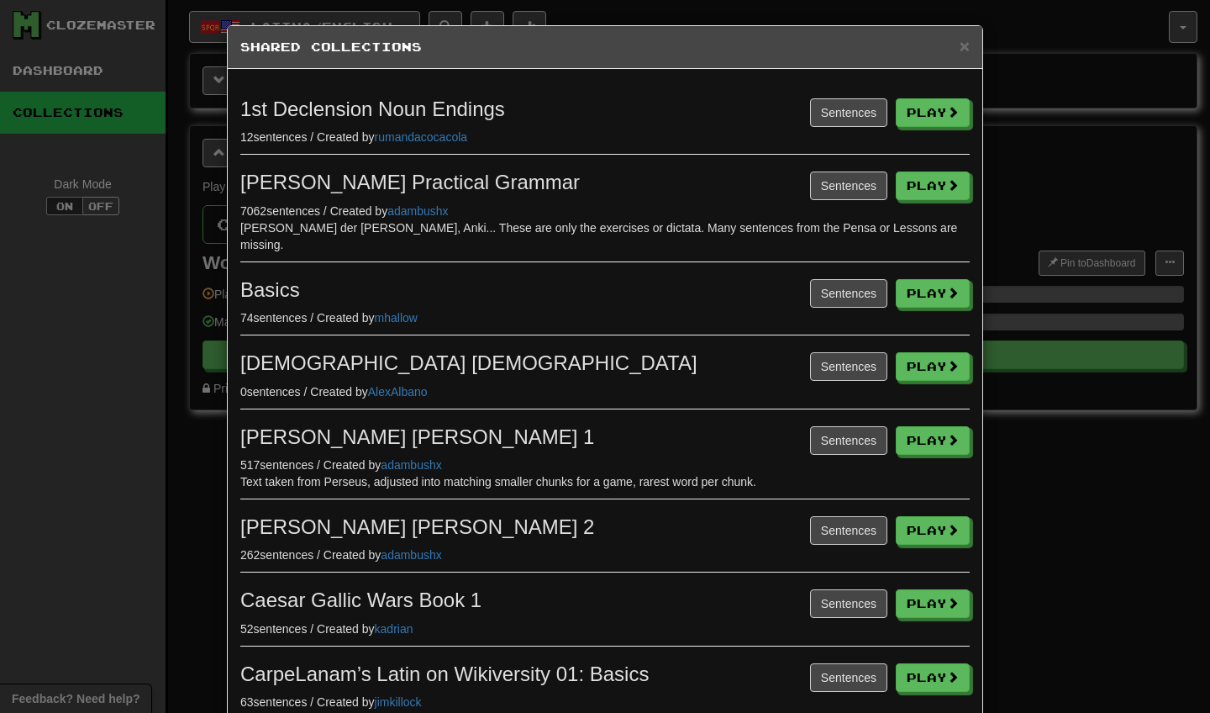
scroll to position [0, 0]
click at [843, 184] on button "Sentences" at bounding box center [848, 185] width 77 height 29
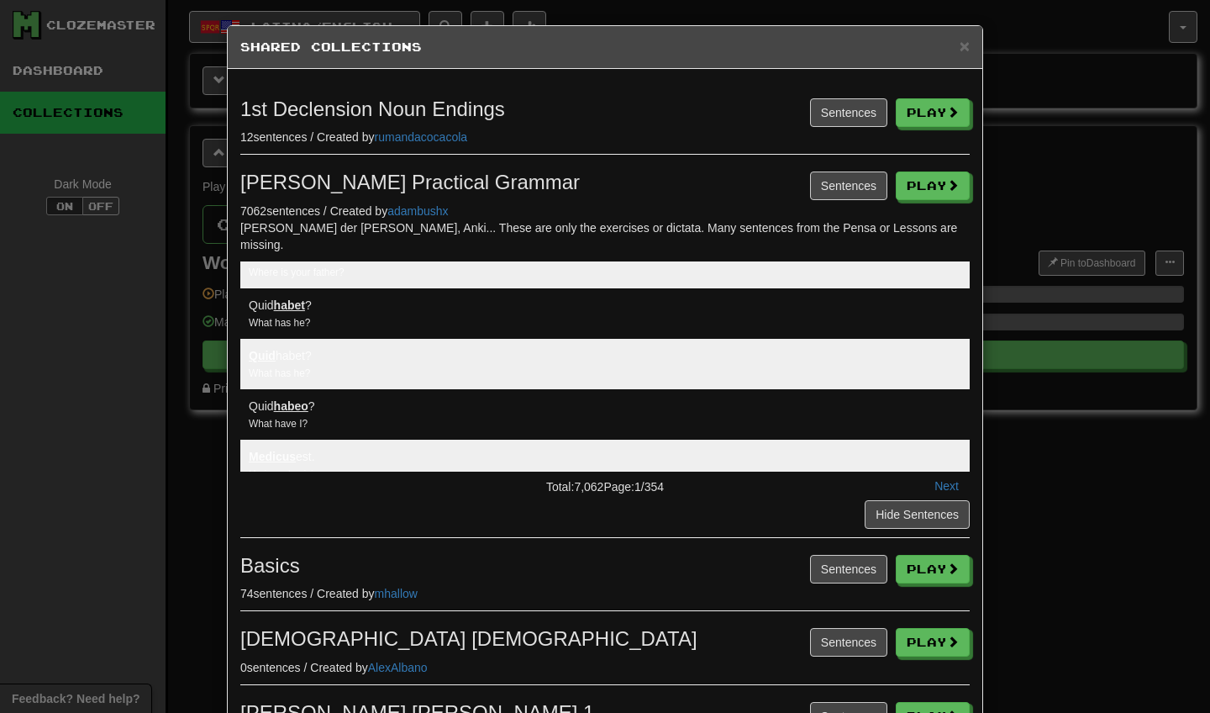
scroll to position [592, 0]
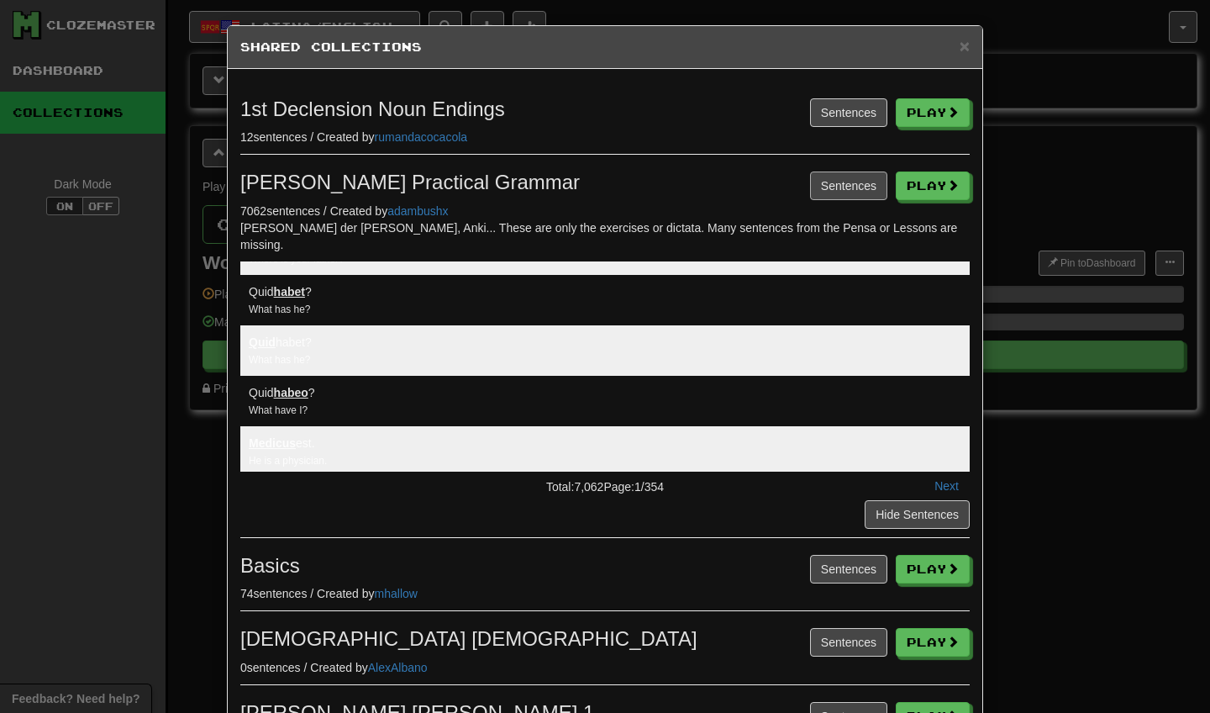
click at [814, 189] on button "Sentences" at bounding box center [848, 185] width 77 height 29
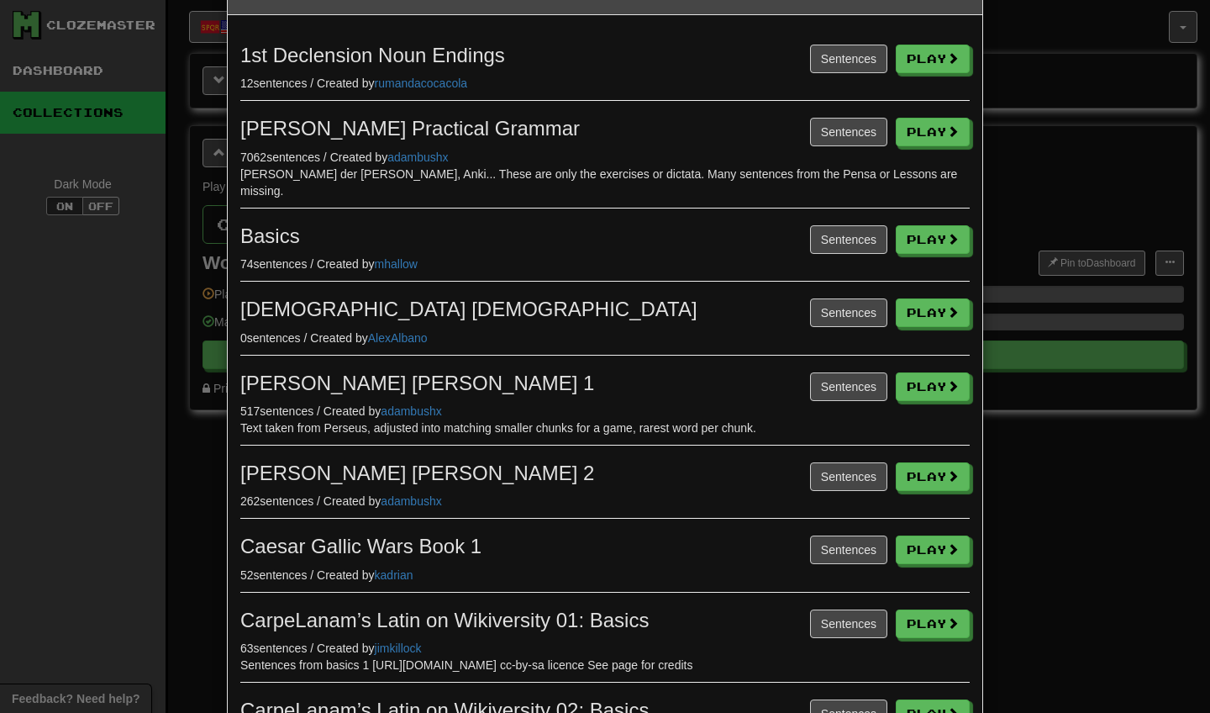
scroll to position [55, 0]
click at [846, 371] on button "Sentences" at bounding box center [848, 385] width 77 height 29
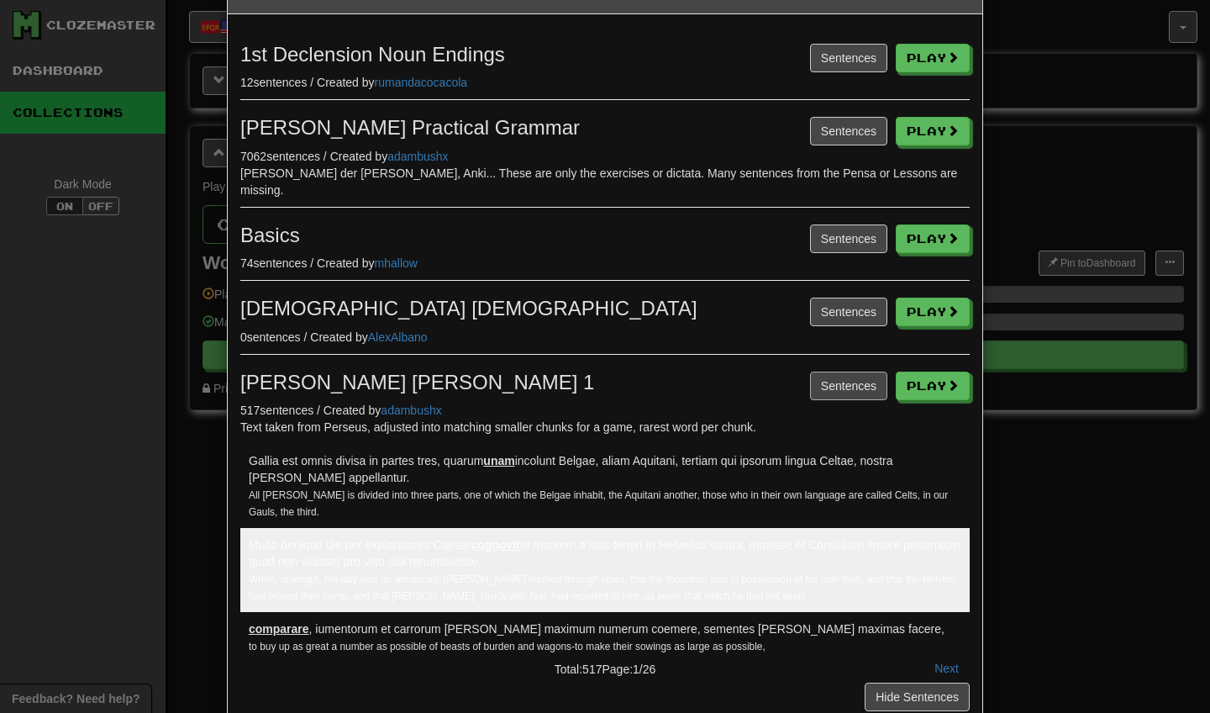
click at [849, 371] on button "Sentences" at bounding box center [848, 385] width 77 height 29
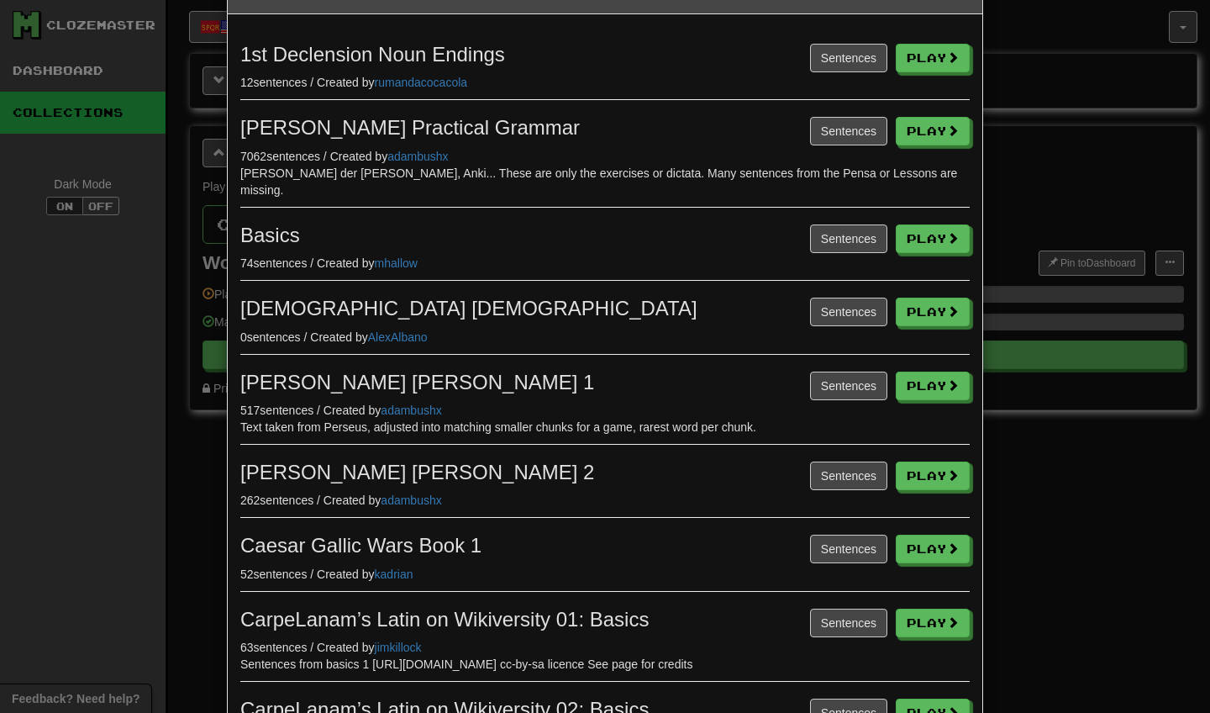
scroll to position [147, 0]
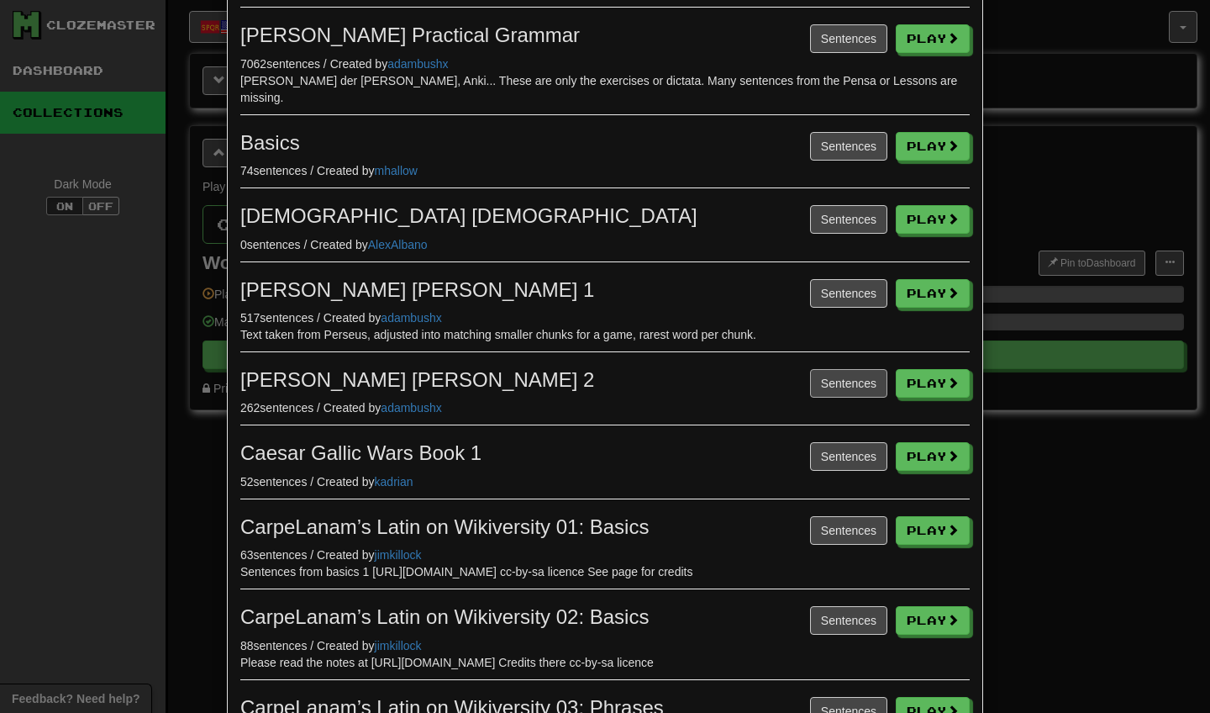
click at [842, 369] on button "Sentences" at bounding box center [848, 383] width 77 height 29
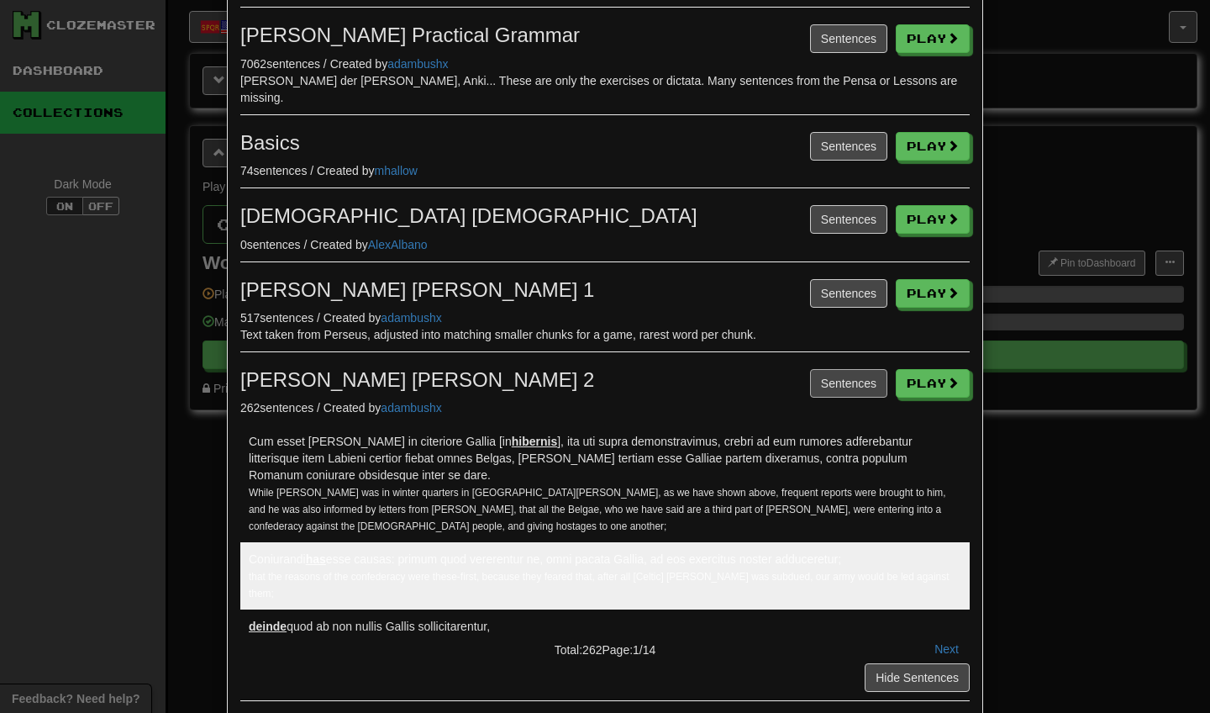
click at [842, 369] on button "Sentences" at bounding box center [848, 383] width 77 height 29
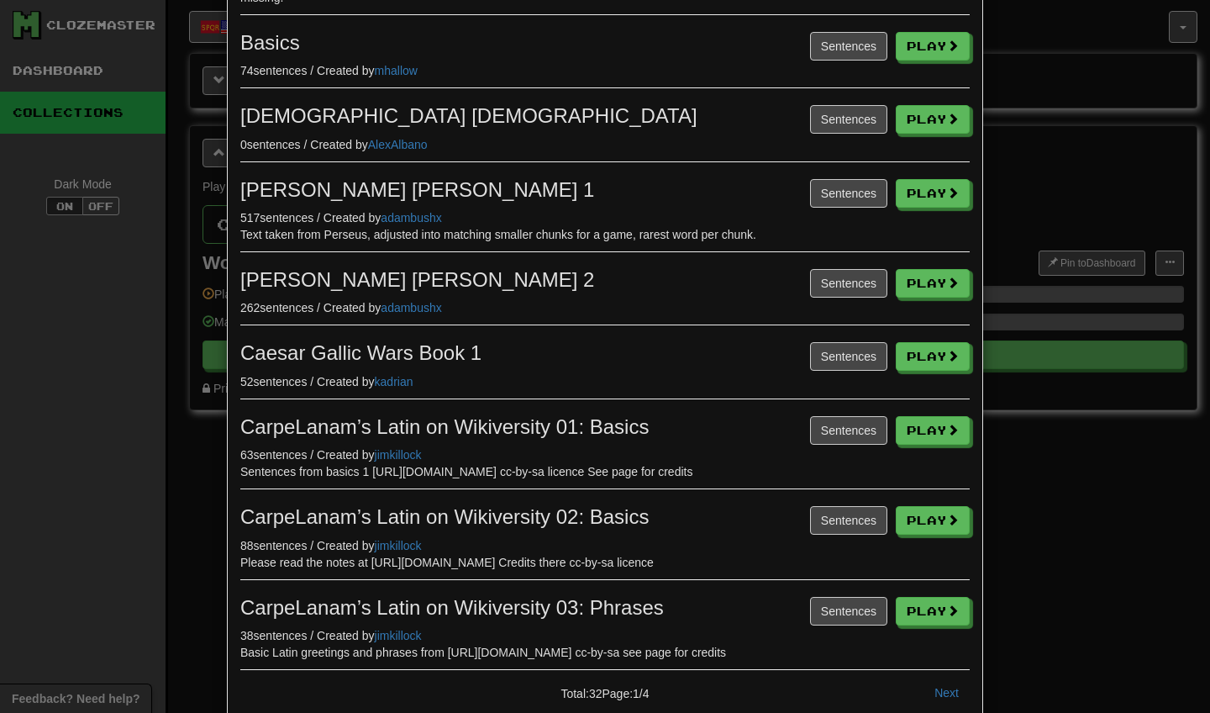
scroll to position [108, 0]
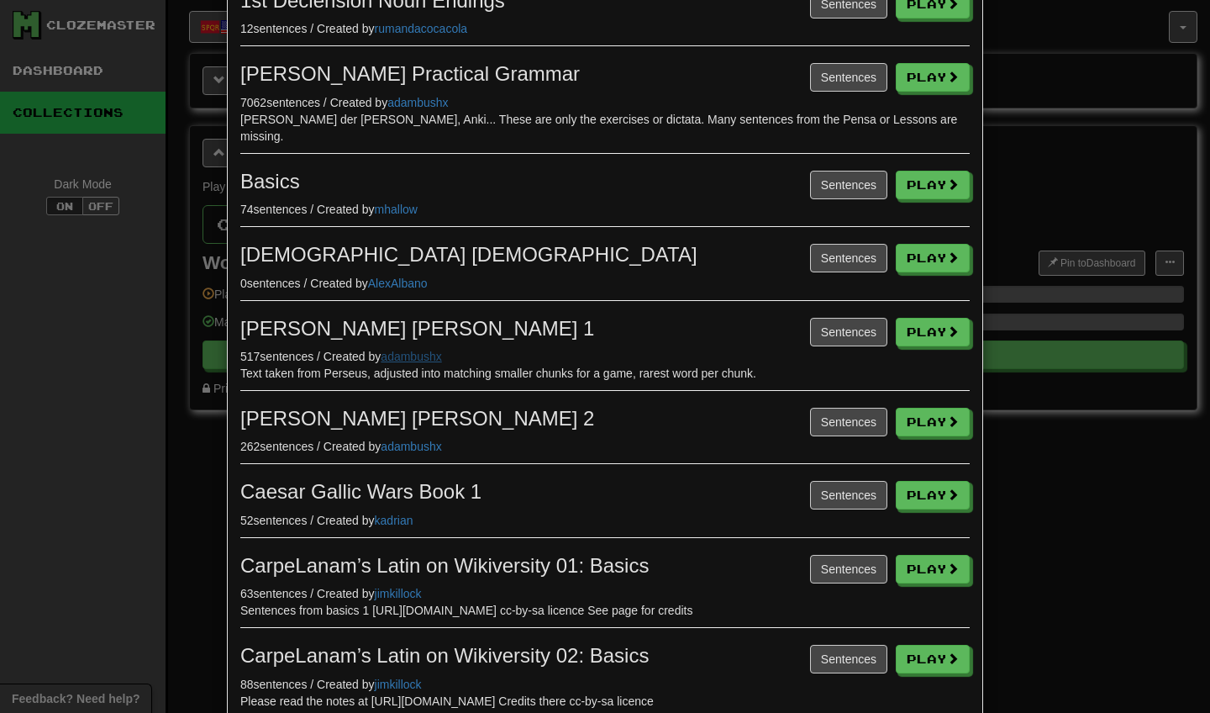
click at [440, 350] on link "adambushx" at bounding box center [411, 356] width 61 height 13
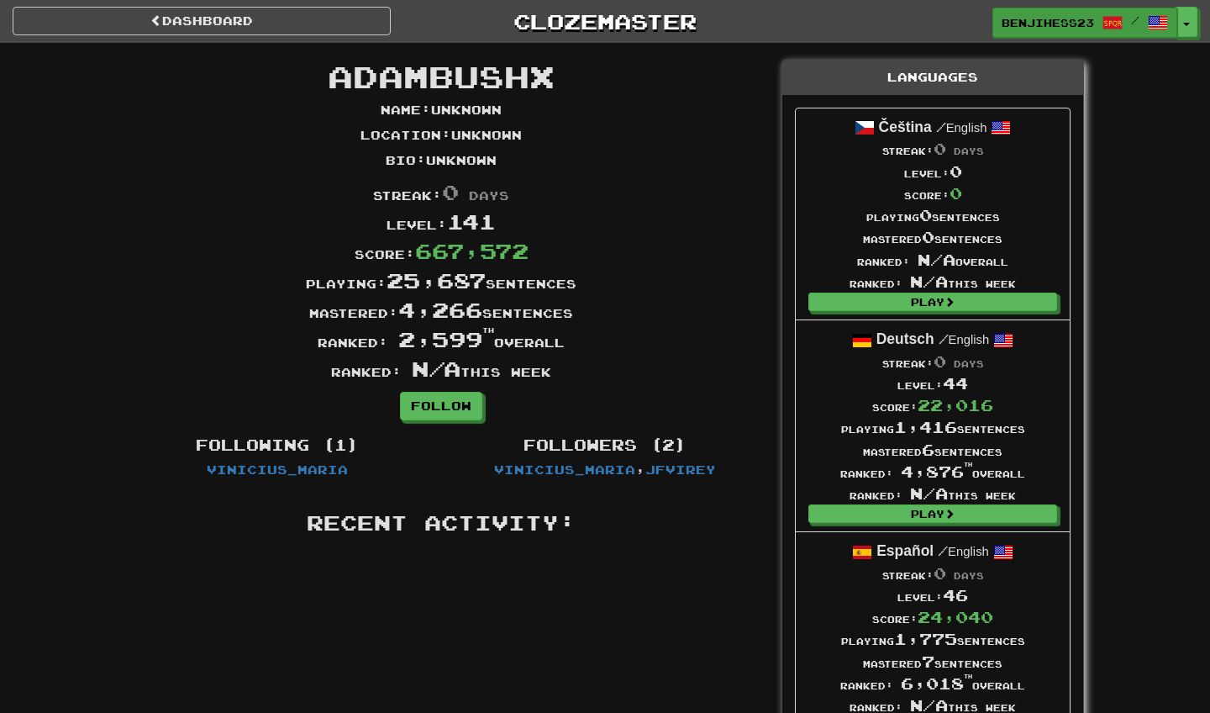
click at [1045, 29] on span "Benjihess23" at bounding box center [1048, 22] width 92 height 15
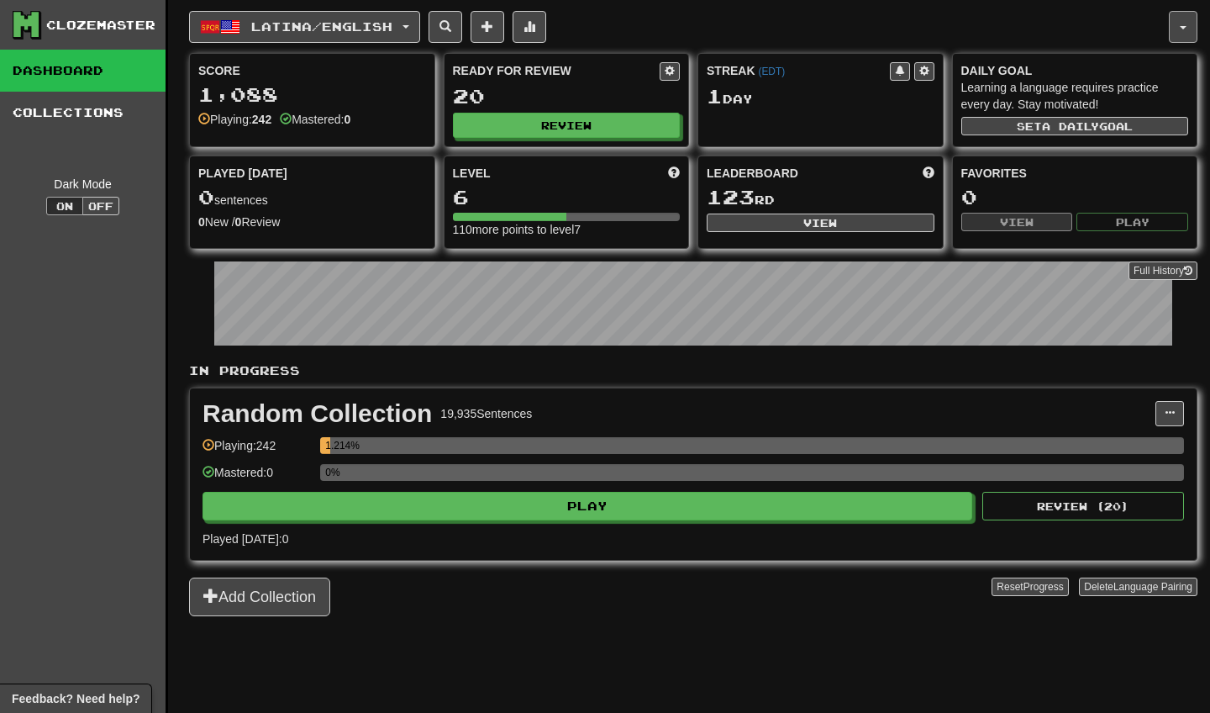
click at [1189, 26] on button "button" at bounding box center [1183, 27] width 29 height 32
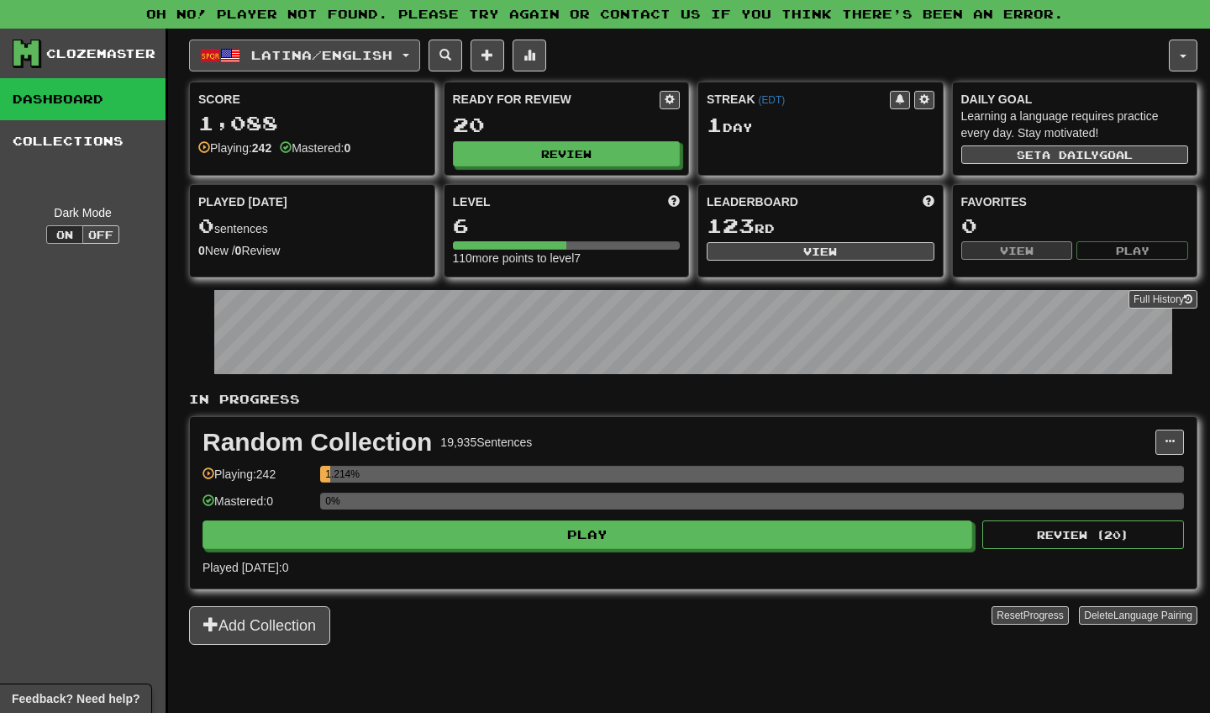
click at [385, 50] on span "Latina / English" at bounding box center [321, 55] width 141 height 14
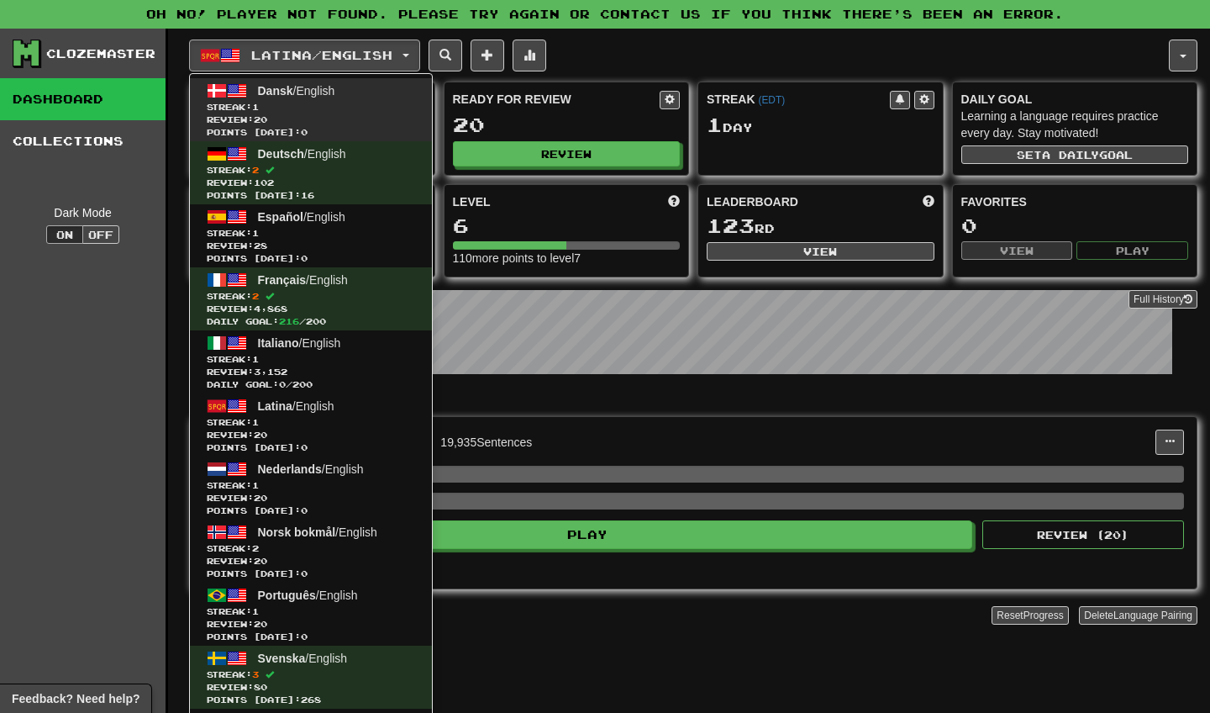
click at [370, 107] on span "Streak: 1" at bounding box center [311, 107] width 208 height 13
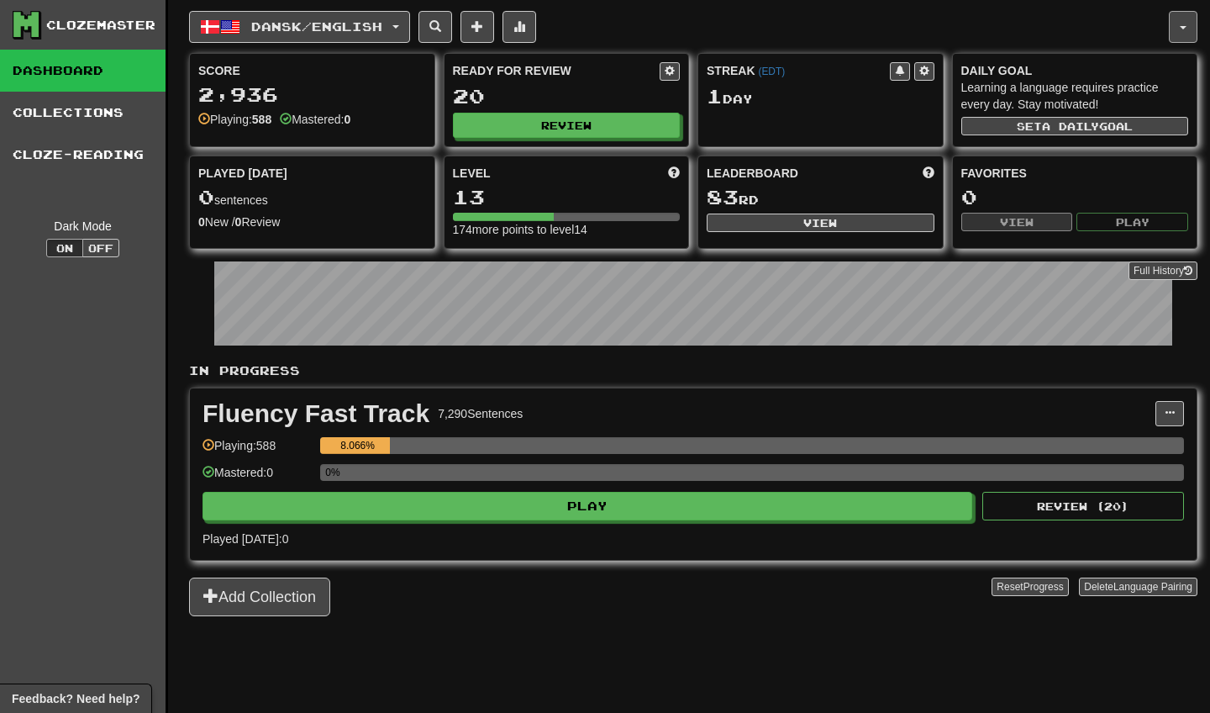
click at [1171, 19] on button "button" at bounding box center [1183, 27] width 29 height 32
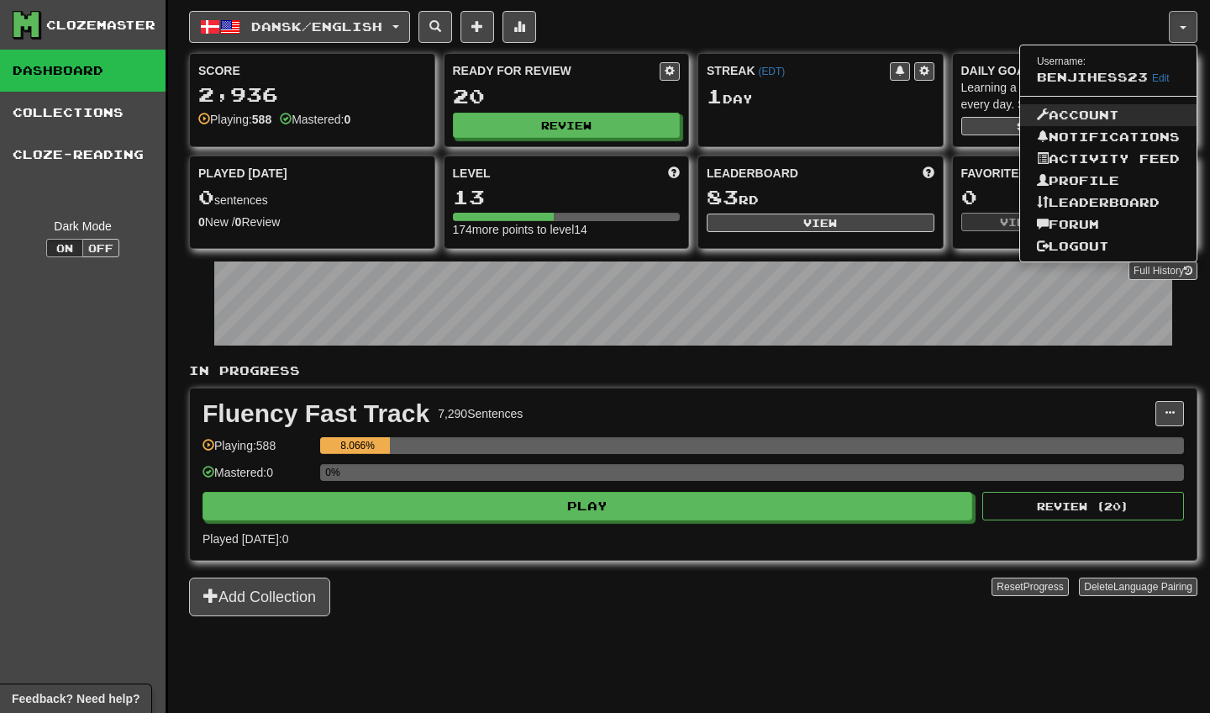
click at [1081, 114] on link "Account" at bounding box center [1108, 115] width 176 height 22
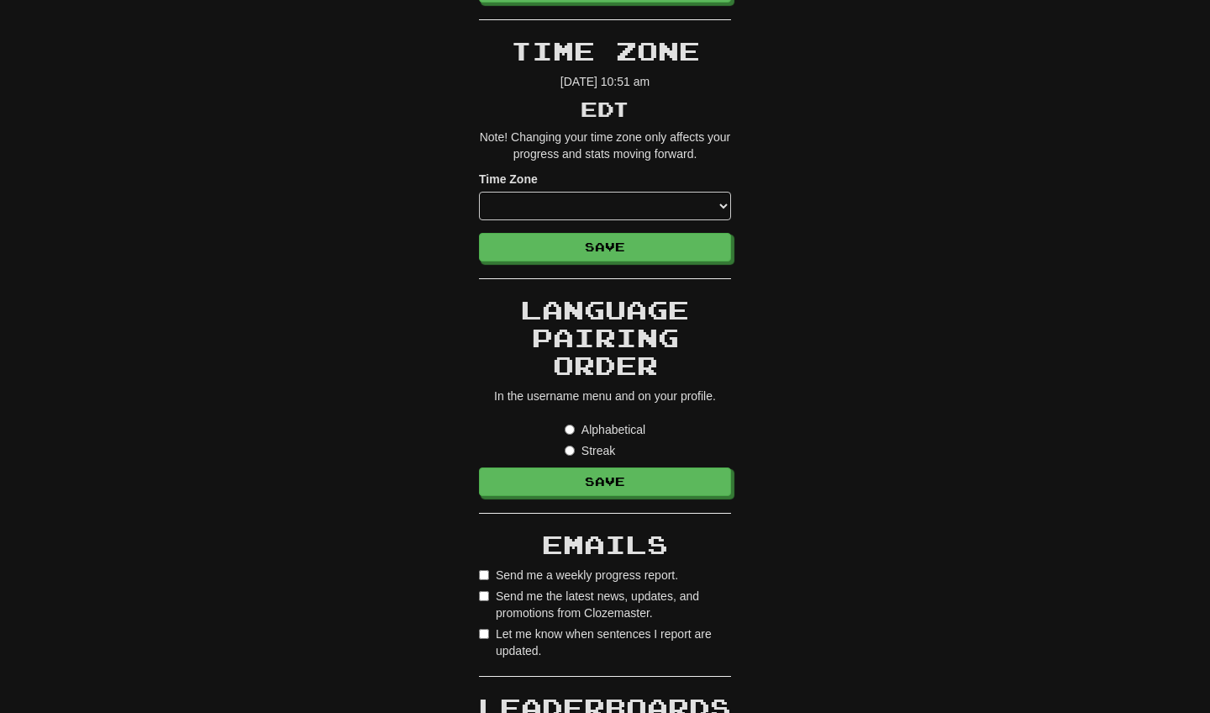
scroll to position [526, 0]
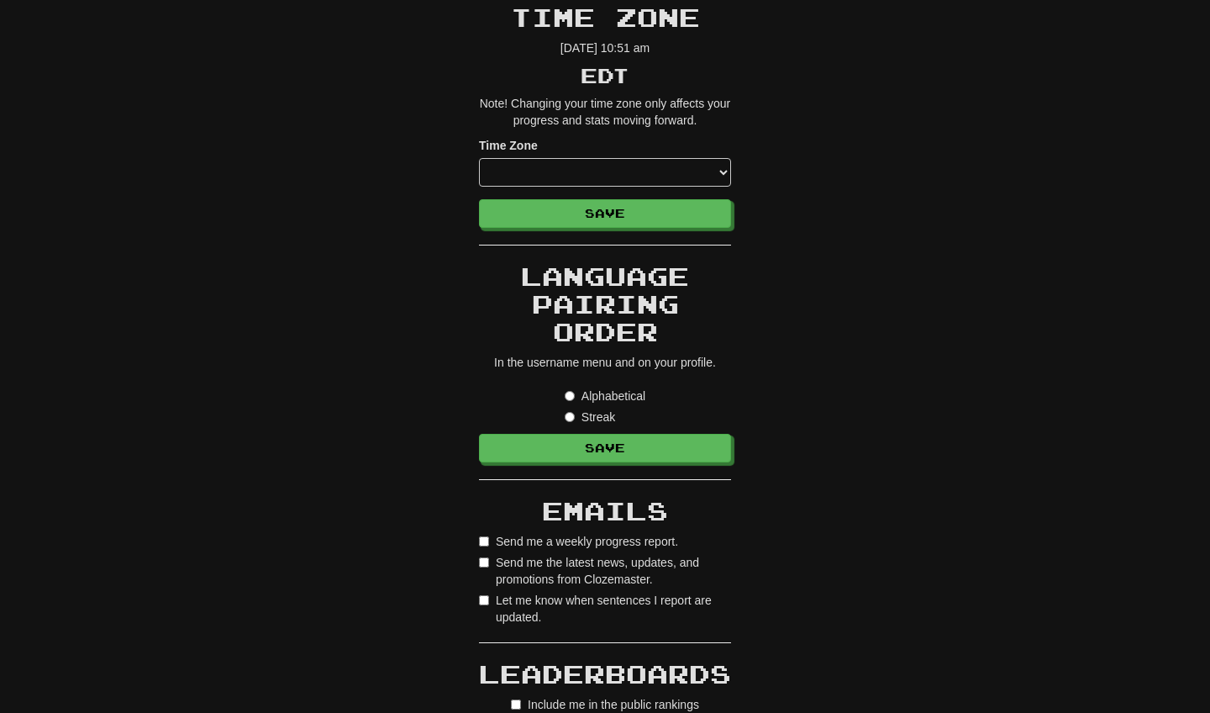
click at [601, 411] on label "Streak" at bounding box center [590, 416] width 50 height 17
click at [707, 443] on button "Save" at bounding box center [606, 448] width 252 height 29
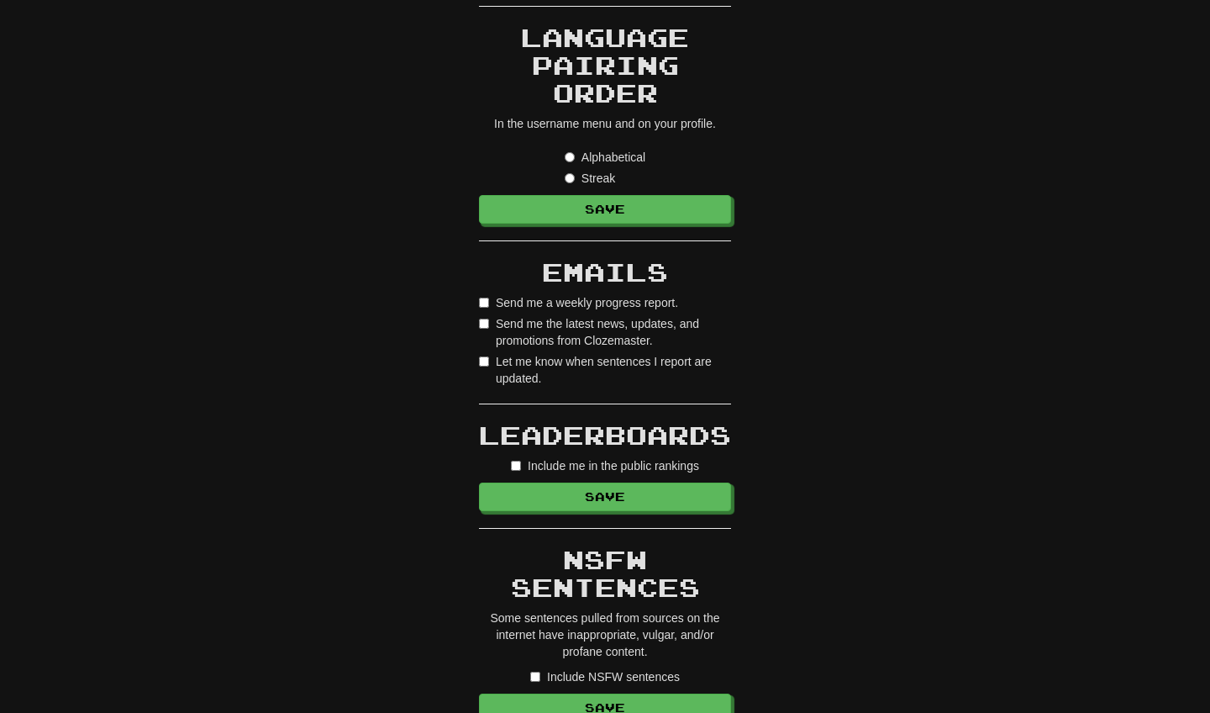
scroll to position [770, 0]
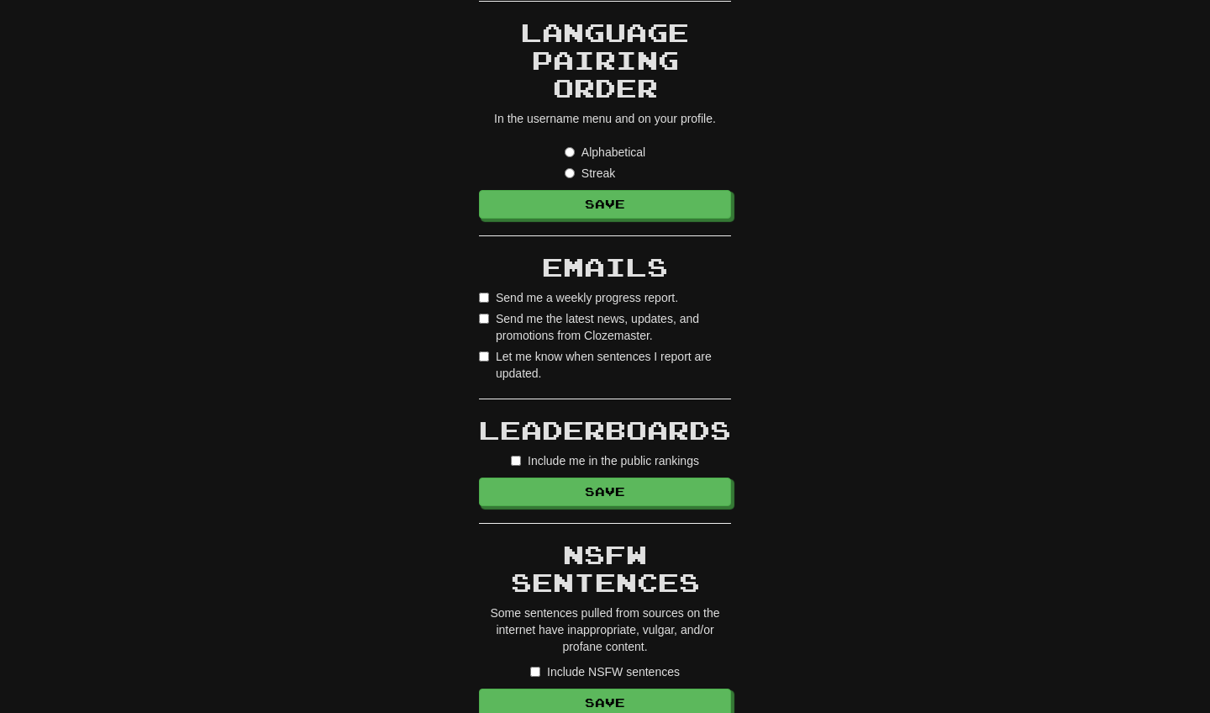
click at [484, 329] on label "Send me the latest news, updates, and promotions from Clozemaster." at bounding box center [605, 327] width 252 height 34
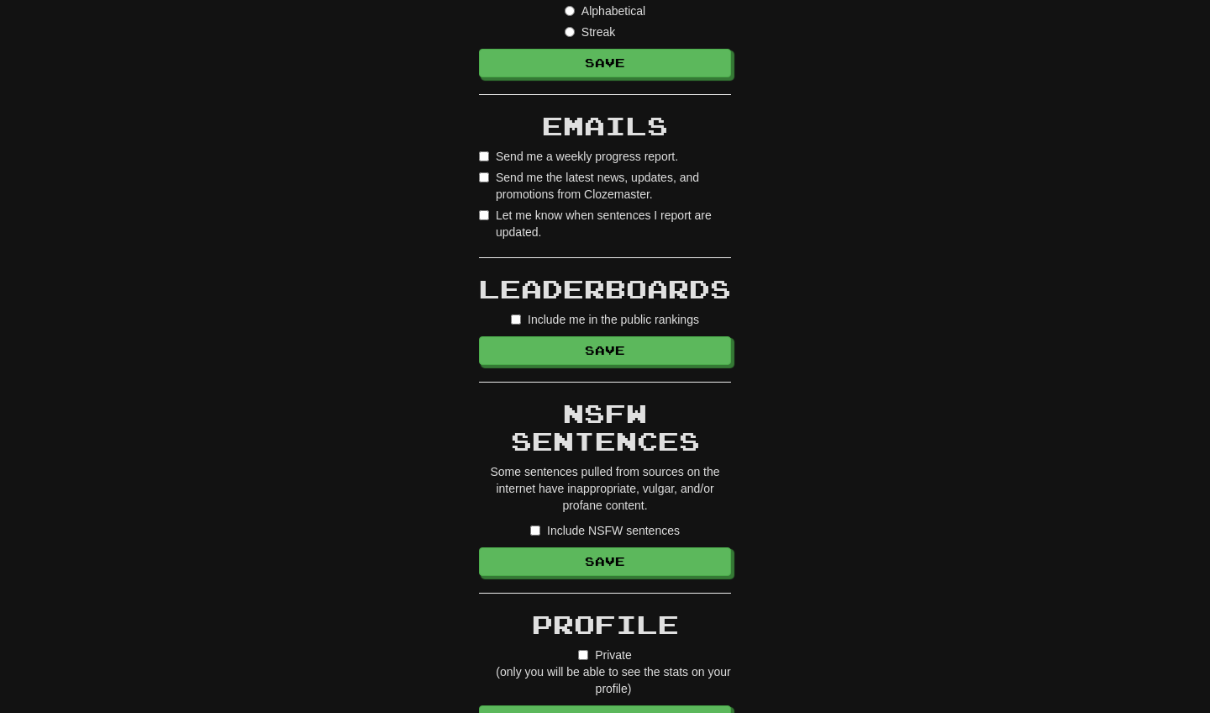
scroll to position [1039, 0]
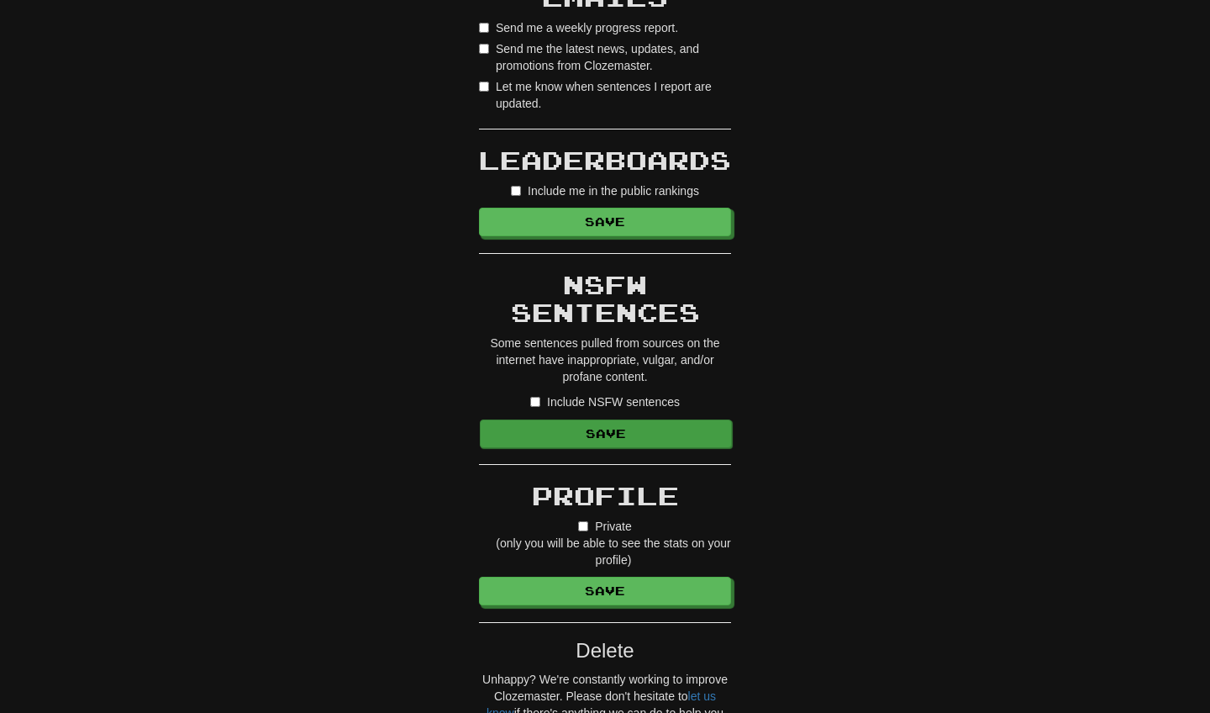
click at [578, 441] on button "Save" at bounding box center [606, 433] width 252 height 29
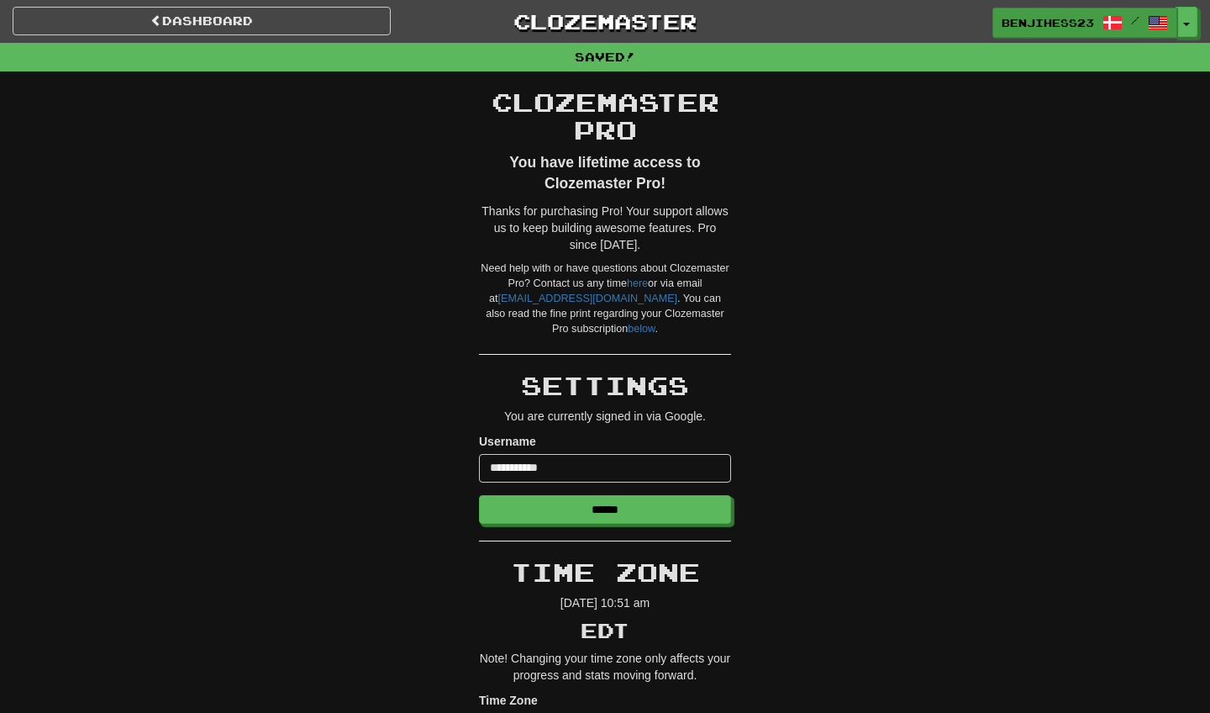
click at [1134, 20] on span "/" at bounding box center [1135, 20] width 8 height 12
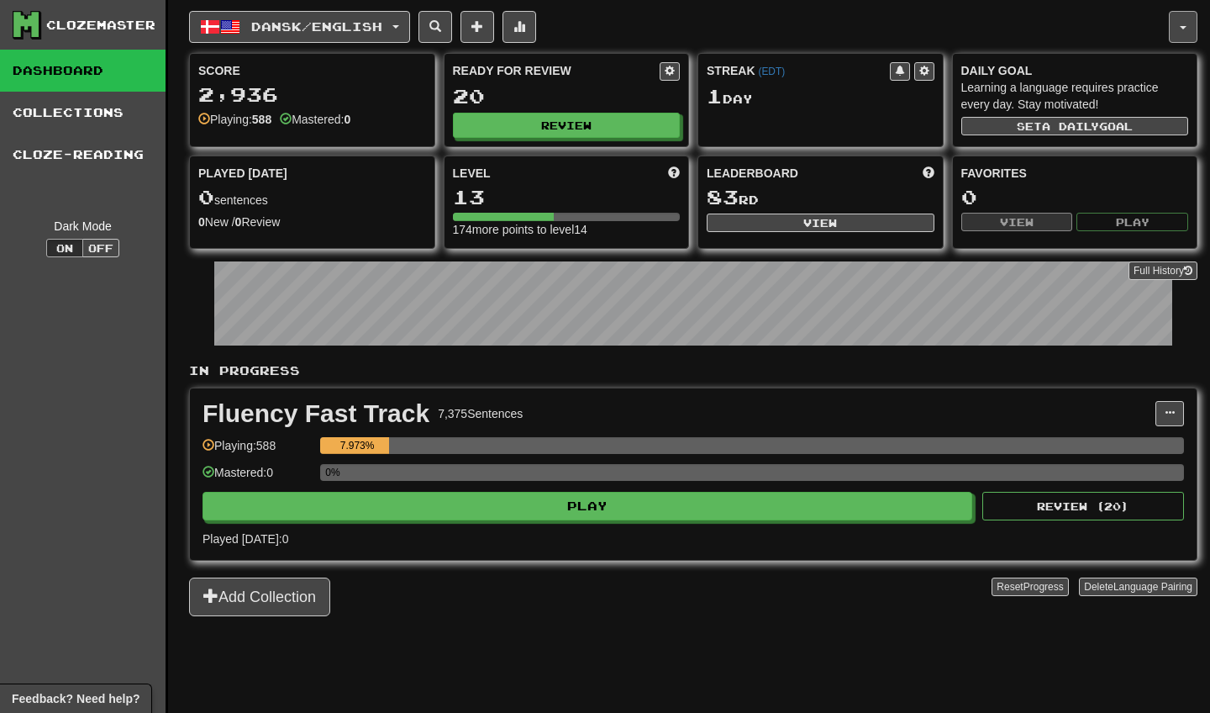
click at [1182, 32] on button "button" at bounding box center [1183, 27] width 29 height 32
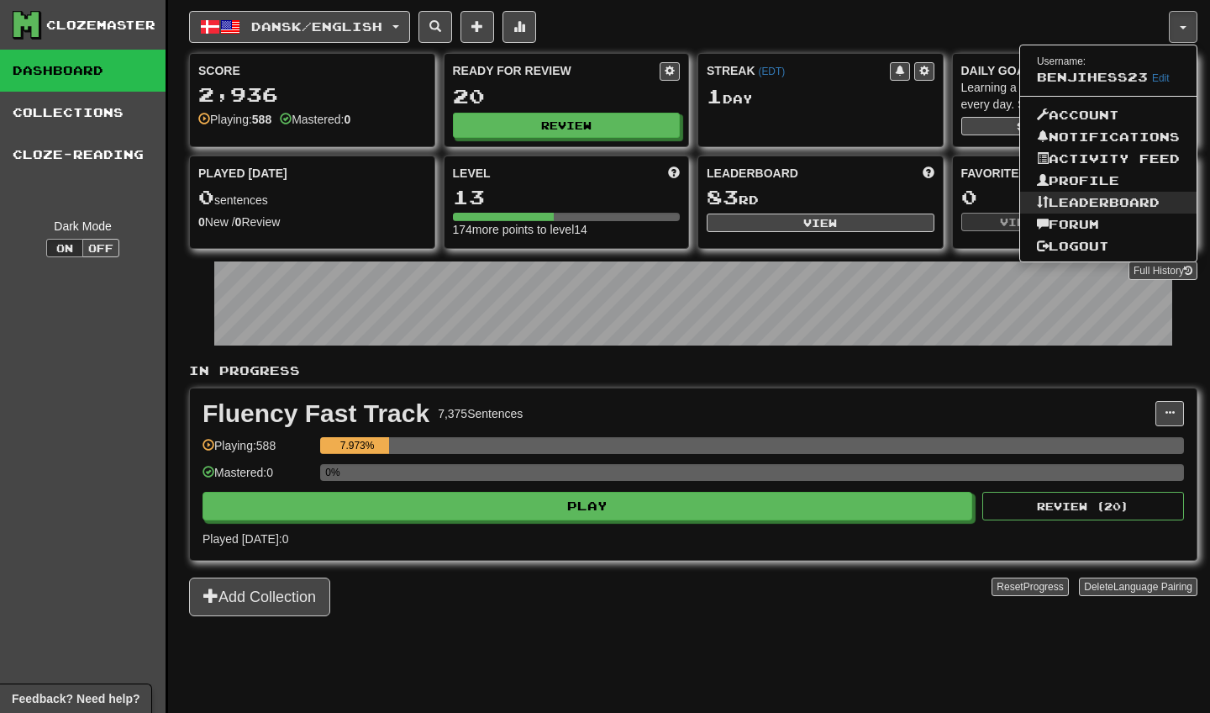
click at [1095, 196] on link "Leaderboard" at bounding box center [1108, 203] width 176 height 22
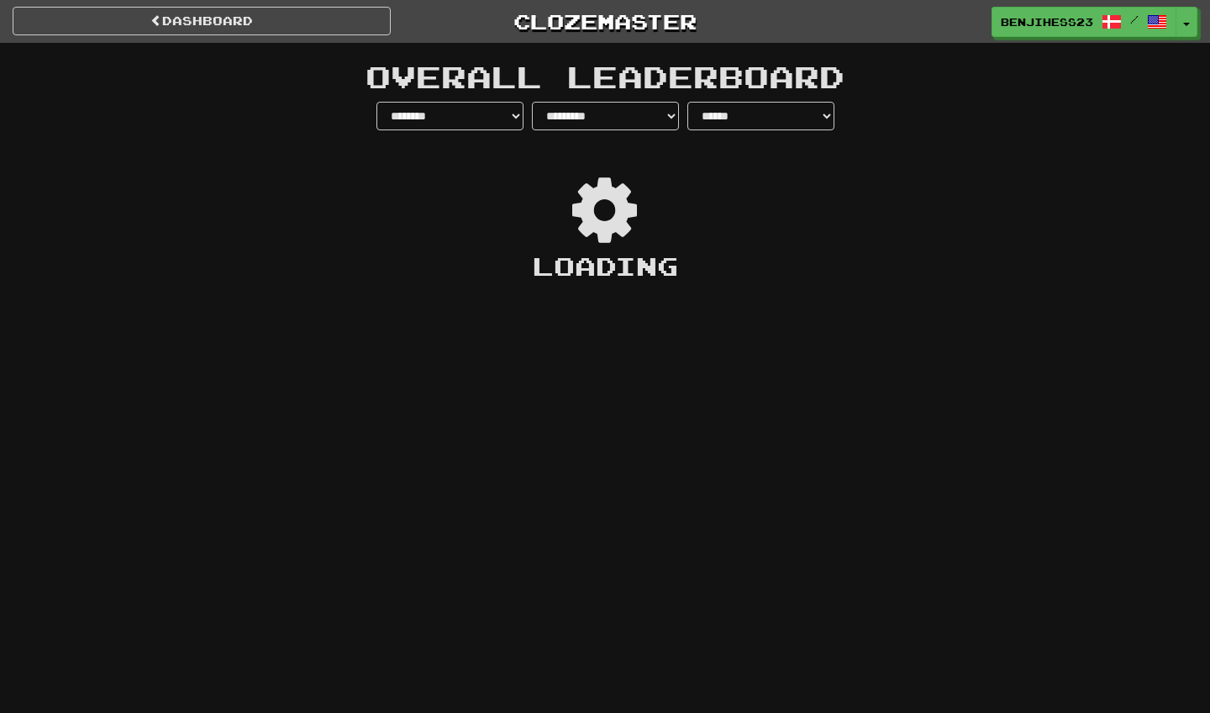
select select "**********"
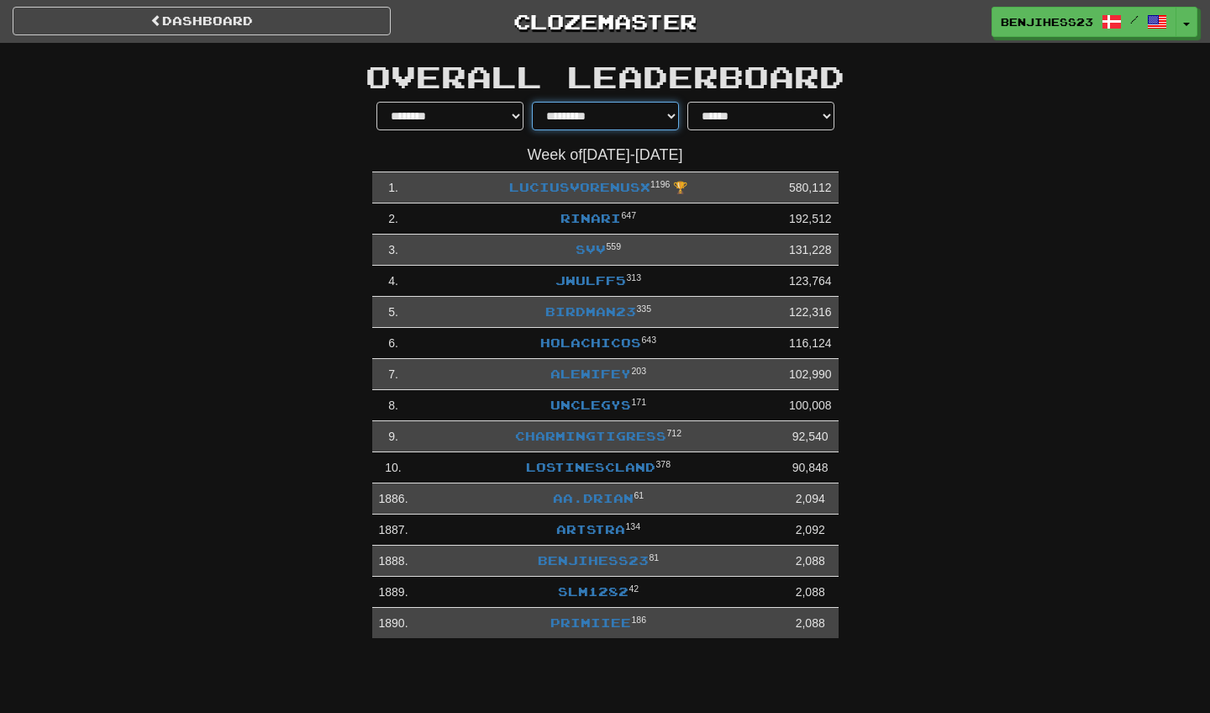
select select "********"
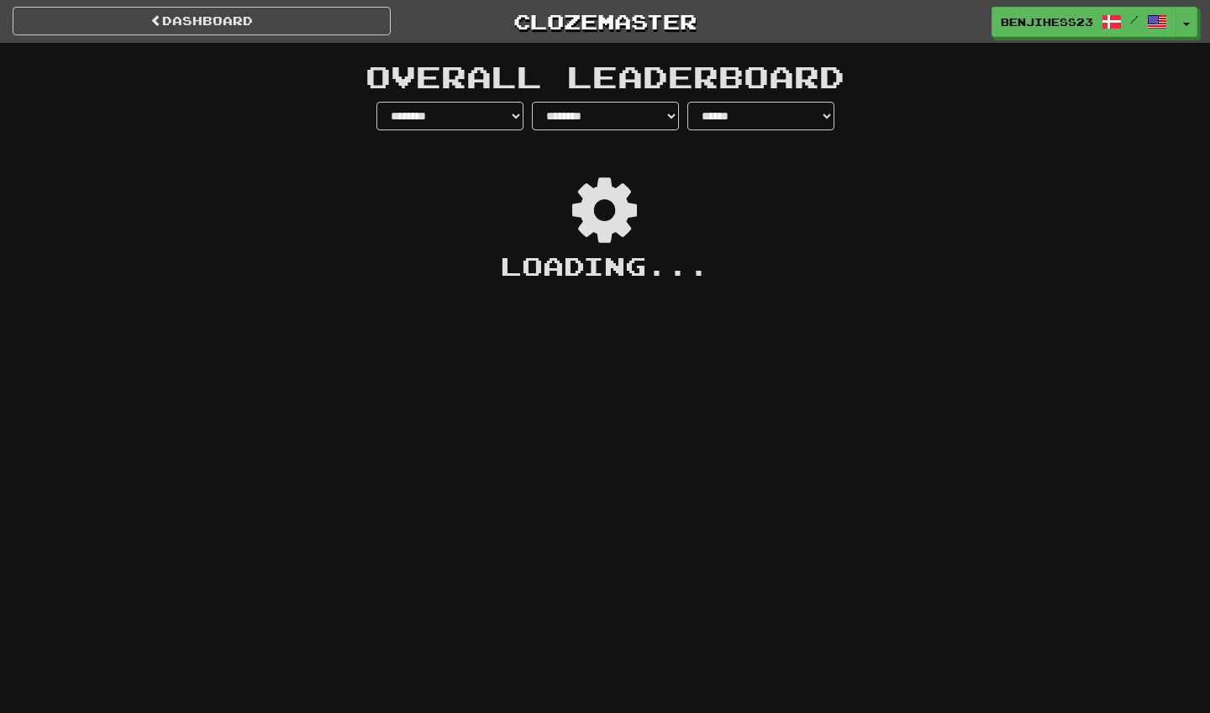
click at [918, 187] on div "**********" at bounding box center [604, 210] width 983 height 216
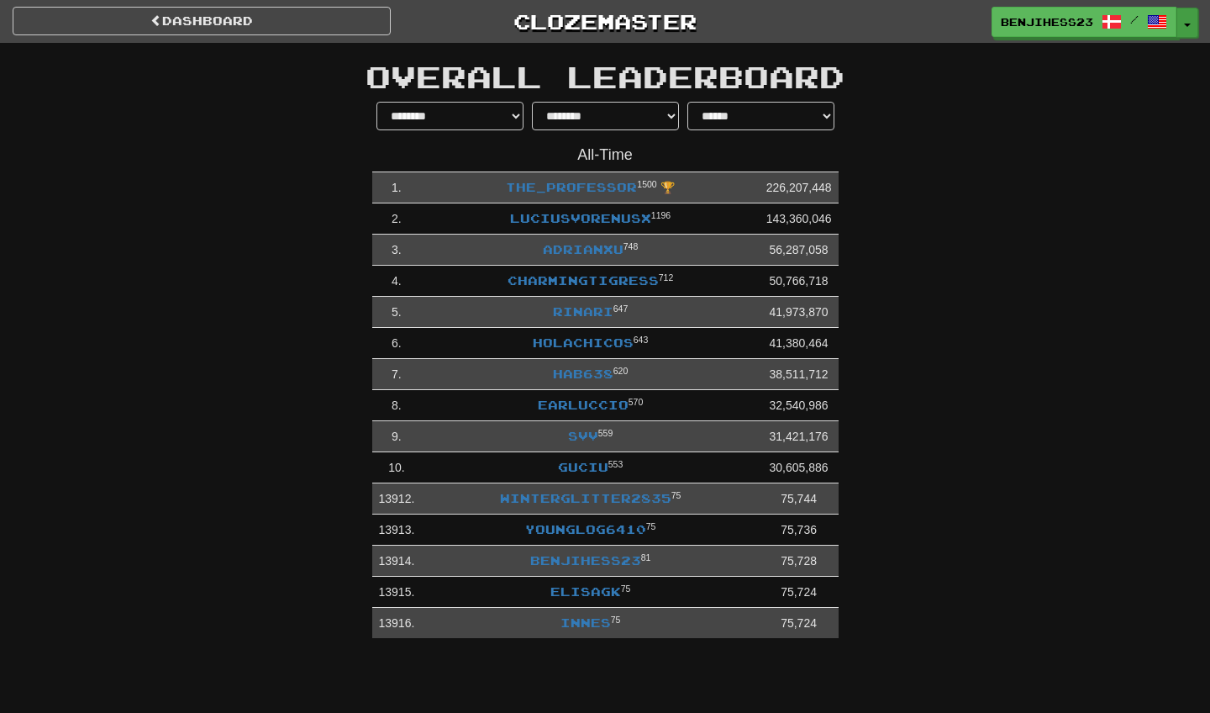
click at [1187, 28] on button "Toggle Dropdown" at bounding box center [1187, 23] width 22 height 30
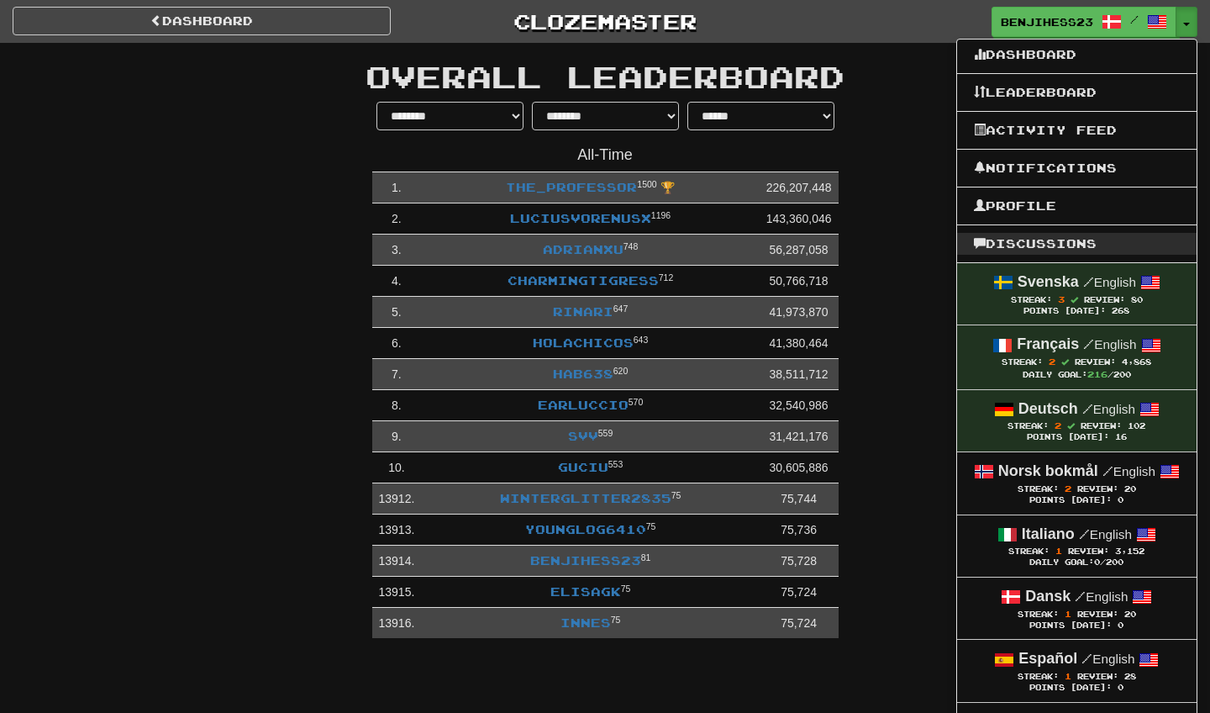
click at [1079, 239] on link "Discussions" at bounding box center [1076, 244] width 239 height 22
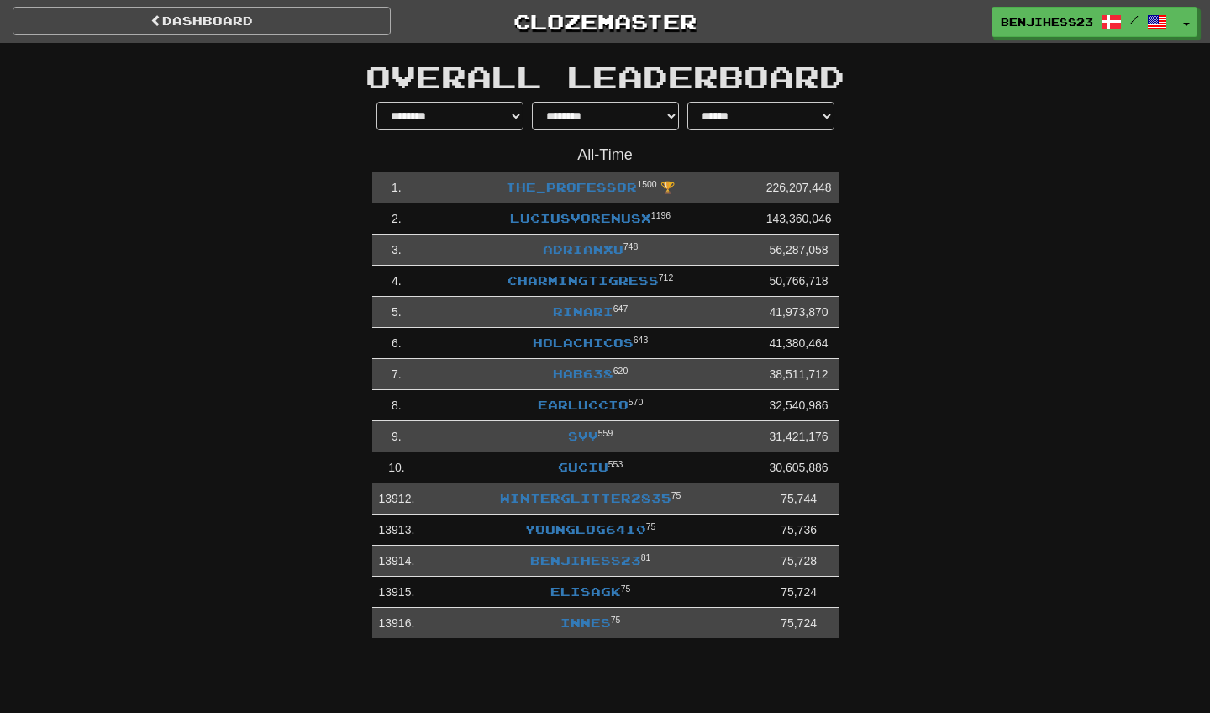
click at [350, 29] on link "dashboard" at bounding box center [202, 21] width 378 height 29
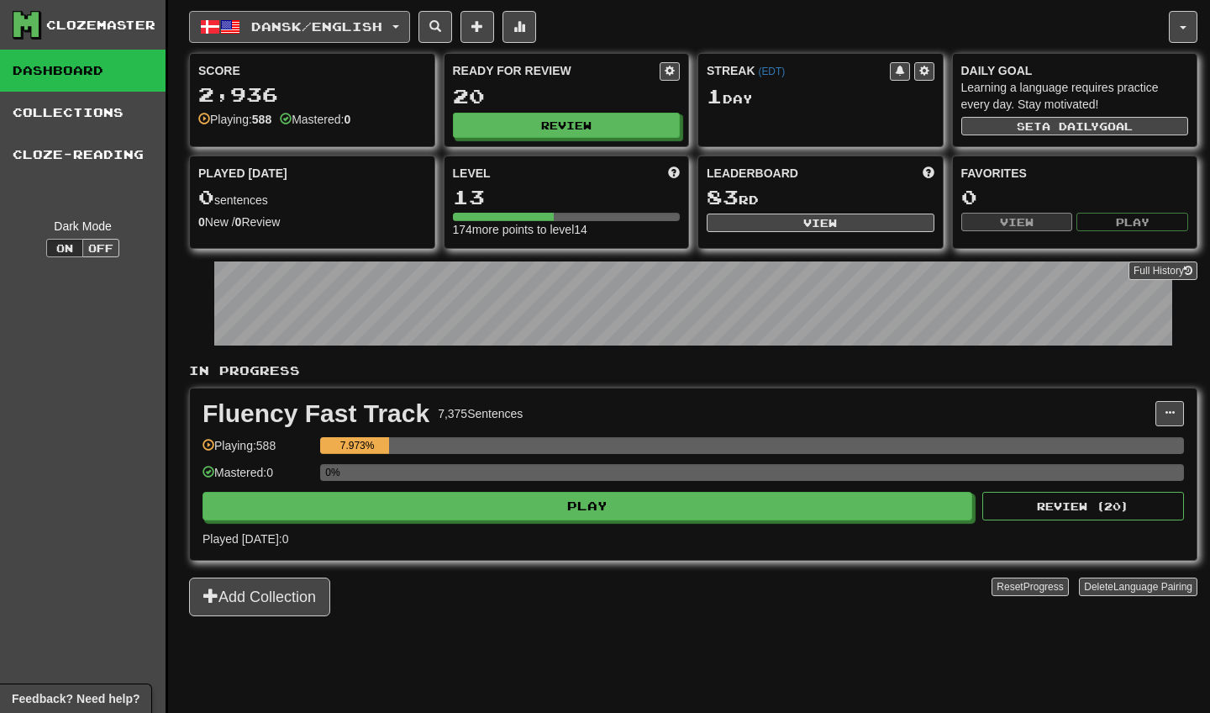
click at [352, 29] on span "Dansk / English" at bounding box center [316, 26] width 131 height 14
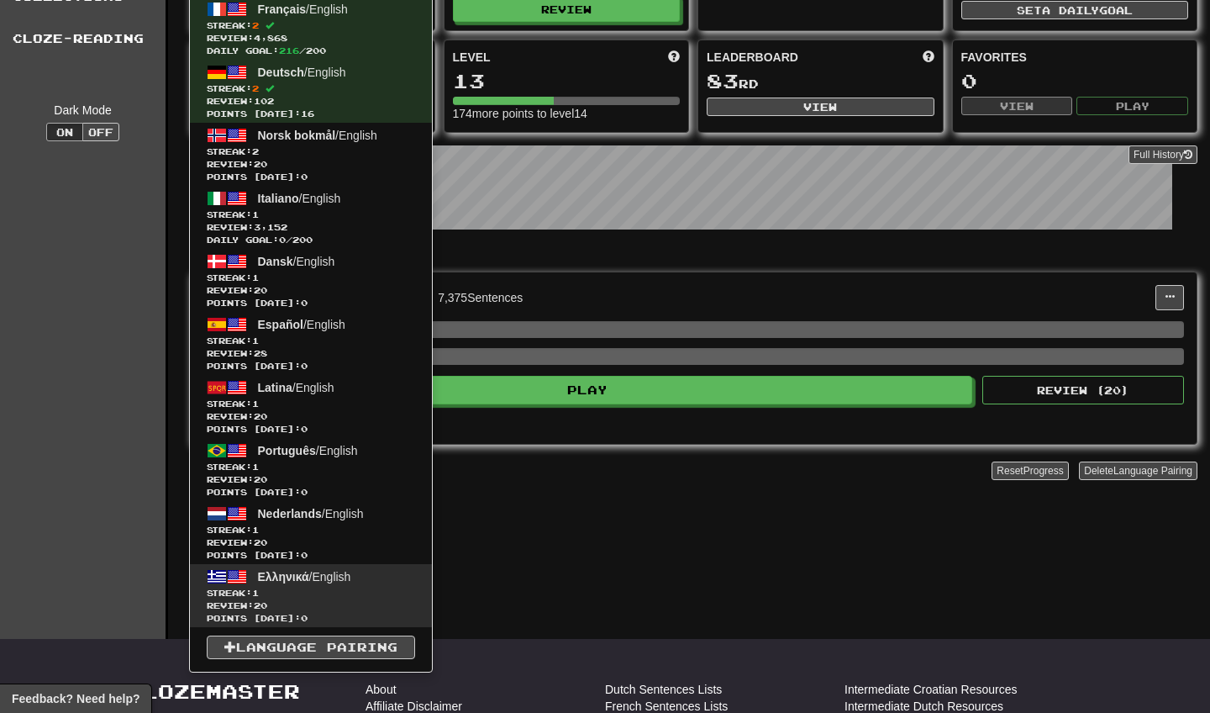
scroll to position [113, 0]
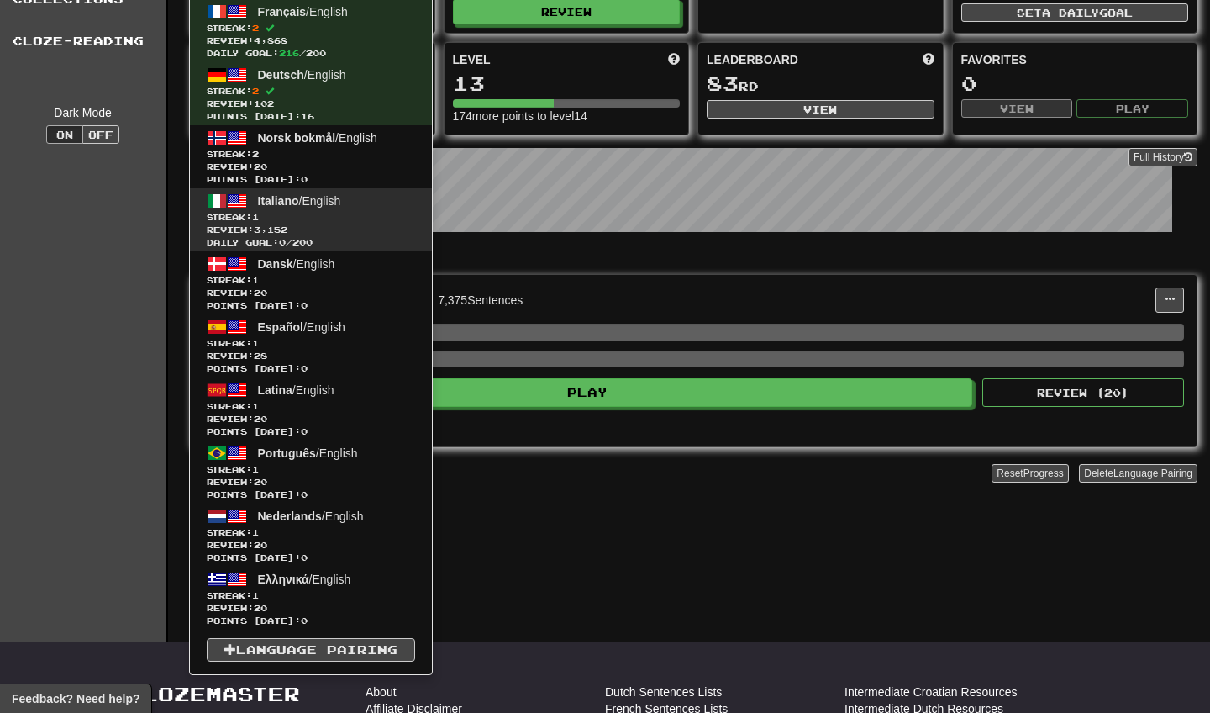
click at [333, 226] on span "Review: 3,152" at bounding box center [311, 230] width 208 height 13
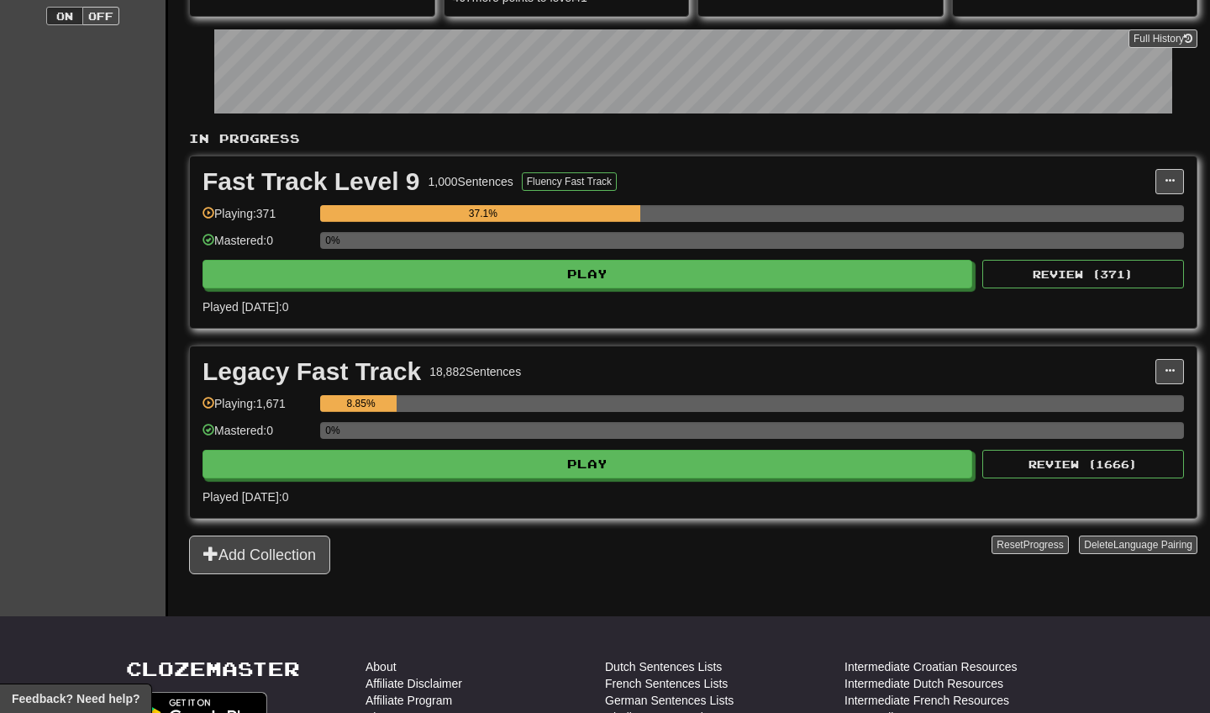
scroll to position [234, 0]
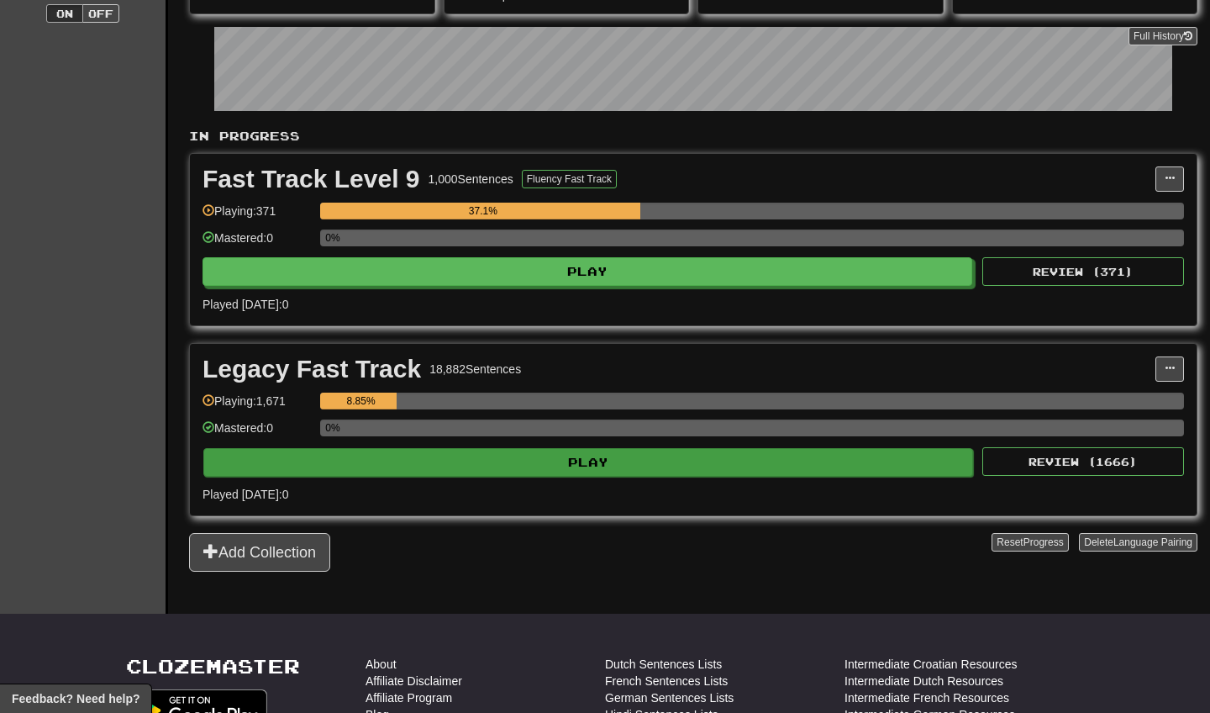
click at [568, 460] on button "Play" at bounding box center [588, 462] width 770 height 29
select select "**"
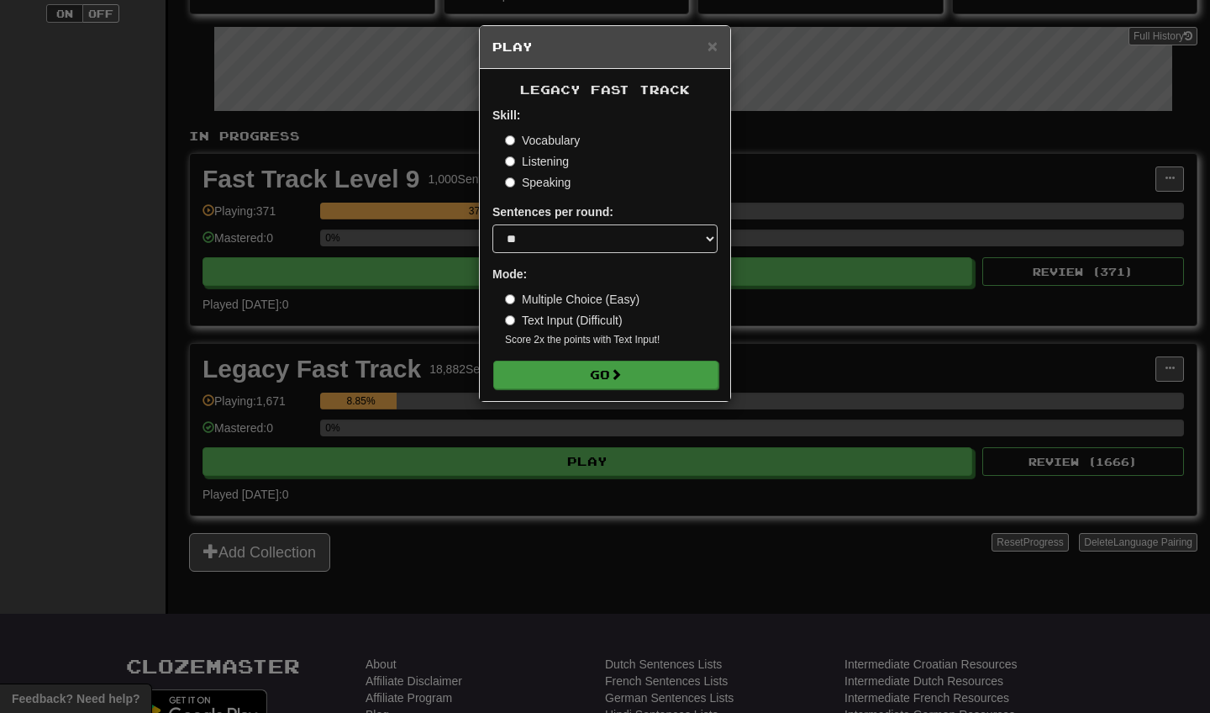
click at [588, 370] on button "Go" at bounding box center [605, 374] width 225 height 29
